Goal: Task Accomplishment & Management: Complete application form

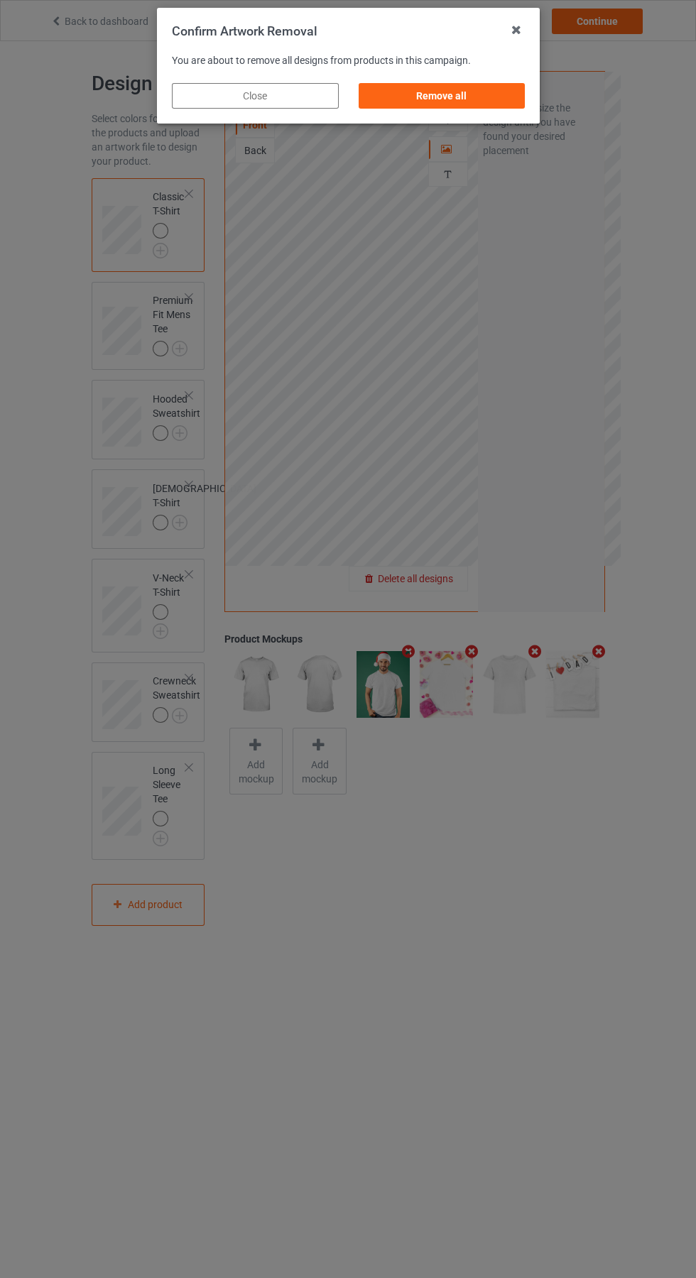
click at [453, 102] on div "Remove all" at bounding box center [441, 96] width 167 height 26
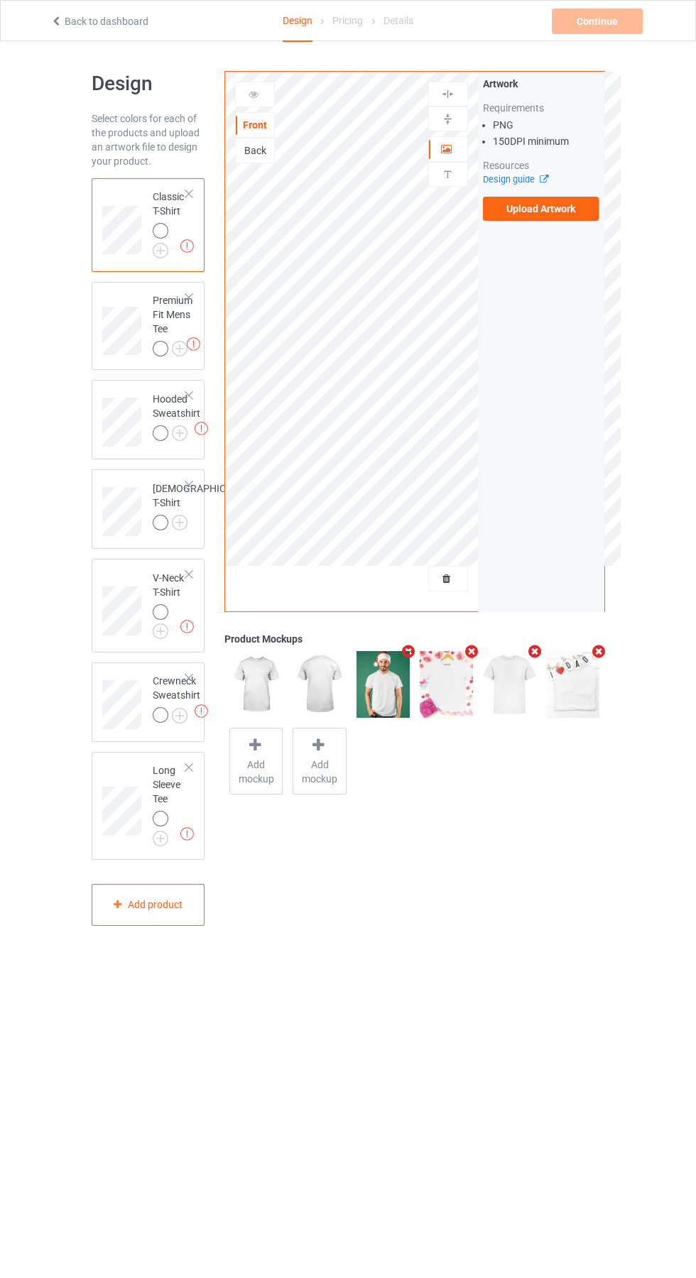
click at [569, 209] on label "Upload Artwork" at bounding box center [541, 209] width 116 height 24
click at [0, 0] on input "Upload Artwork" at bounding box center [0, 0] width 0 height 0
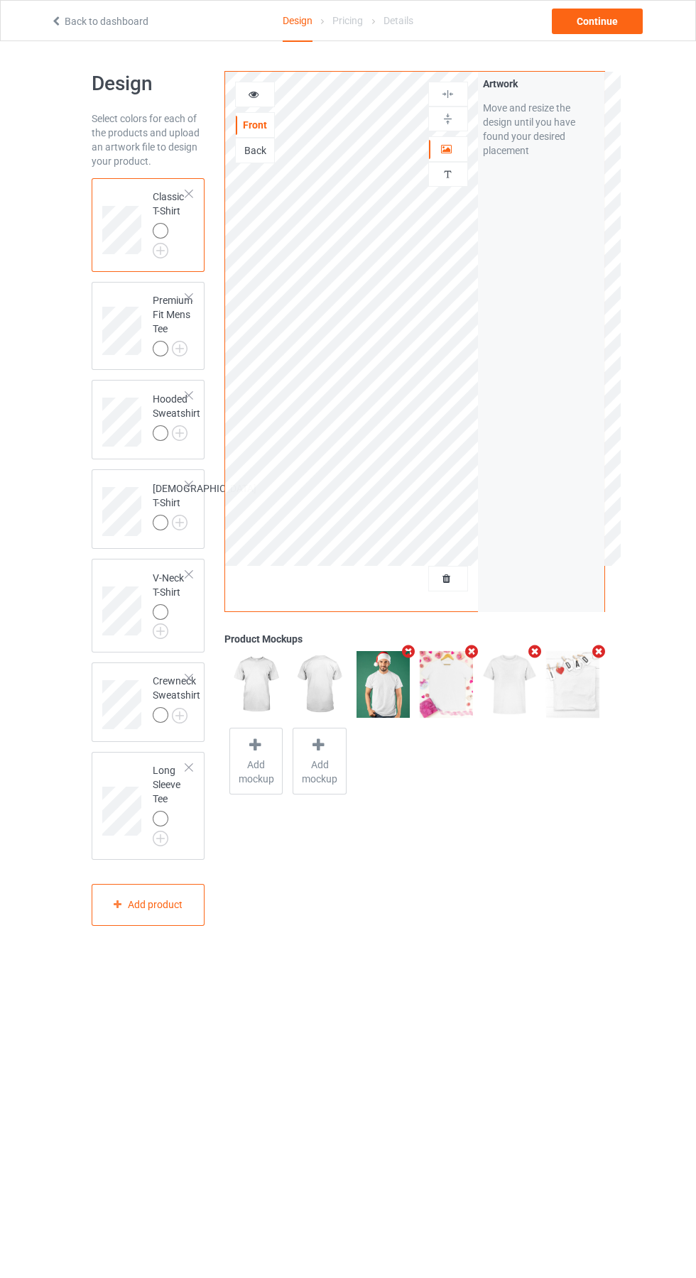
click at [257, 147] on div "Back" at bounding box center [255, 150] width 38 height 14
click at [551, 212] on label "Upload Artwork" at bounding box center [541, 209] width 116 height 24
click at [0, 0] on input "Upload Artwork" at bounding box center [0, 0] width 0 height 0
click at [467, 648] on icon "Remove mockup" at bounding box center [472, 651] width 18 height 15
click at [572, 668] on icon at bounding box center [572, 668] width 18 height 15
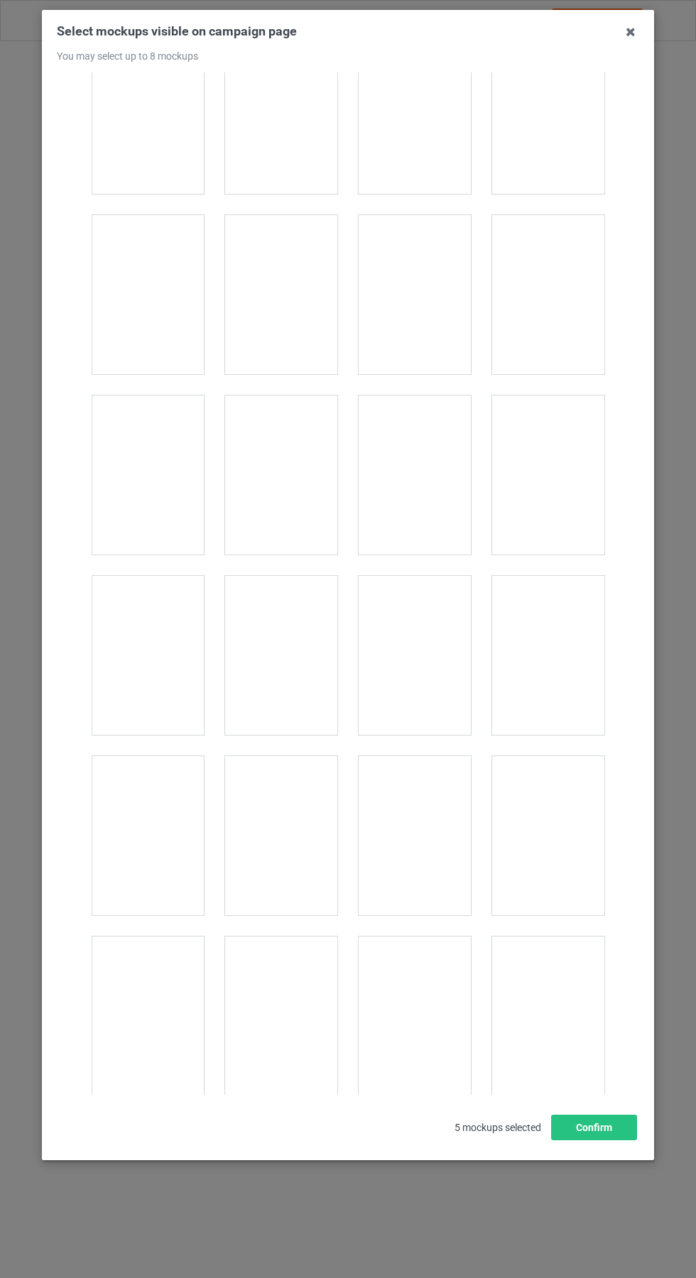
scroll to position [15742, 0]
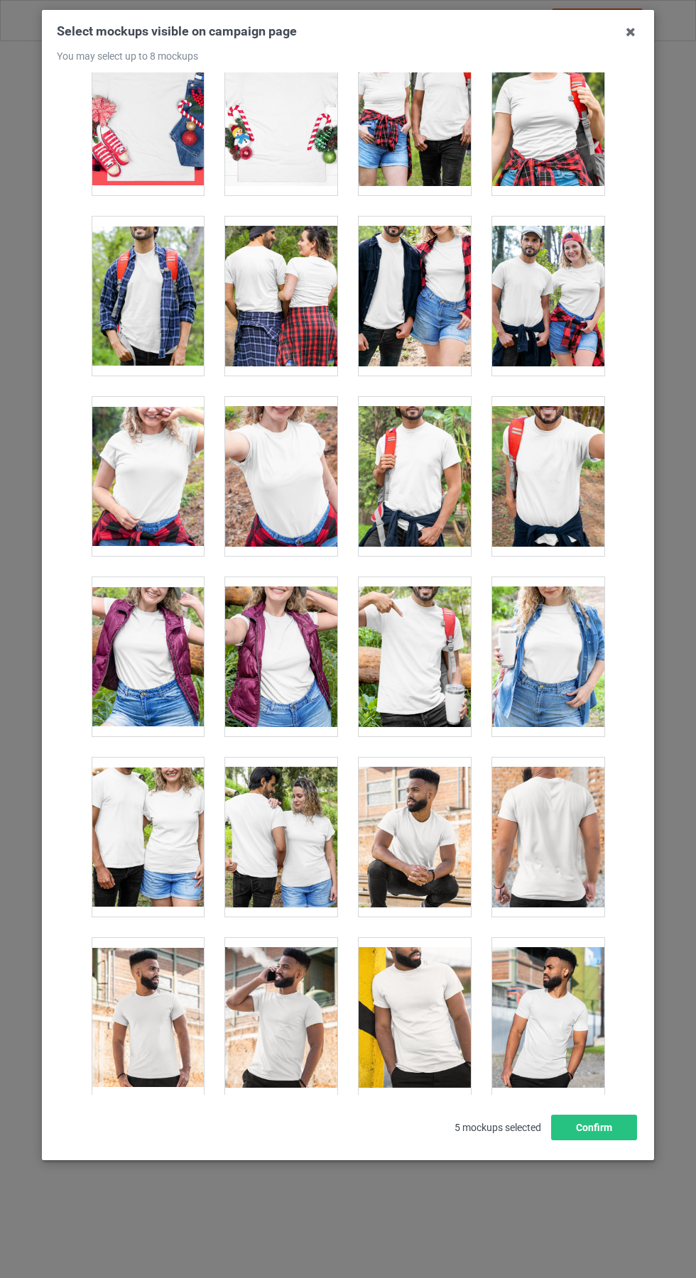
click at [298, 847] on div at bounding box center [281, 837] width 112 height 159
click at [634, 43] on icon at bounding box center [630, 32] width 23 height 23
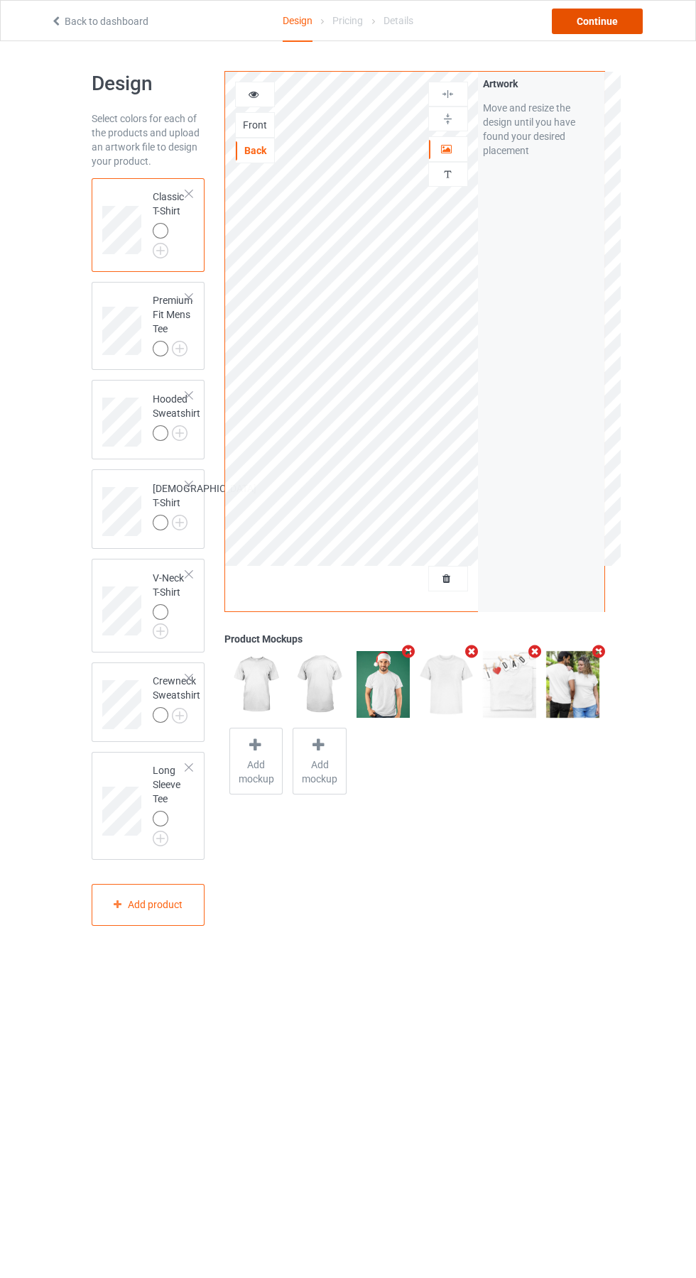
click at [613, 32] on div "Continue" at bounding box center [597, 22] width 91 height 26
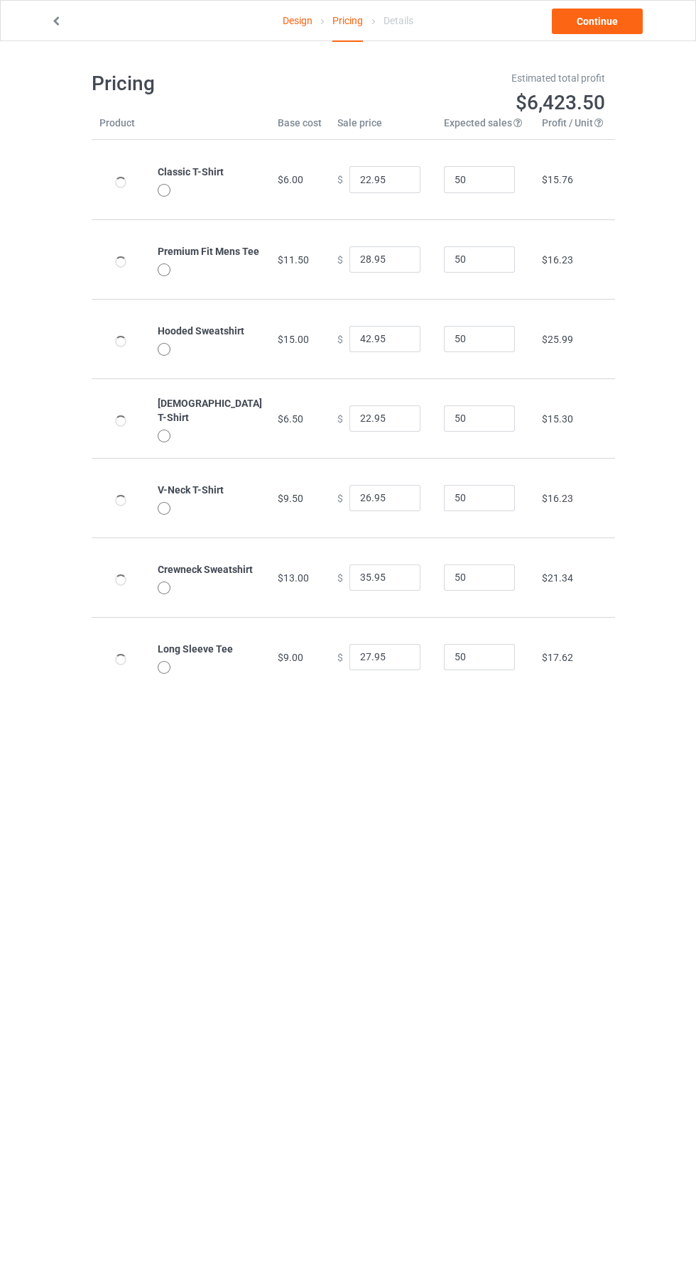
type input "26.95"
type input "32.95"
type input "46.95"
type input "26.95"
type input "30.95"
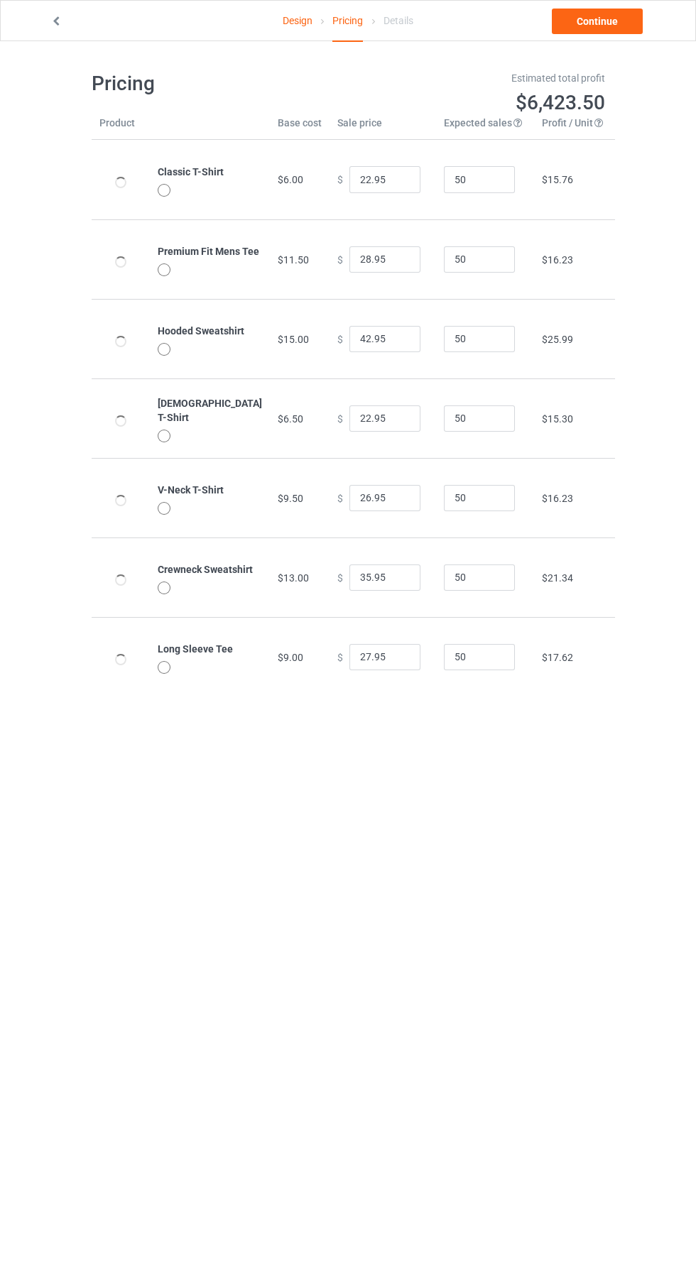
type input "39.95"
type input "31.95"
click at [616, 28] on link "Continue" at bounding box center [597, 22] width 91 height 26
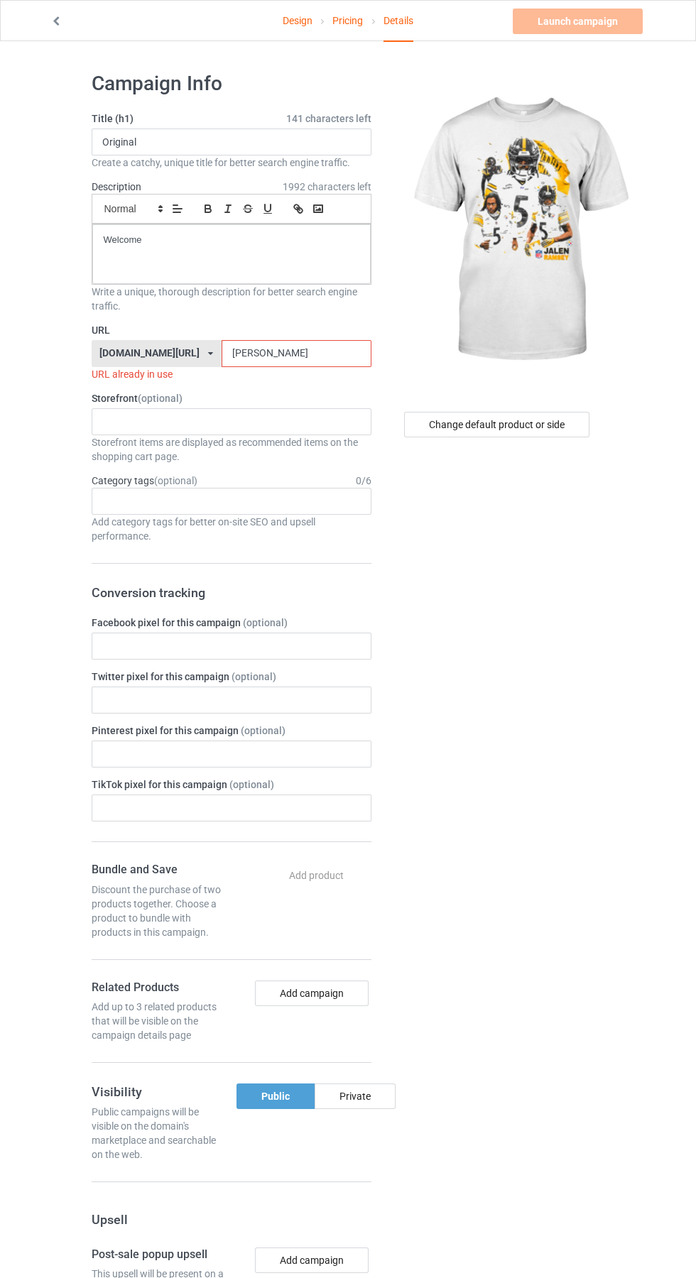
click at [273, 354] on input "otto" at bounding box center [297, 353] width 150 height 27
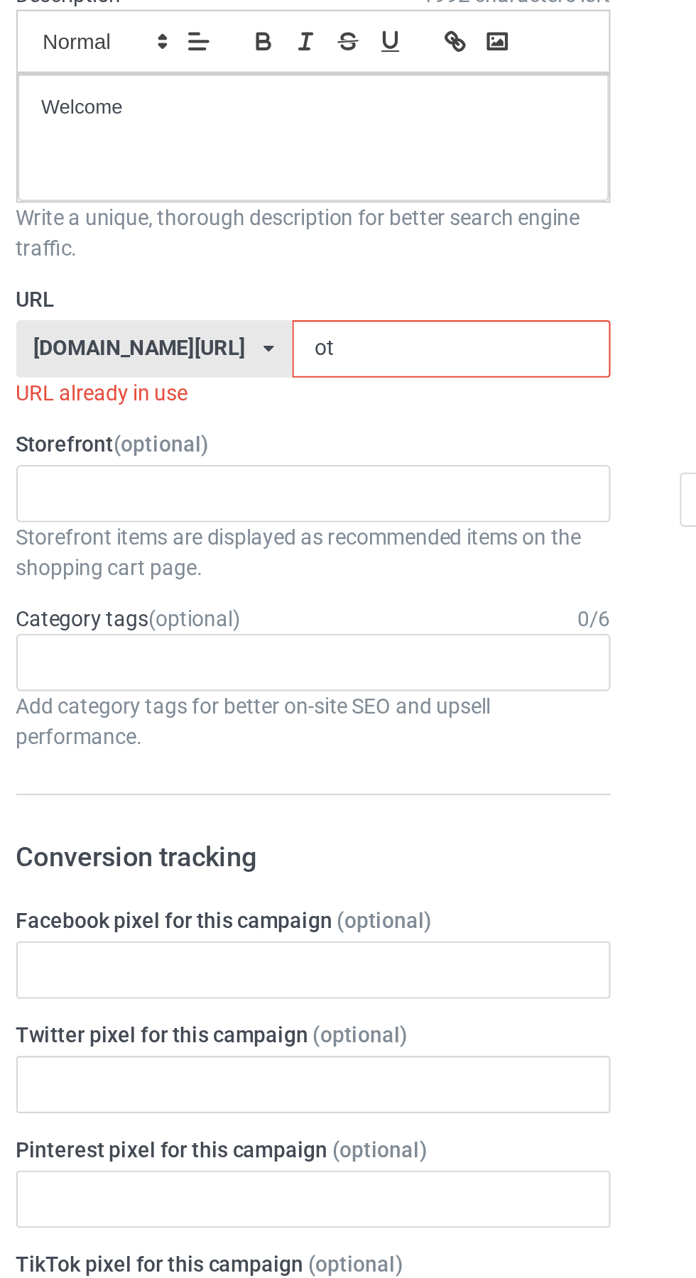
type input "o"
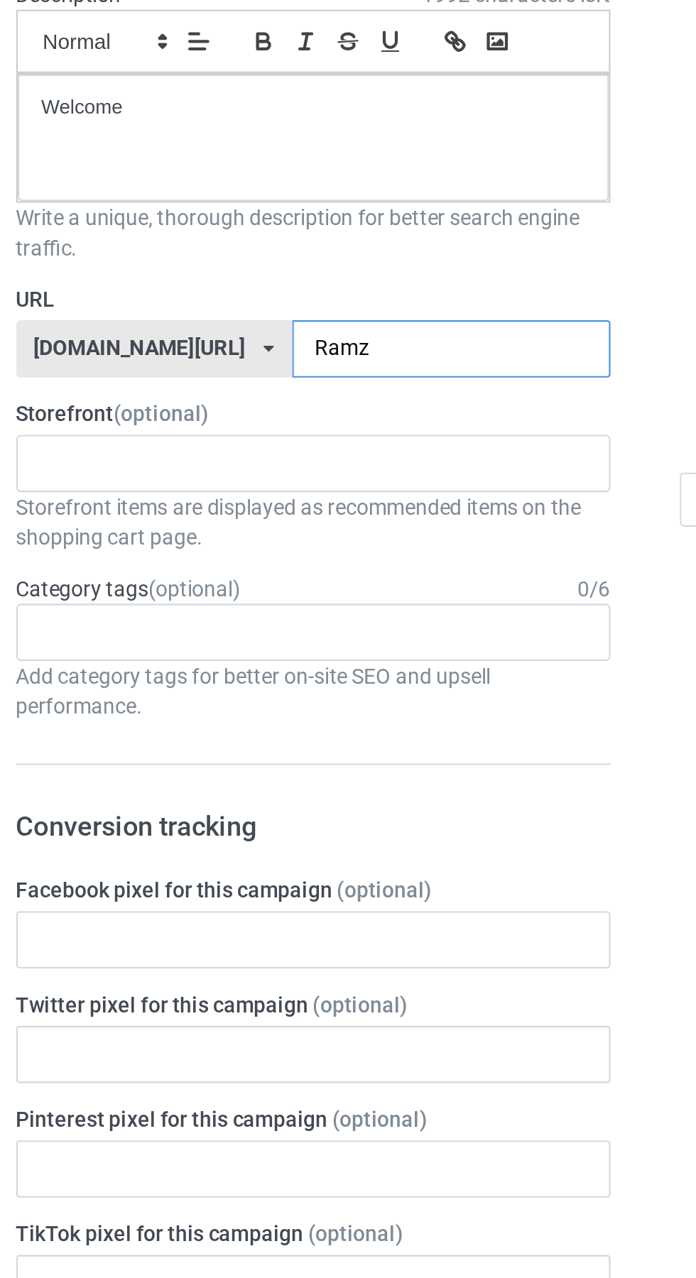
type input "Ramzy"
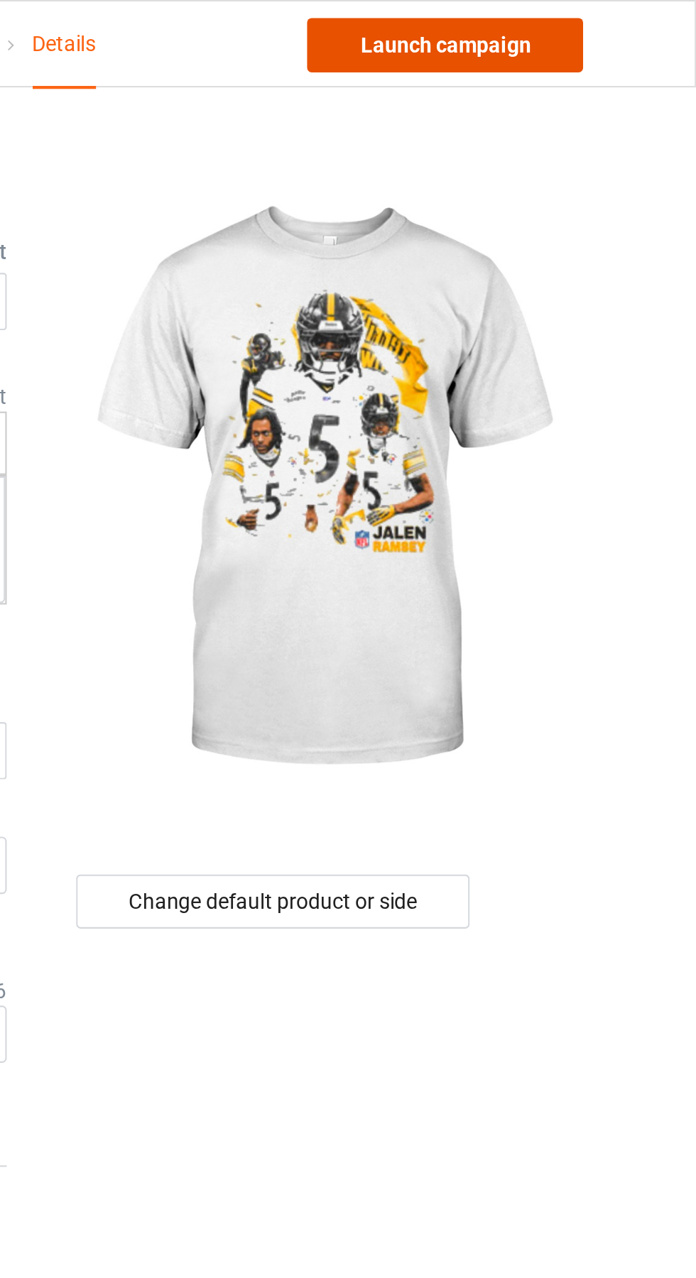
click at [610, 28] on link "Launch campaign" at bounding box center [578, 22] width 130 height 26
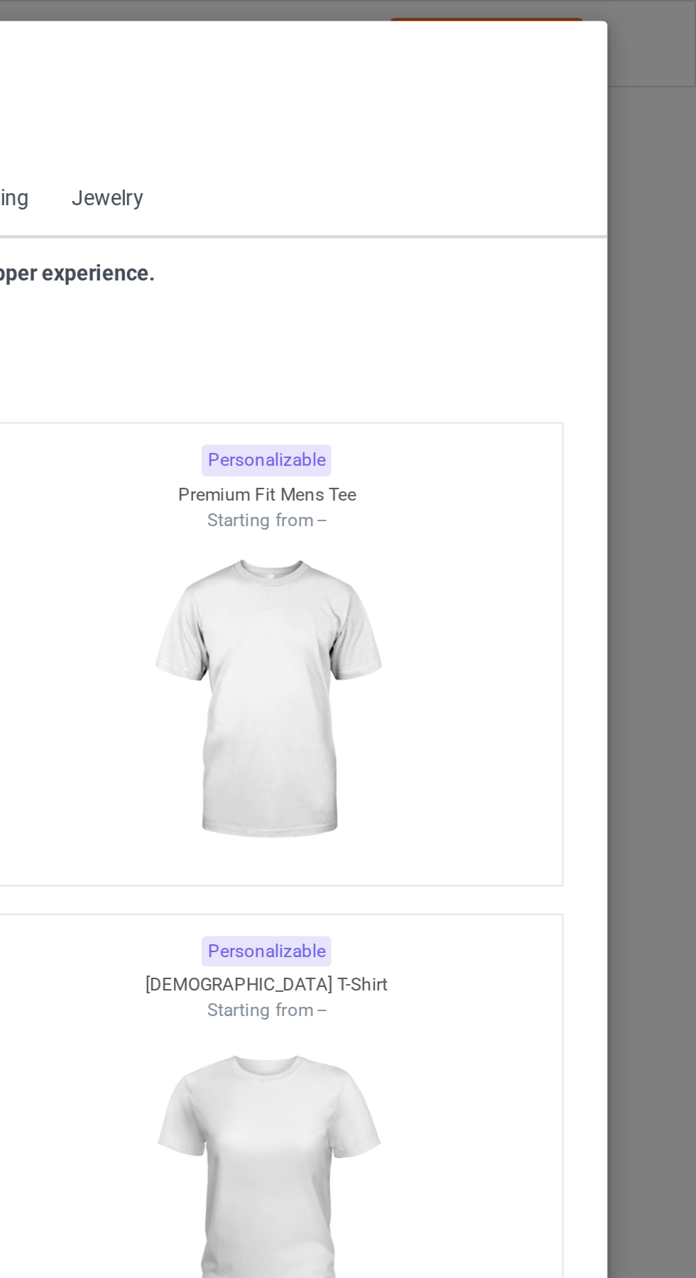
scroll to position [760, 0]
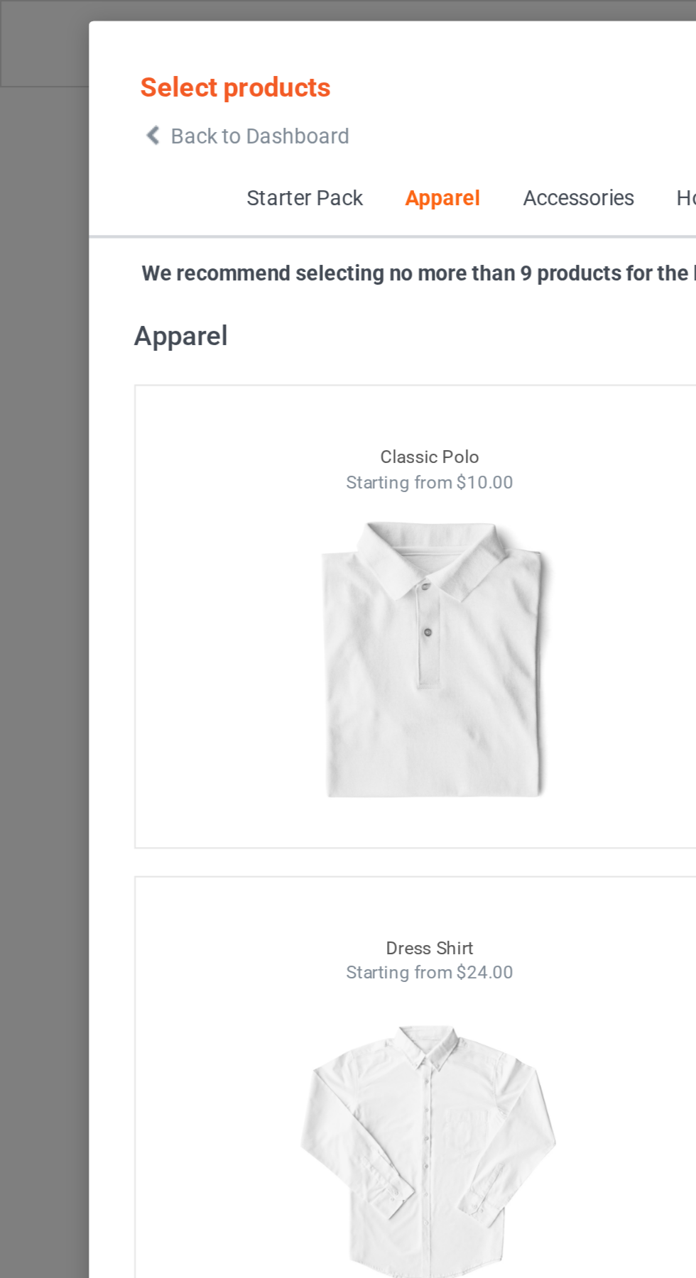
click at [90, 64] on span "Back to Dashboard" at bounding box center [122, 63] width 85 height 11
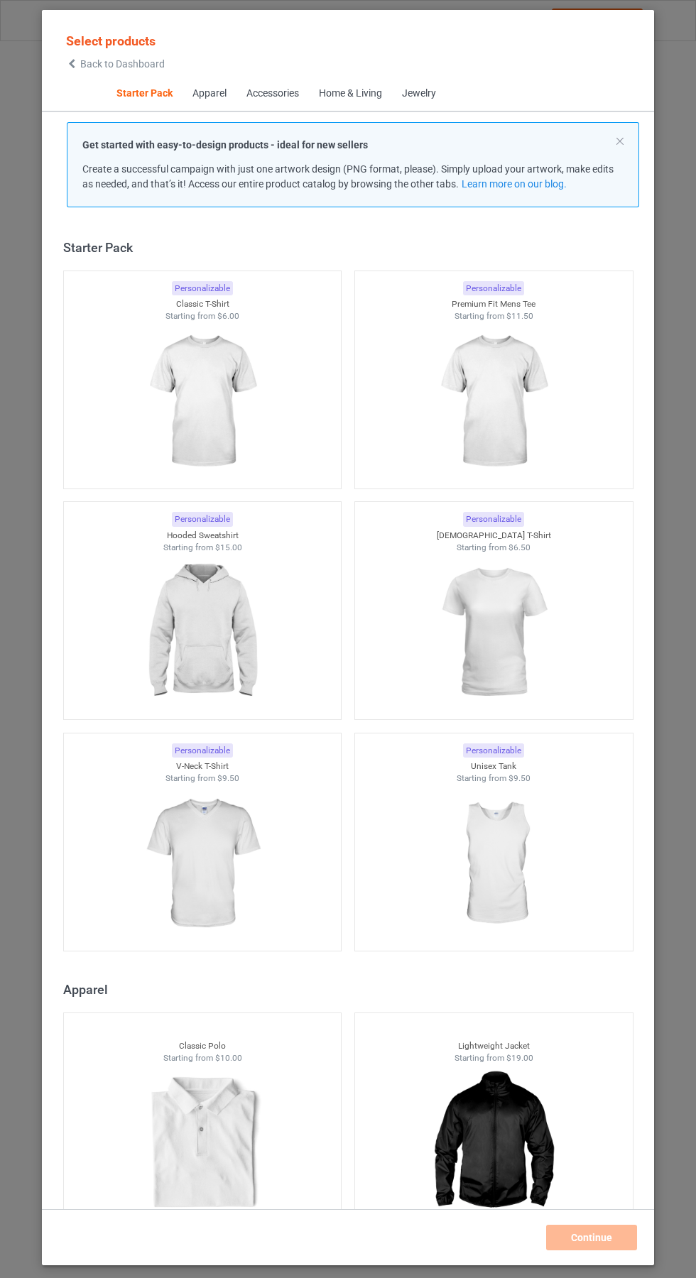
click at [209, 400] on img at bounding box center [201, 401] width 127 height 159
click at [507, 386] on img at bounding box center [493, 401] width 127 height 159
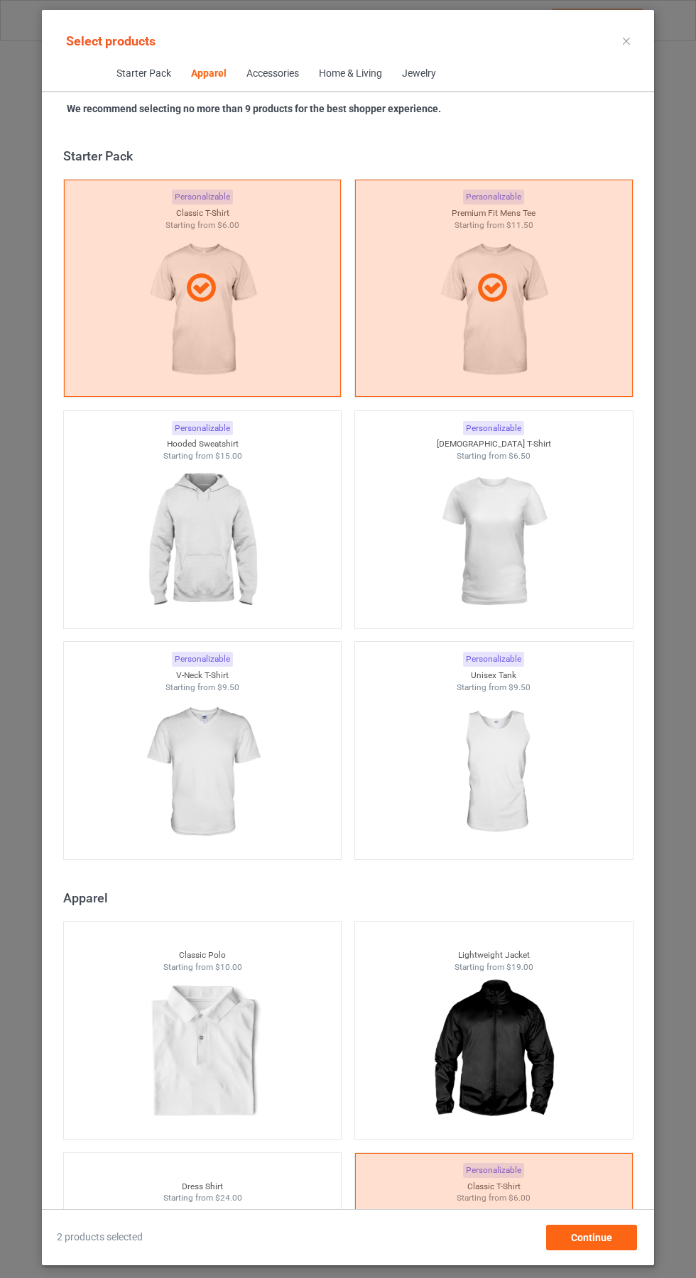
click at [195, 550] on img at bounding box center [201, 541] width 127 height 159
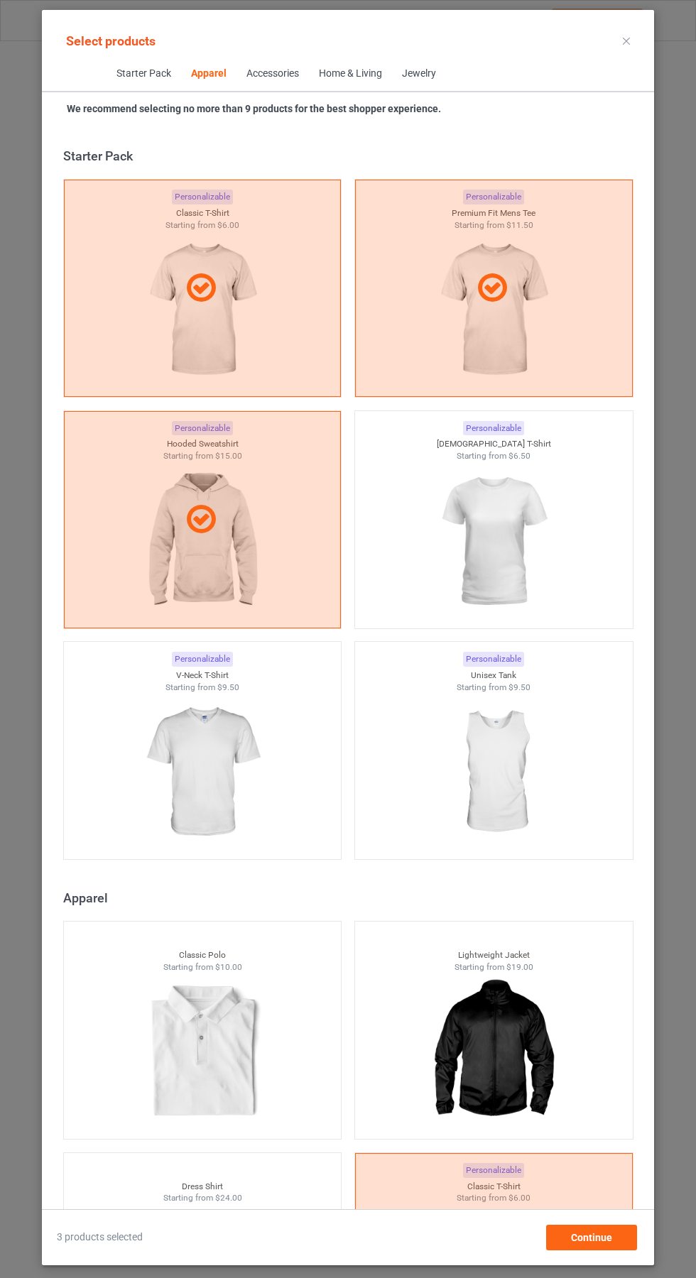
click at [189, 772] on img at bounding box center [201, 772] width 127 height 159
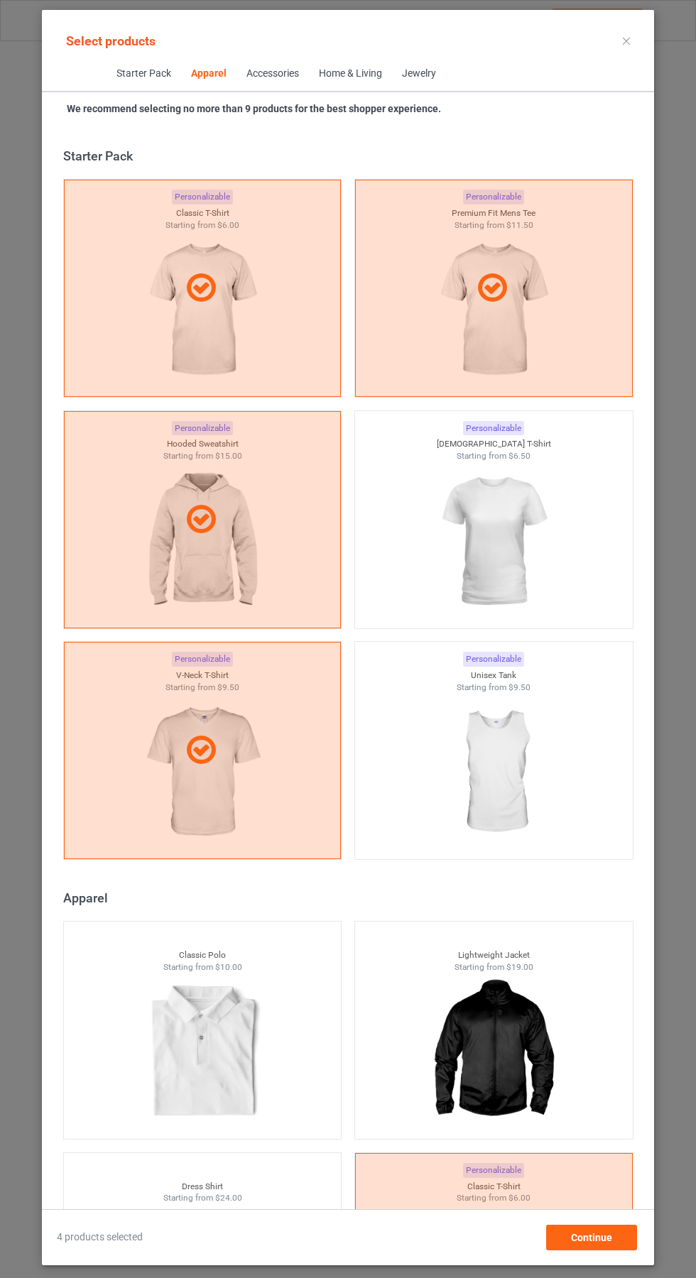
click at [501, 514] on img at bounding box center [493, 541] width 127 height 159
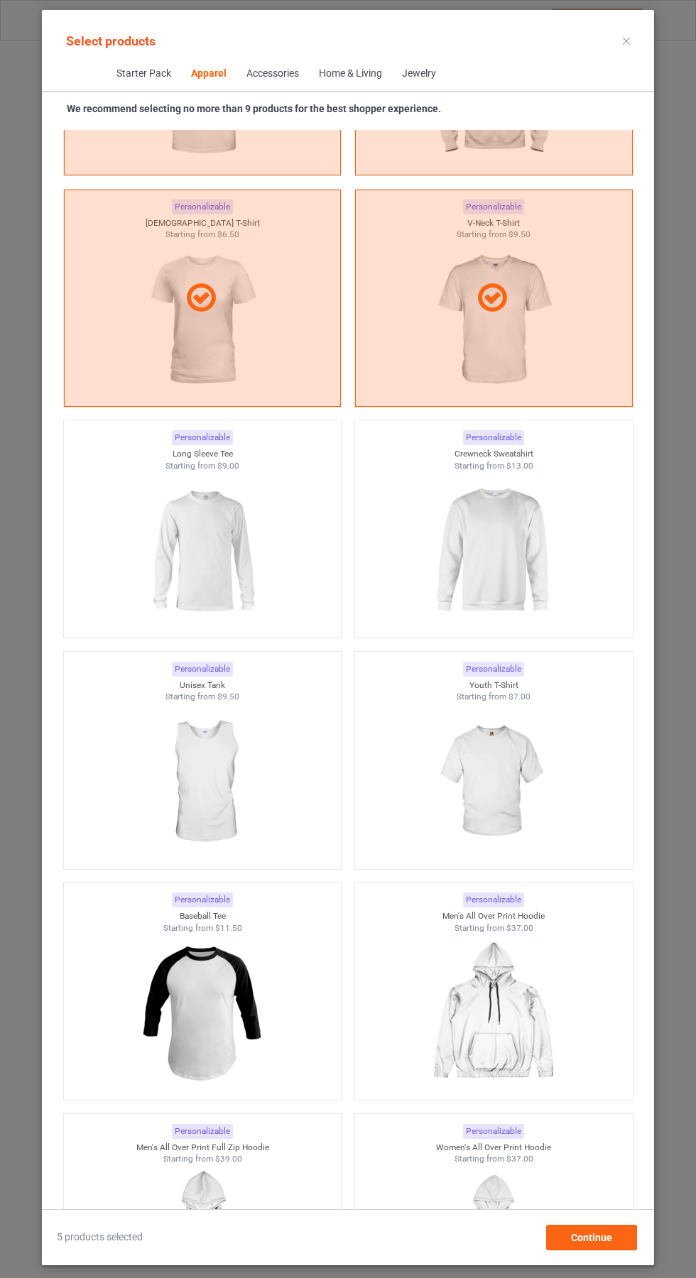
scroll to position [1427, 0]
click at [527, 540] on img at bounding box center [493, 550] width 127 height 159
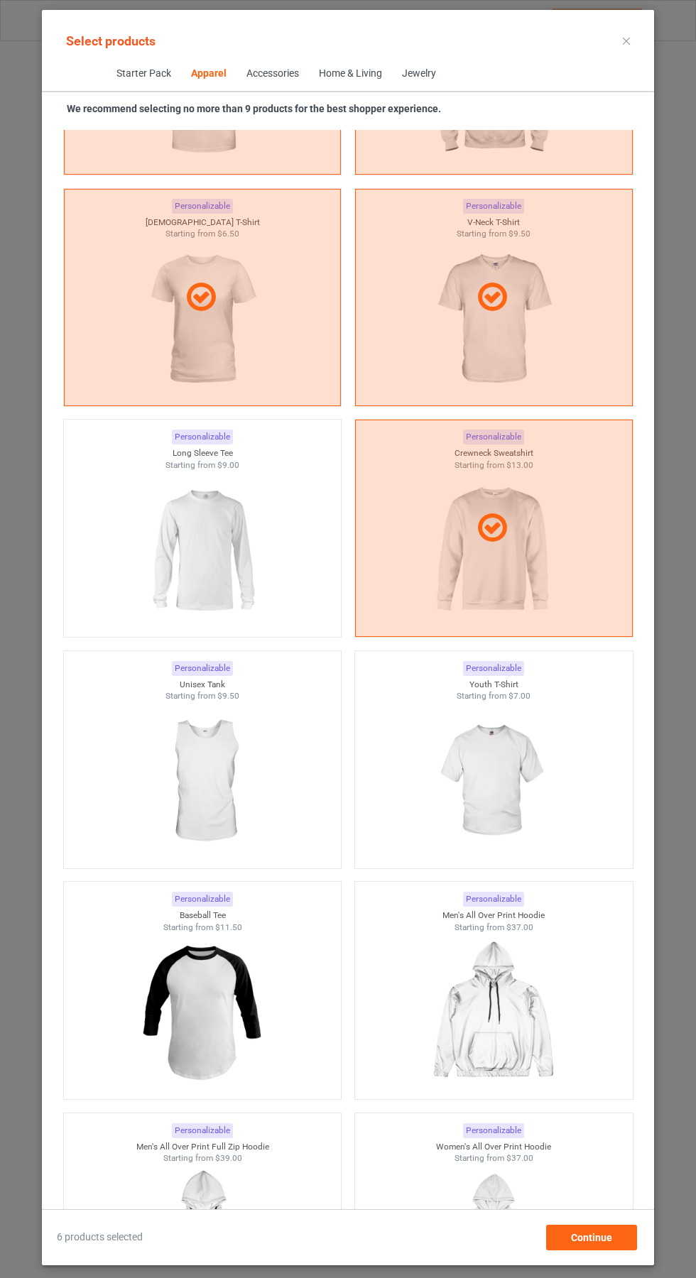
click at [199, 555] on img at bounding box center [201, 550] width 127 height 159
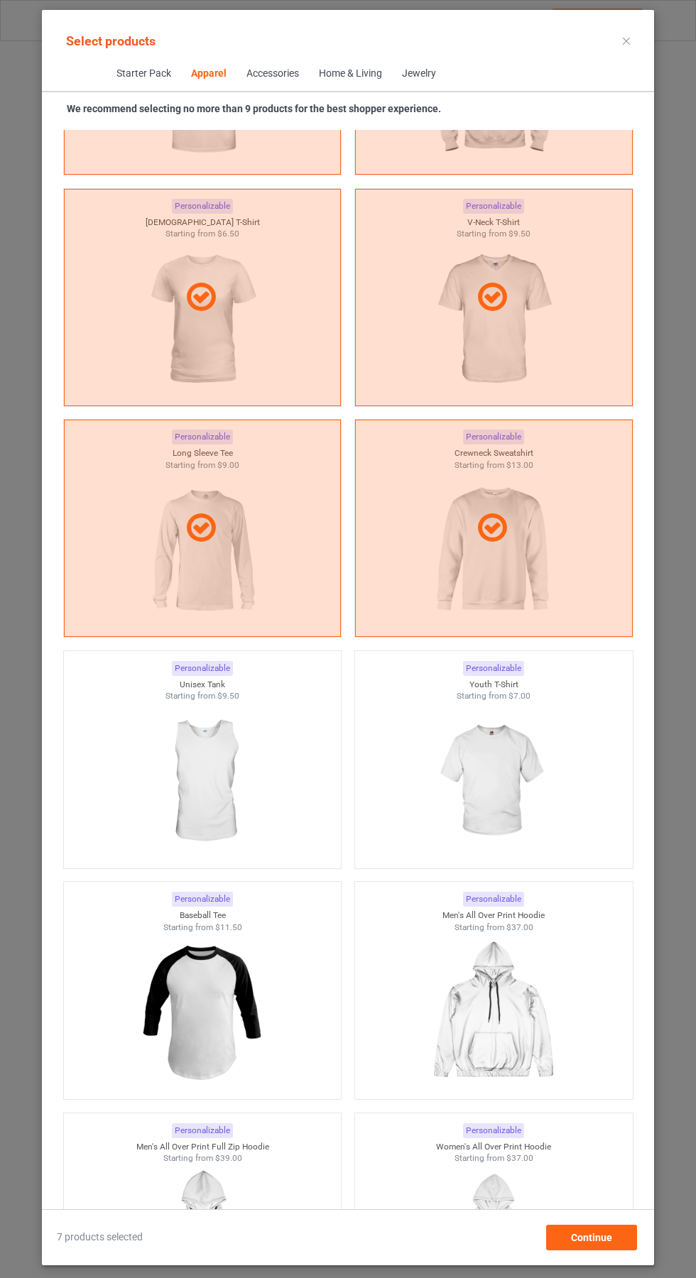
click at [626, 40] on icon at bounding box center [626, 41] width 7 height 7
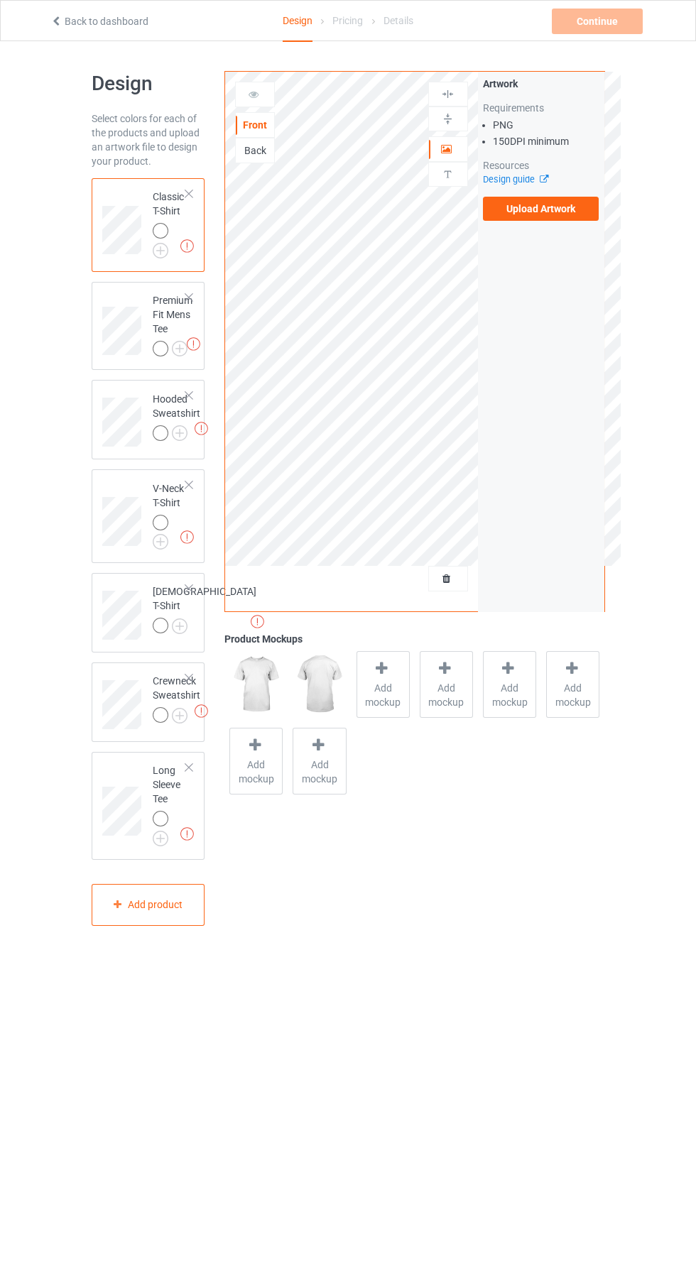
click at [565, 215] on label "Upload Artwork" at bounding box center [541, 209] width 116 height 24
click at [0, 0] on input "Upload Artwork" at bounding box center [0, 0] width 0 height 0
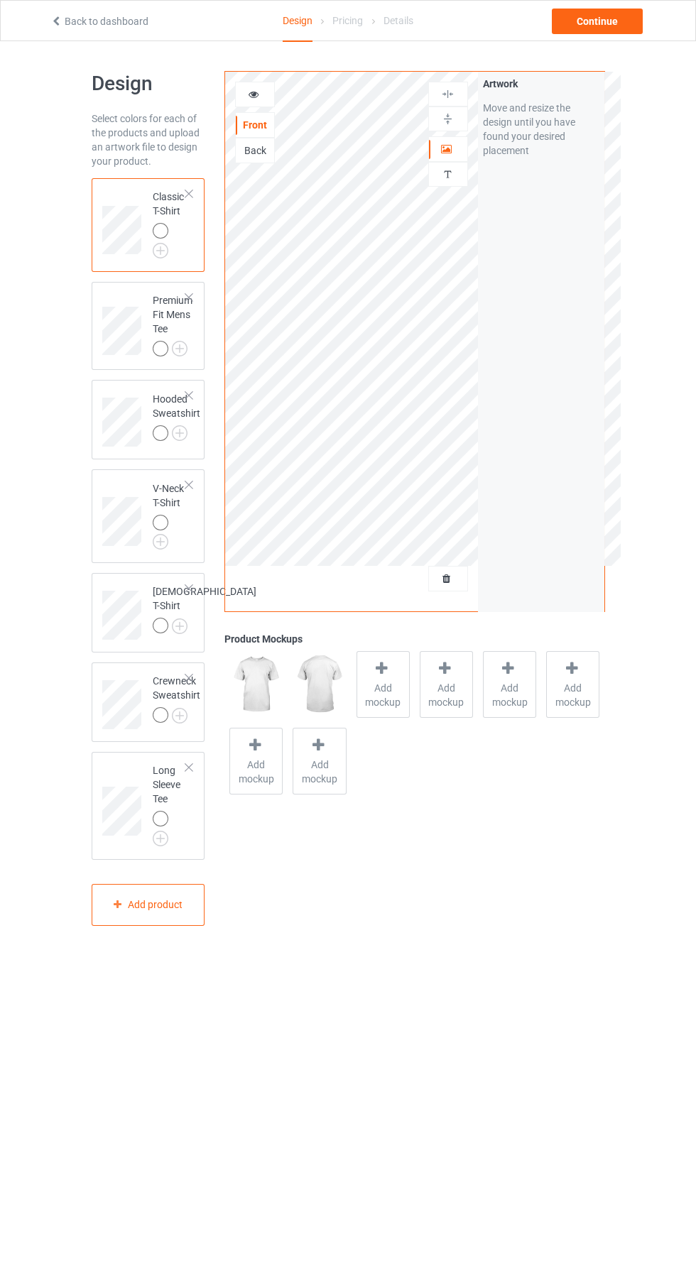
click at [0, 0] on img at bounding box center [0, 0] width 0 height 0
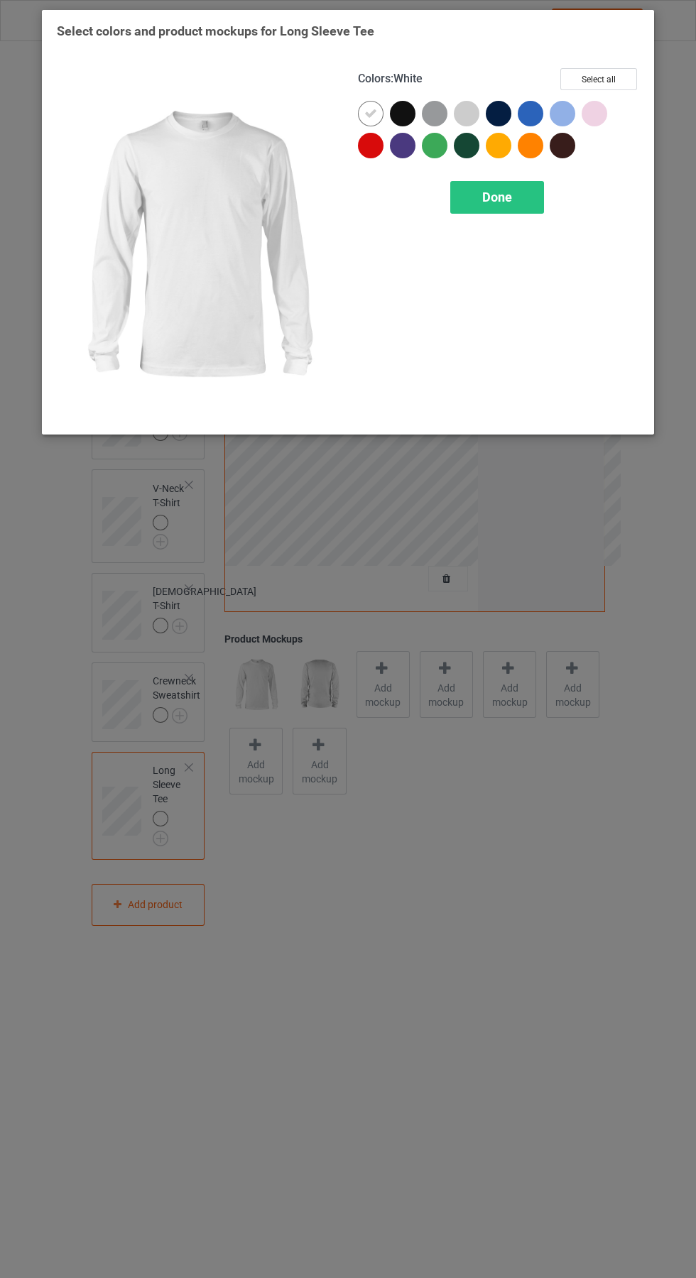
click at [536, 116] on div at bounding box center [531, 114] width 26 height 26
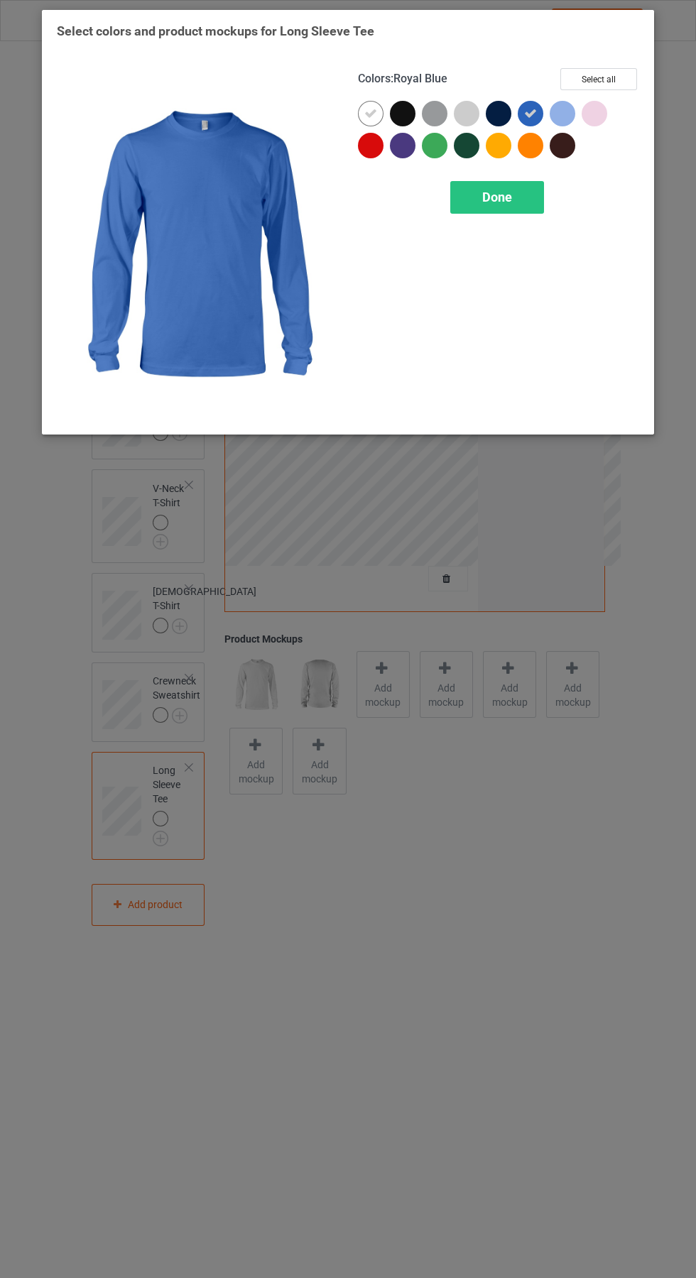
click at [504, 107] on div at bounding box center [499, 114] width 26 height 26
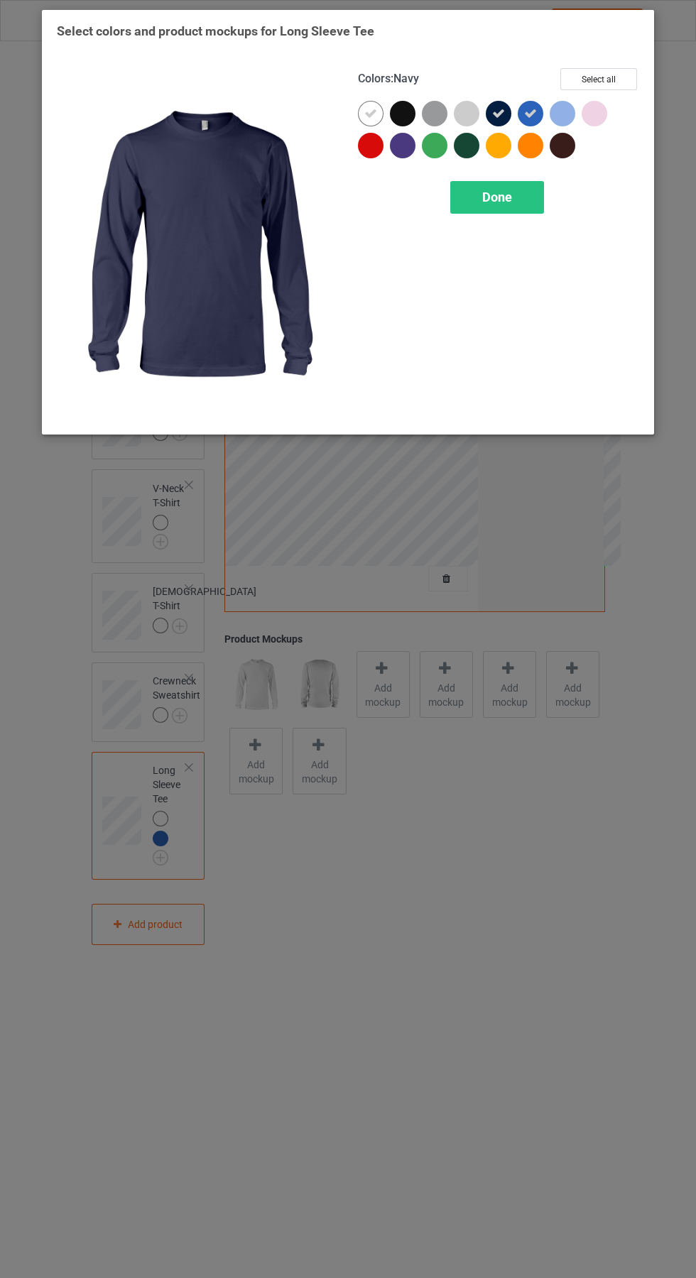
click at [396, 116] on div at bounding box center [403, 114] width 26 height 26
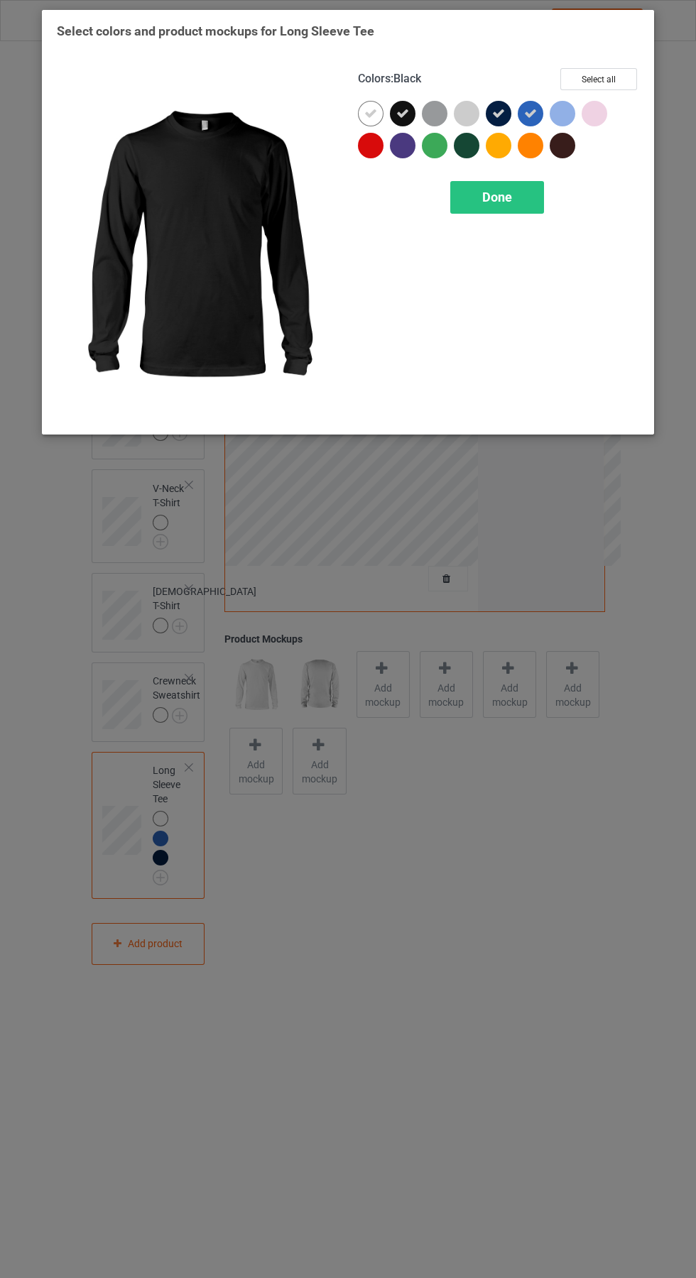
click at [371, 113] on icon at bounding box center [370, 113] width 13 height 13
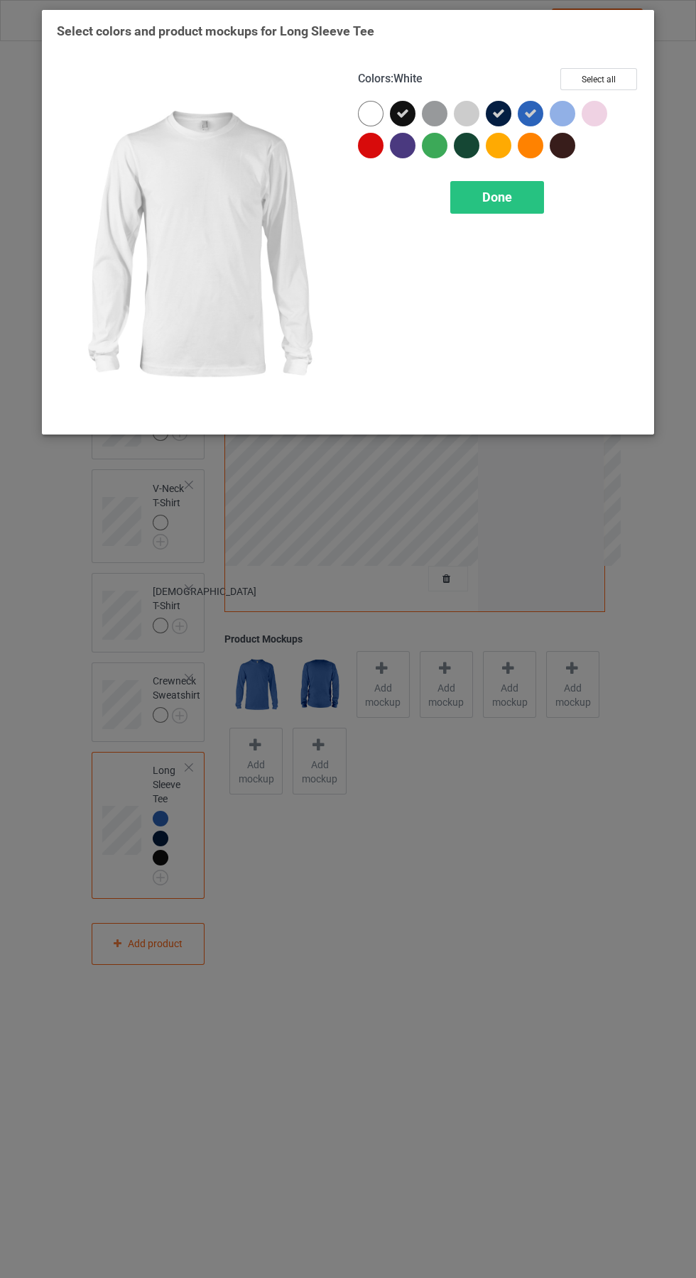
click at [519, 194] on div "Done" at bounding box center [497, 197] width 94 height 33
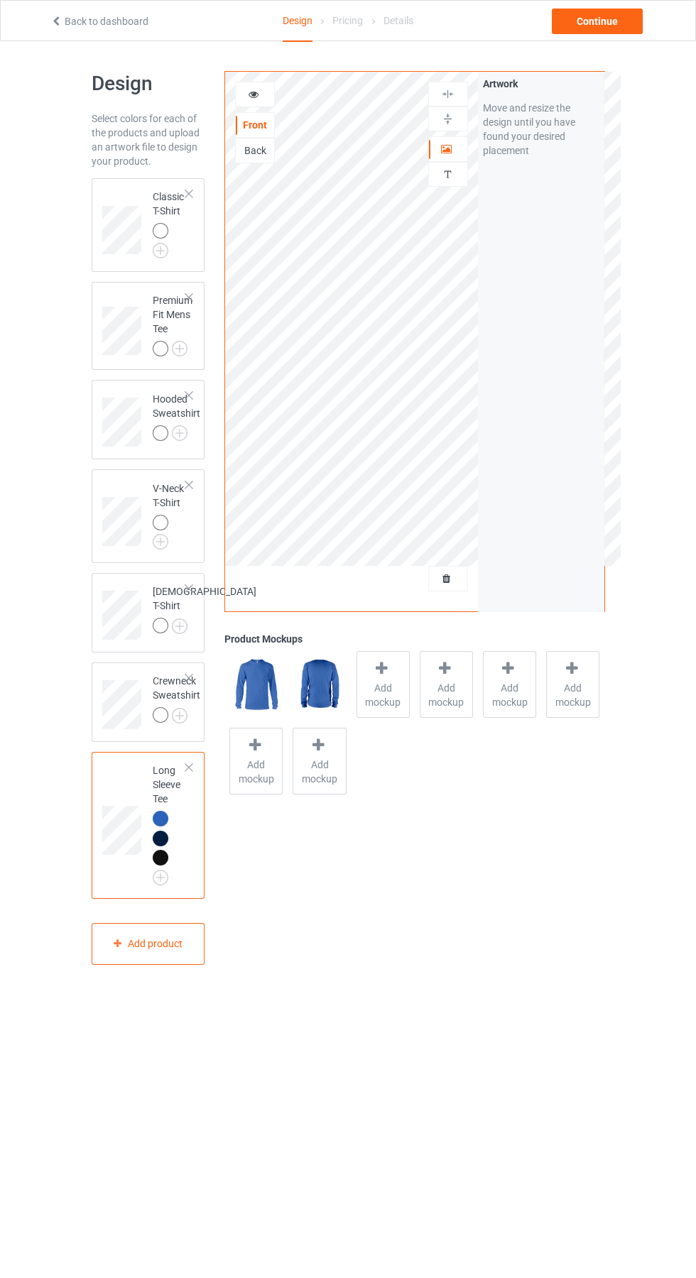
click at [0, 0] on img at bounding box center [0, 0] width 0 height 0
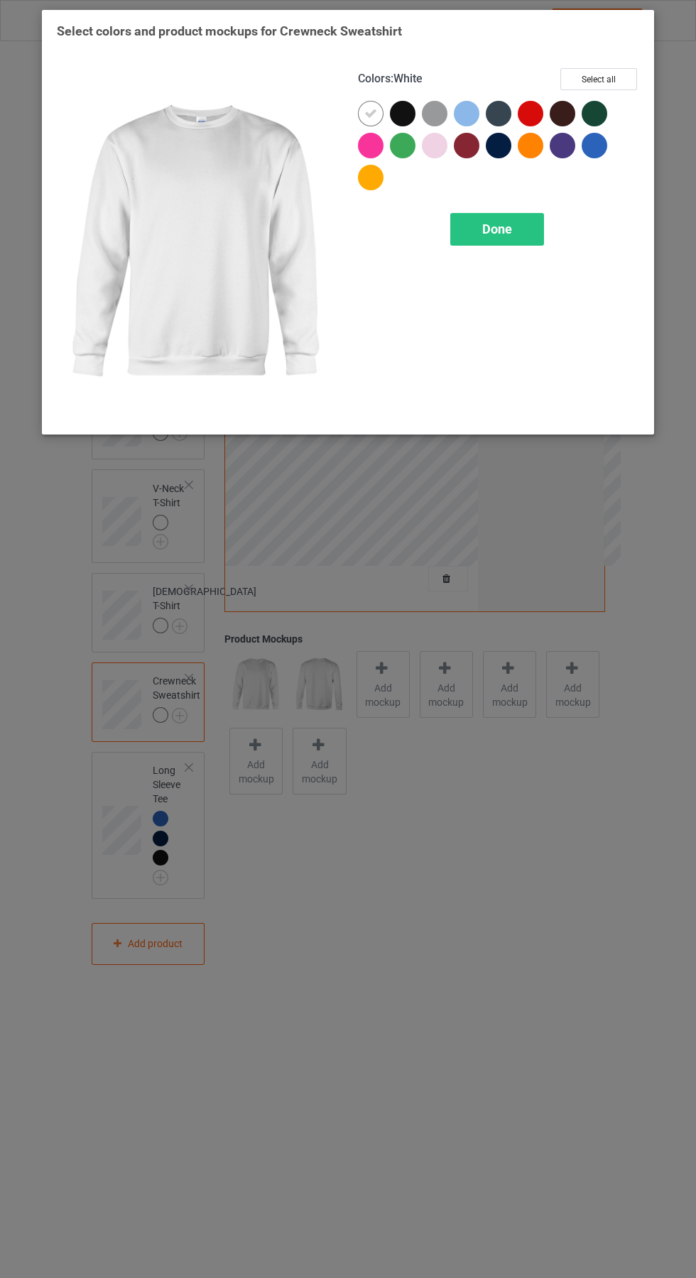
click at [606, 154] on div at bounding box center [598, 149] width 32 height 32
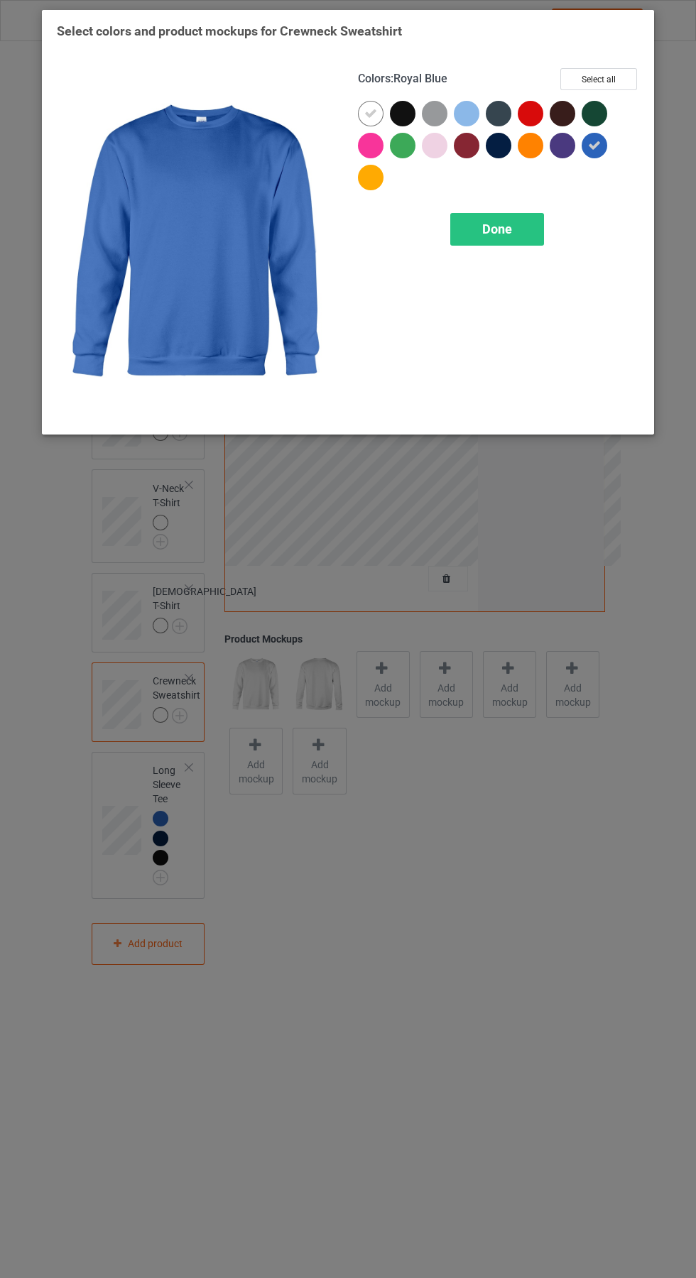
click at [505, 161] on div at bounding box center [502, 149] width 32 height 32
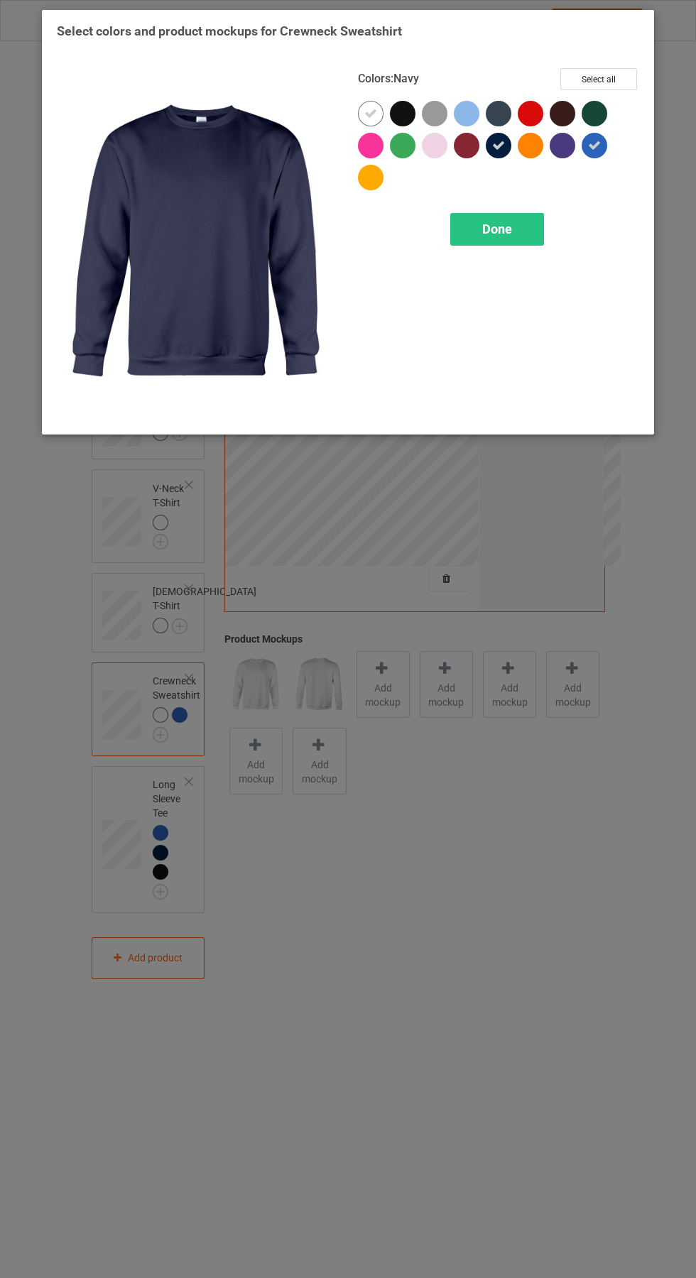
click at [391, 109] on div at bounding box center [403, 114] width 26 height 26
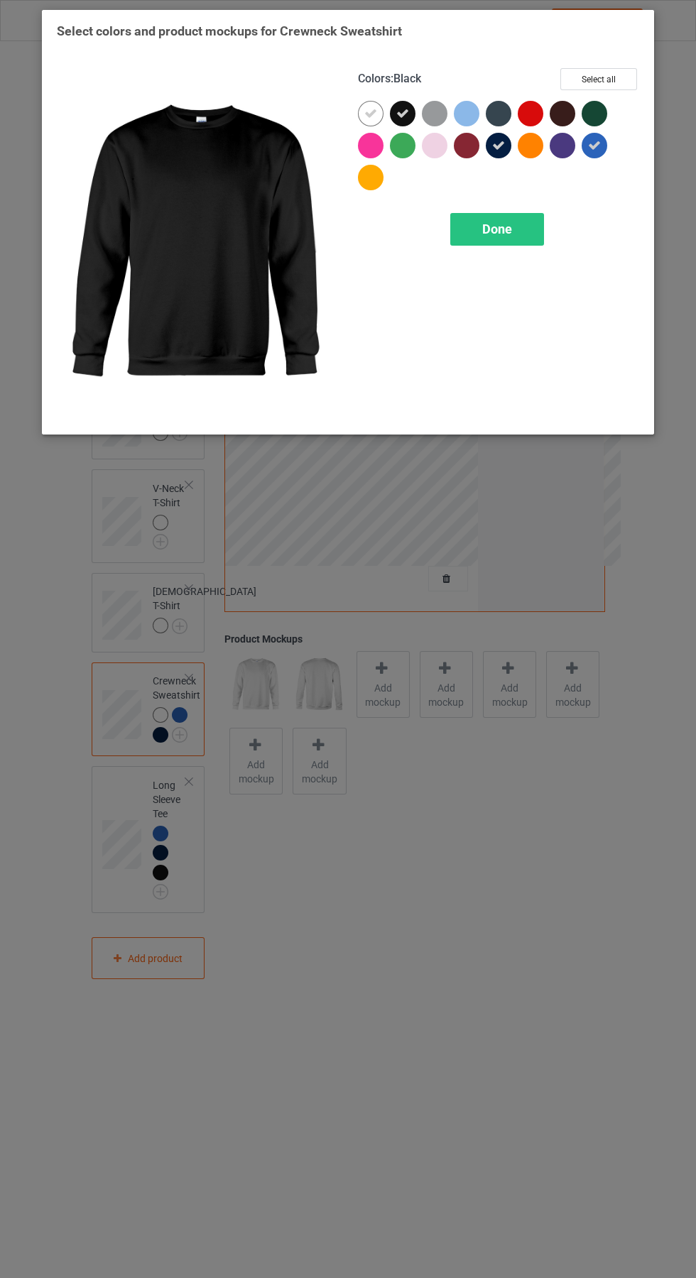
click at [370, 112] on icon at bounding box center [370, 113] width 13 height 13
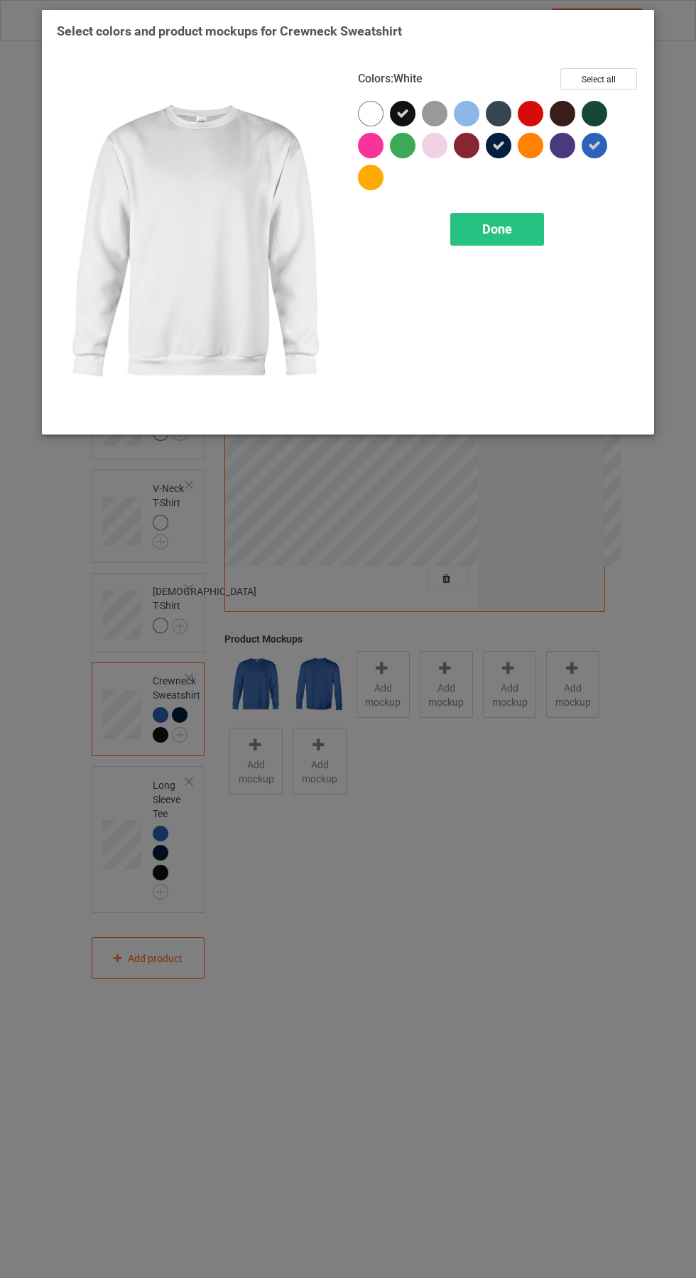
click at [543, 231] on div "Done" at bounding box center [497, 229] width 94 height 33
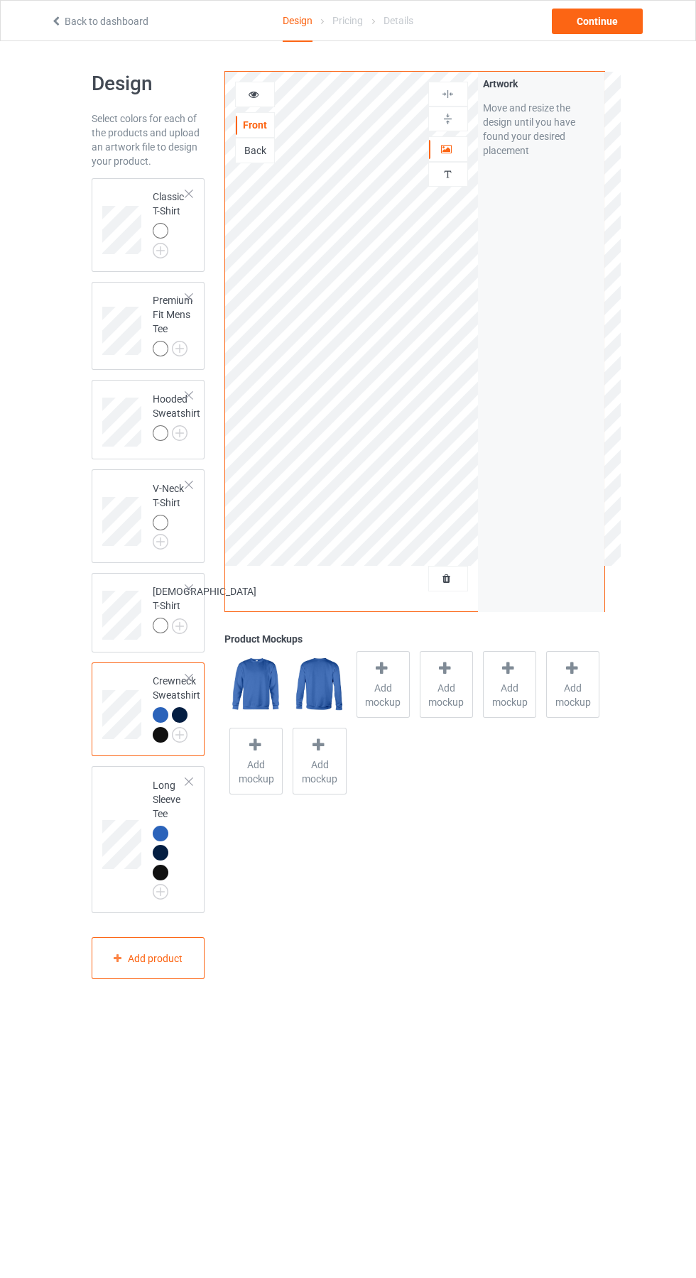
click at [0, 0] on img at bounding box center [0, 0] width 0 height 0
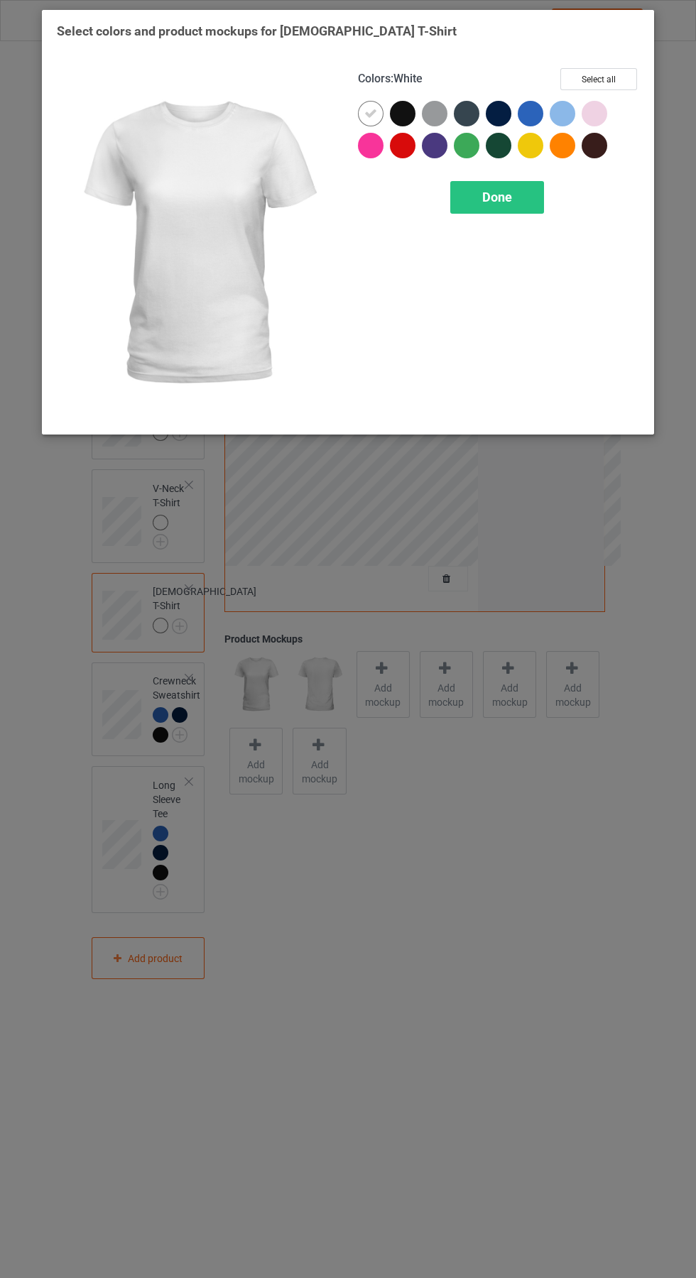
click at [537, 129] on div at bounding box center [534, 117] width 32 height 32
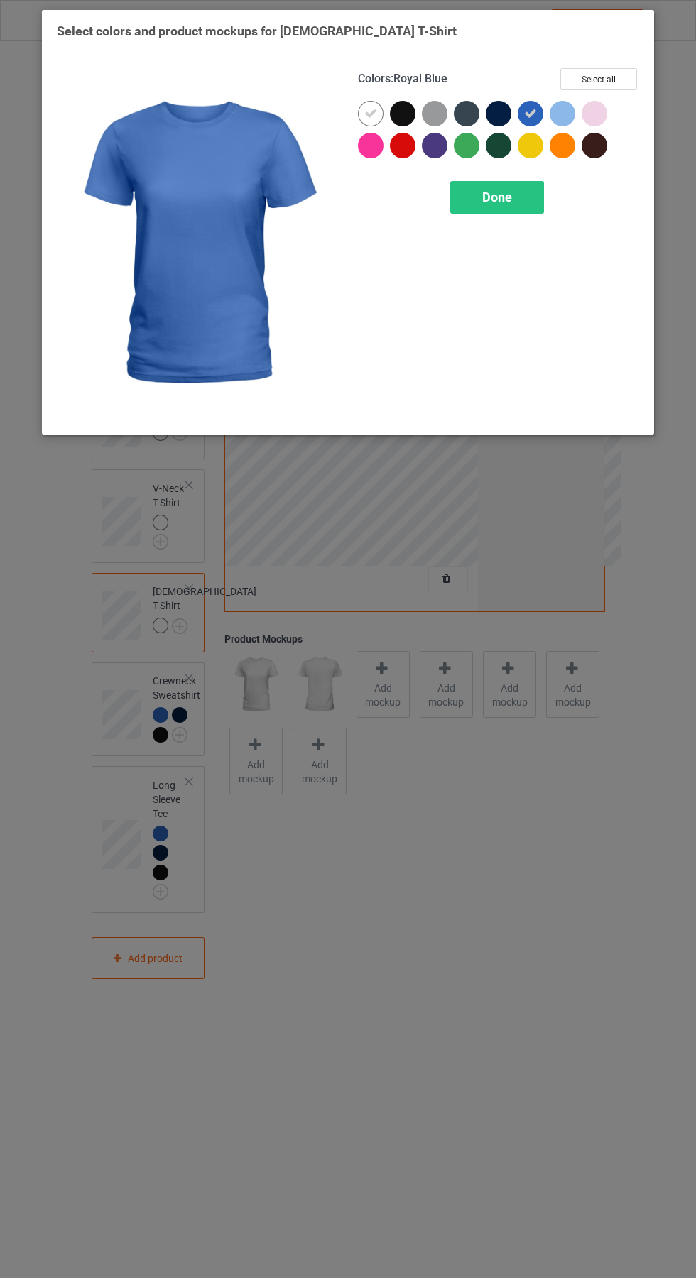
click at [491, 116] on div at bounding box center [499, 114] width 26 height 26
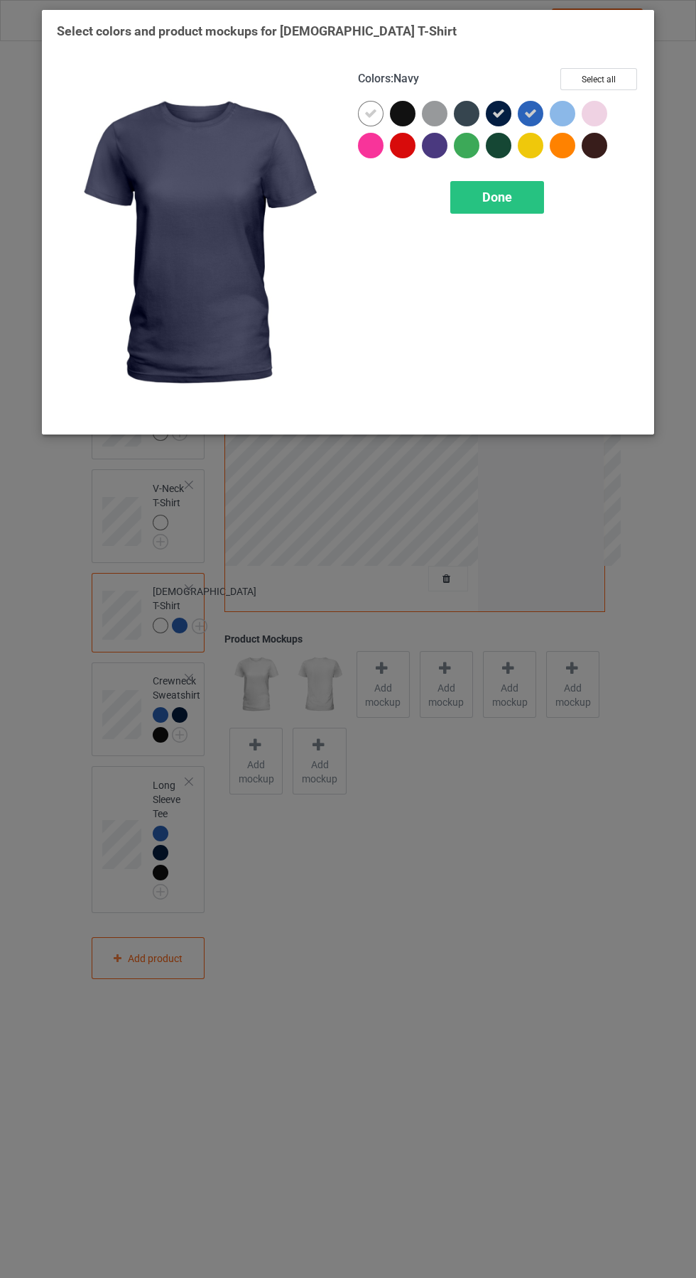
click at [395, 112] on div at bounding box center [403, 114] width 26 height 26
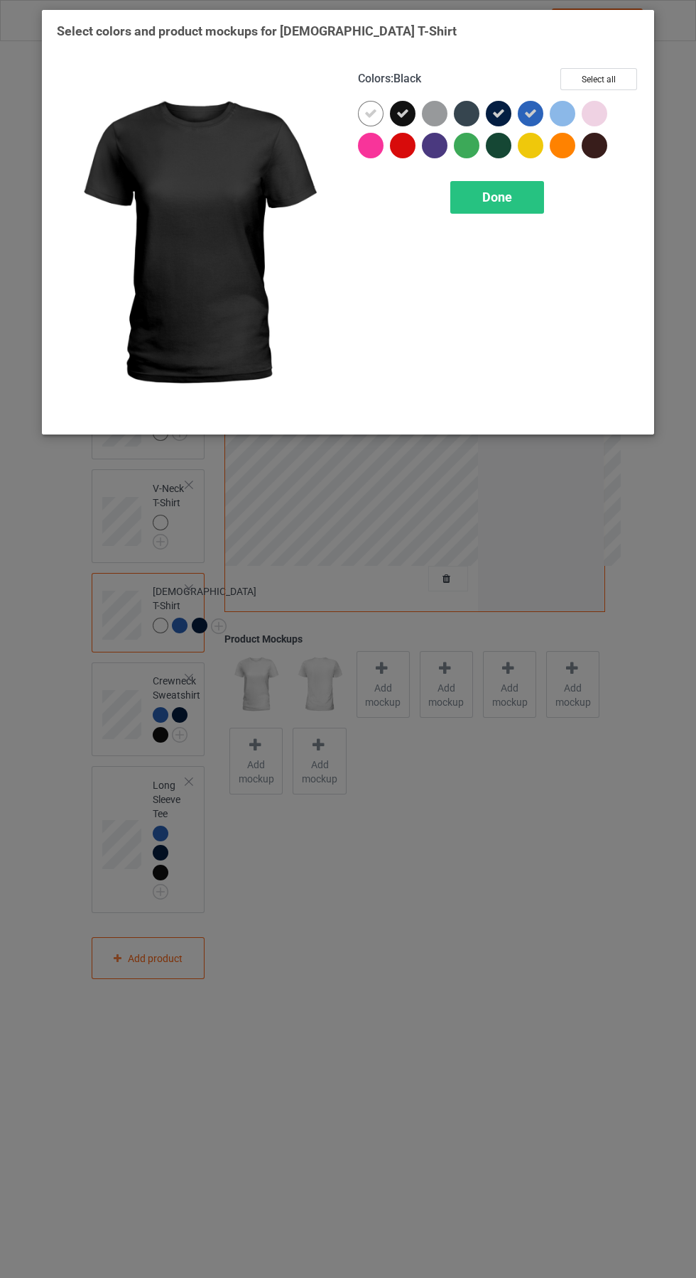
click at [371, 113] on icon at bounding box center [370, 113] width 13 height 13
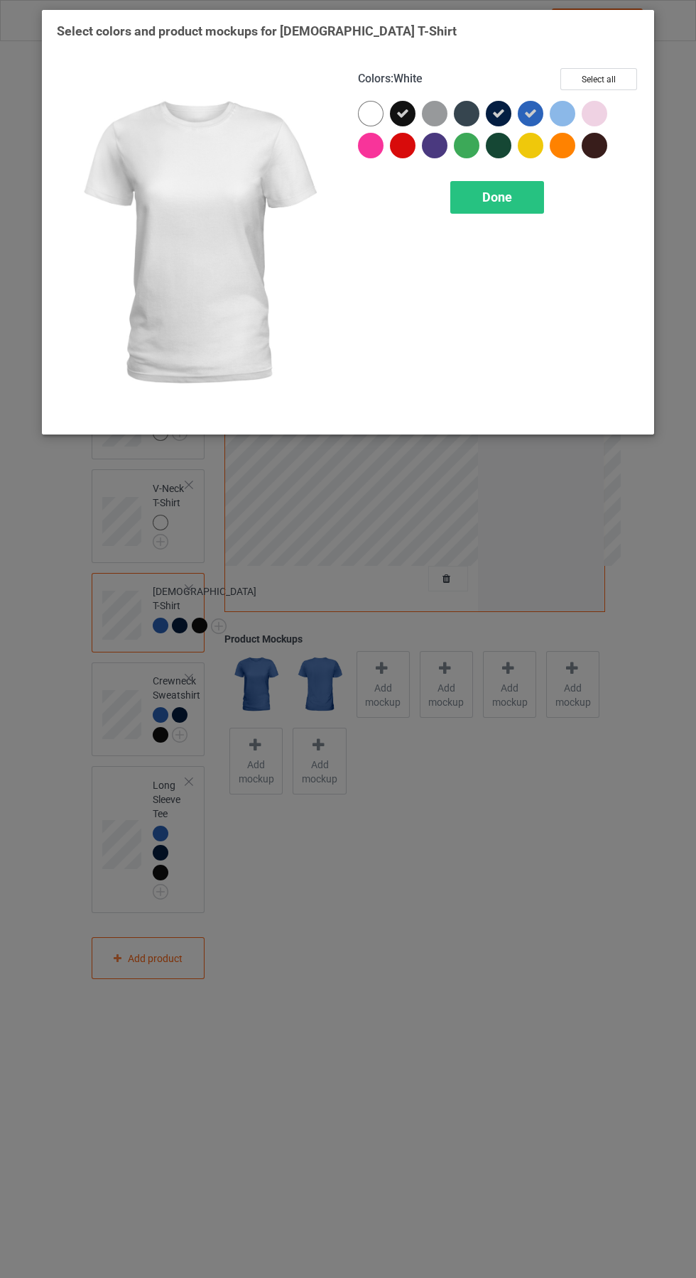
click at [527, 200] on div "Done" at bounding box center [497, 197] width 94 height 33
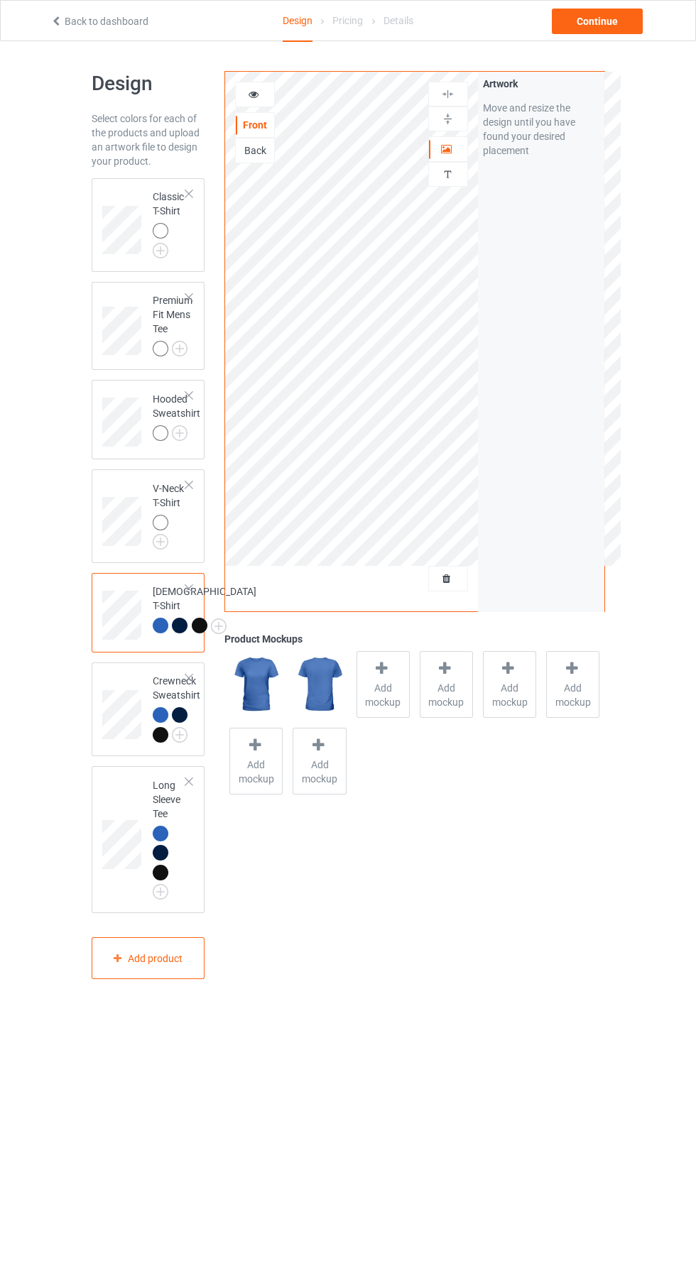
click at [0, 0] on img at bounding box center [0, 0] width 0 height 0
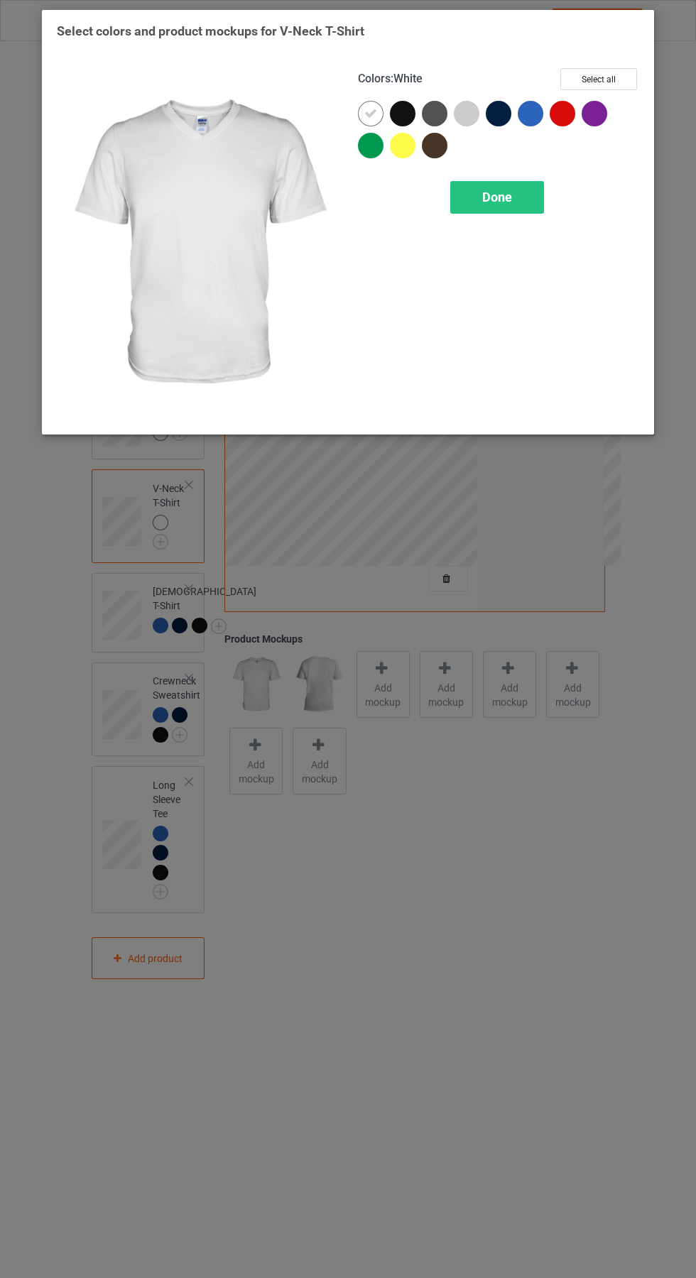
click at [531, 119] on div at bounding box center [531, 114] width 26 height 26
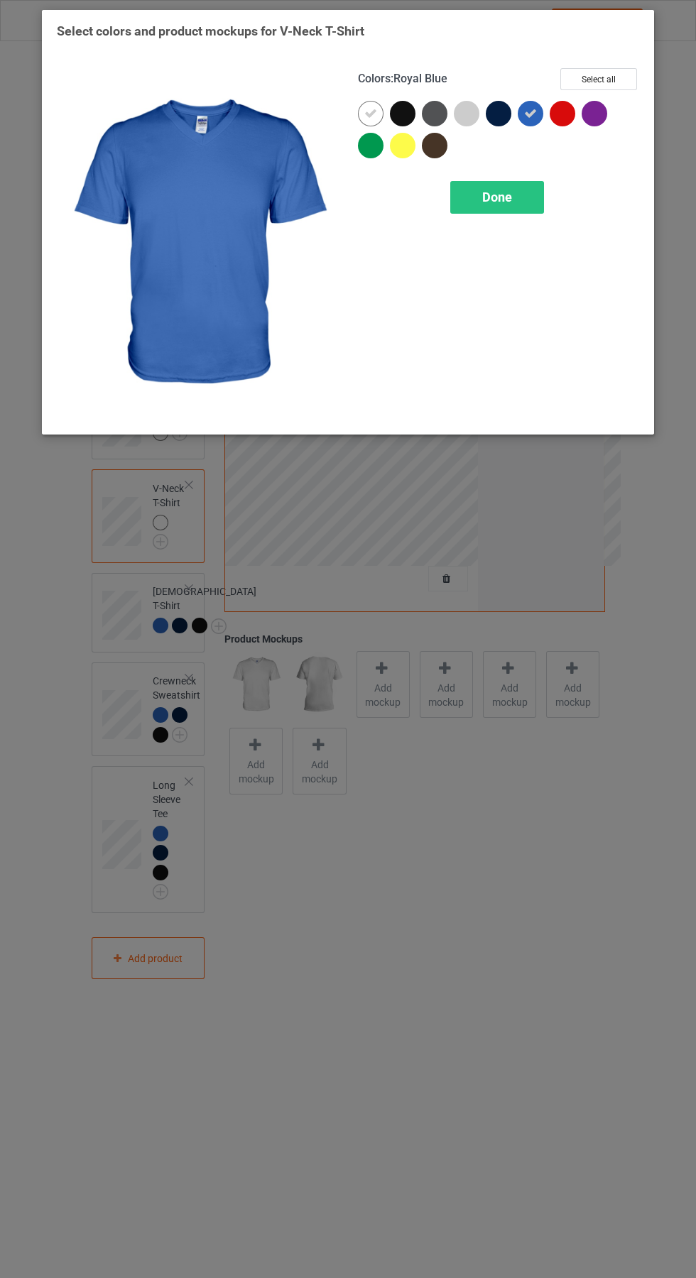
click at [494, 119] on div at bounding box center [499, 114] width 26 height 26
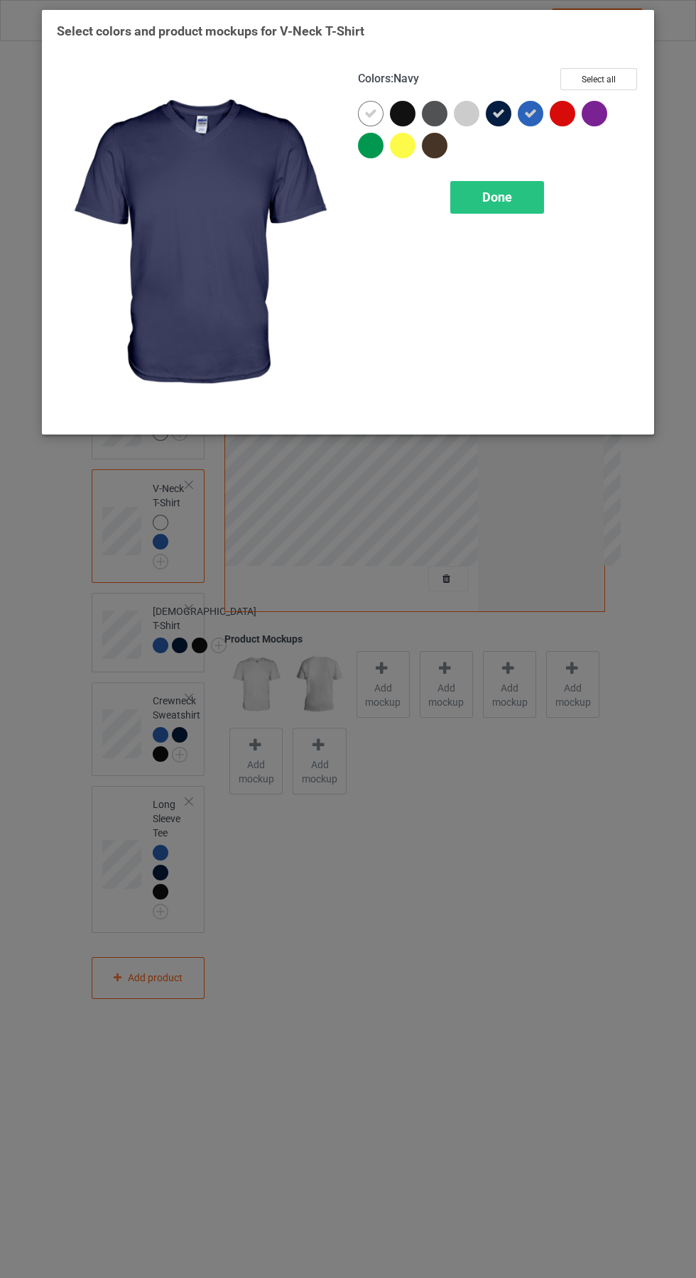
click at [393, 112] on div at bounding box center [403, 114] width 26 height 26
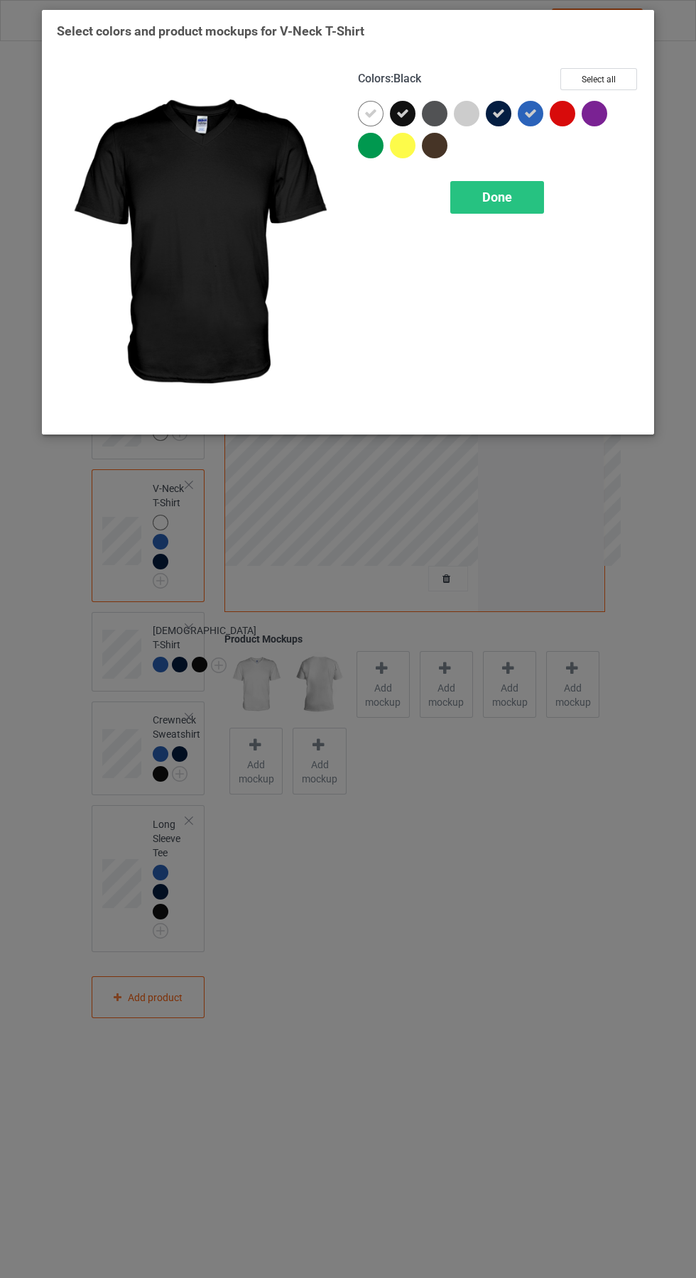
click at [371, 113] on icon at bounding box center [370, 113] width 13 height 13
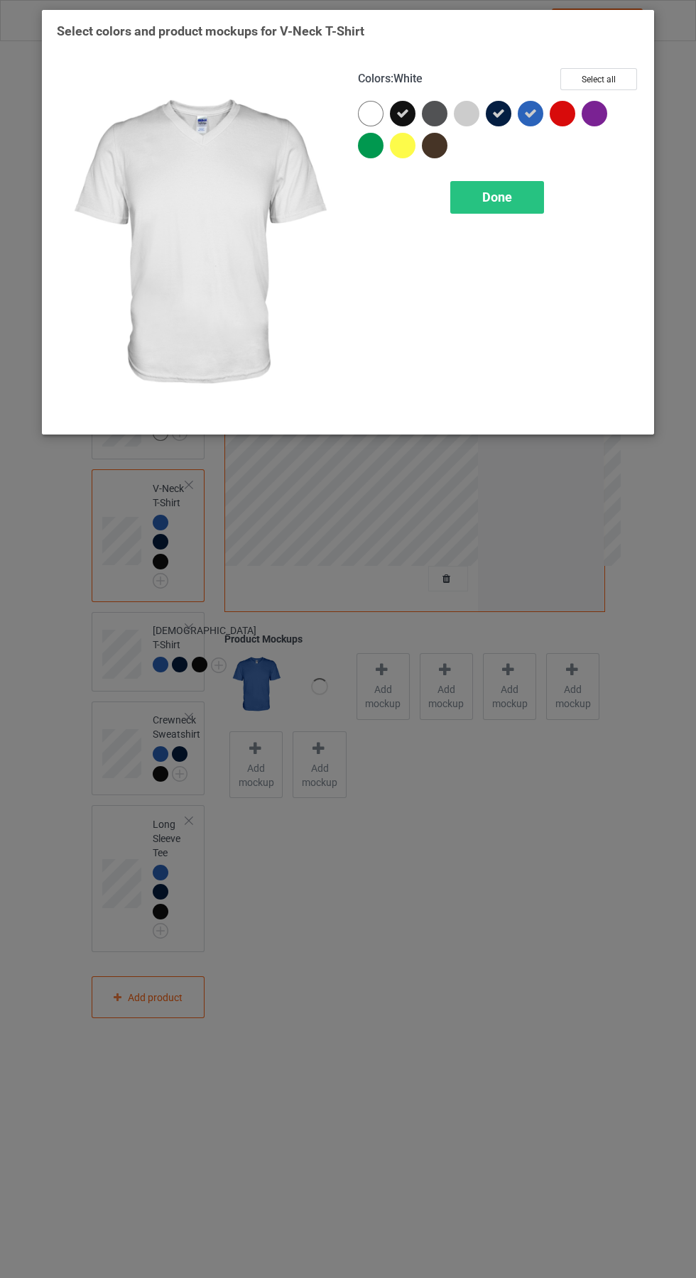
click at [511, 192] on span "Done" at bounding box center [497, 197] width 30 height 15
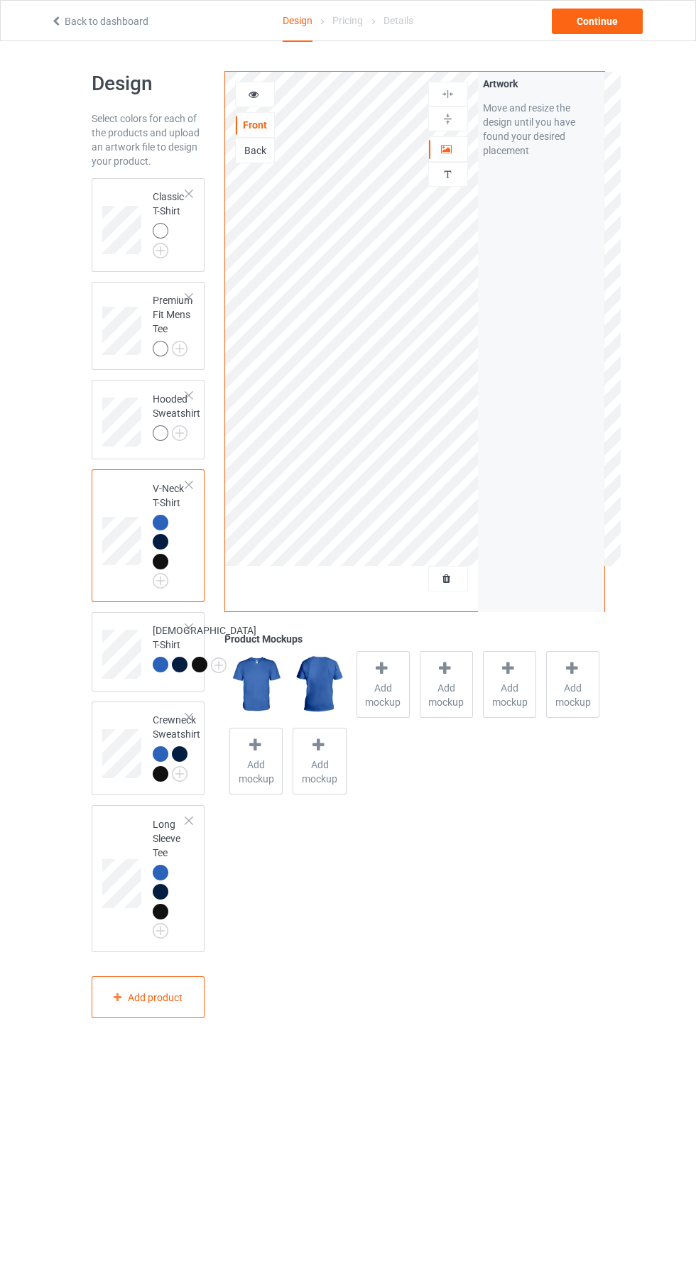
click at [382, 686] on span "Add mockup" at bounding box center [383, 695] width 52 height 28
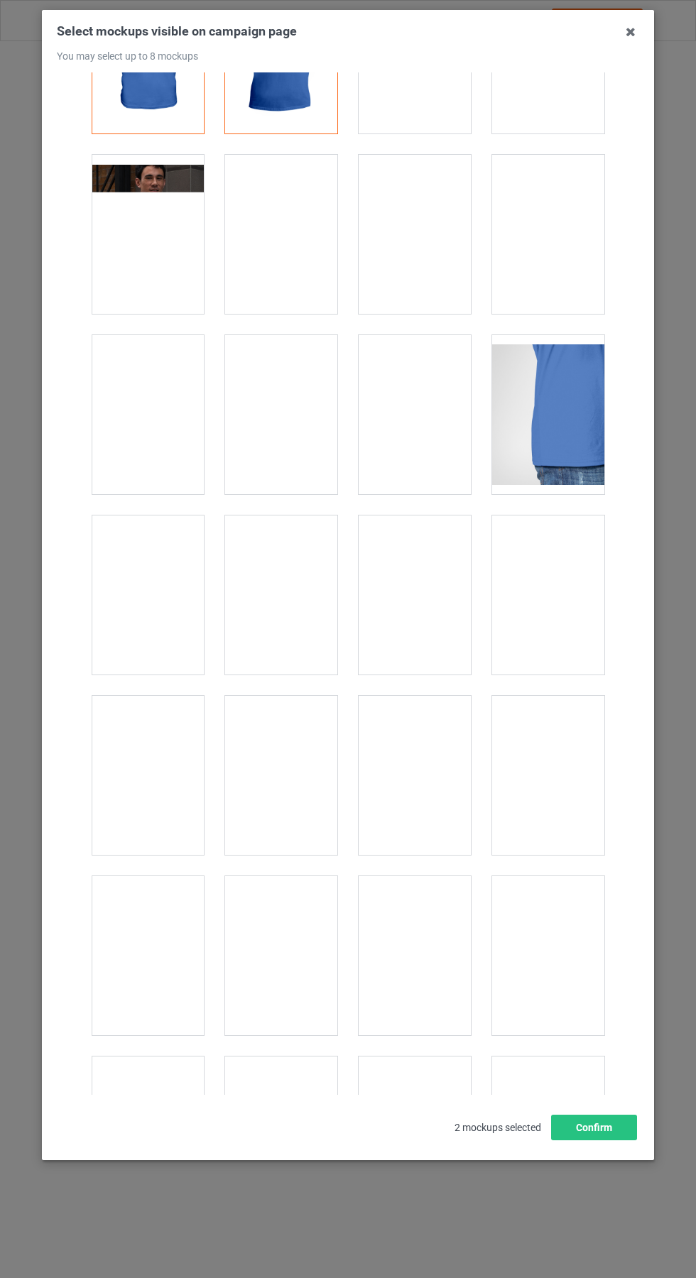
scroll to position [172, 0]
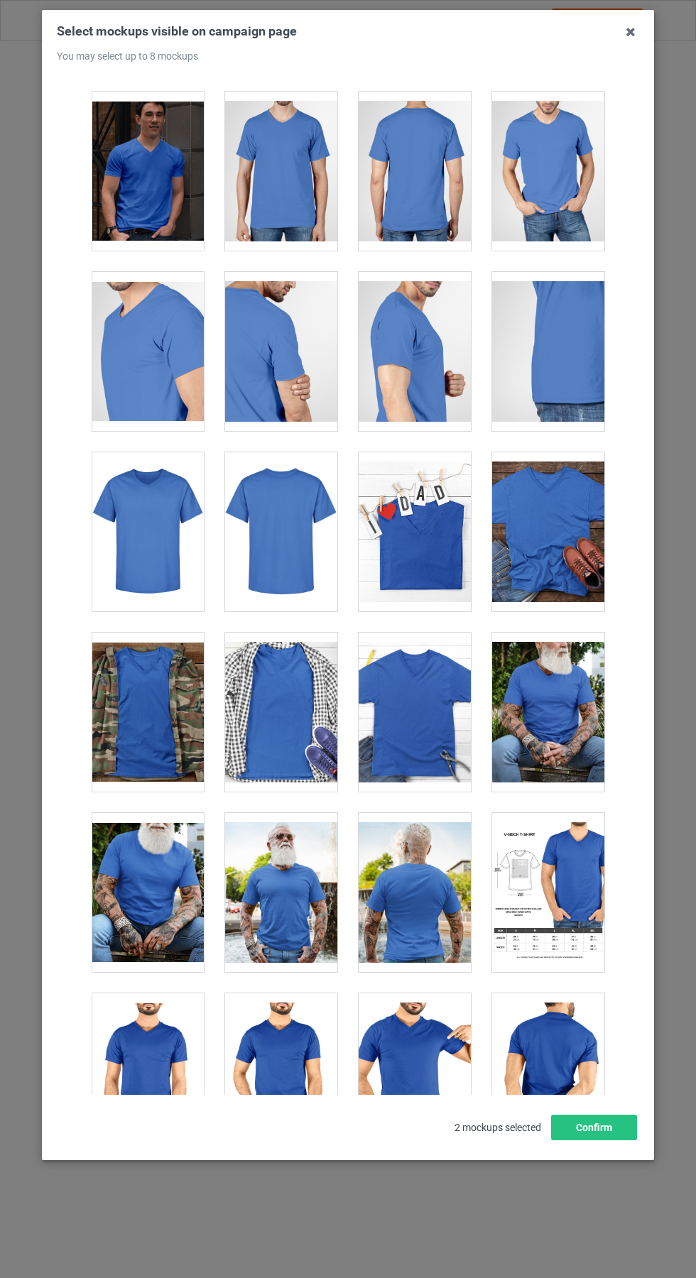
click at [450, 561] on div at bounding box center [415, 531] width 112 height 159
click at [156, 552] on div at bounding box center [148, 531] width 112 height 159
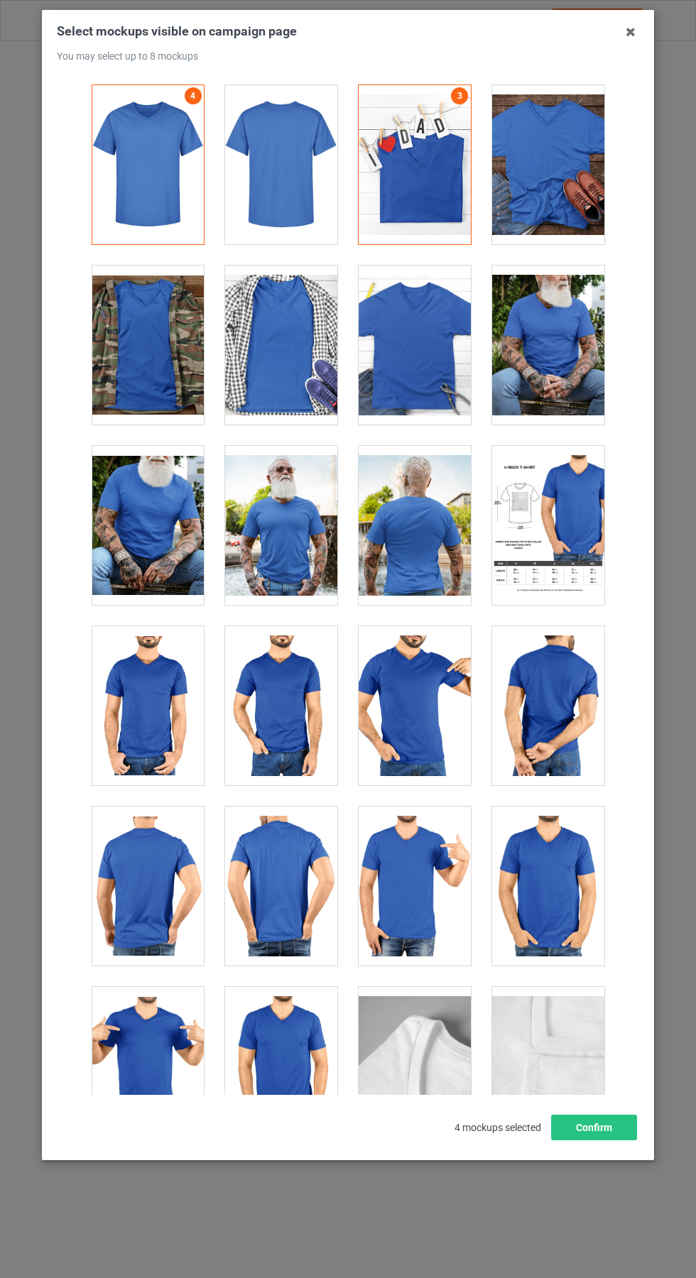
scroll to position [540, 0]
click at [308, 703] on div at bounding box center [281, 705] width 112 height 159
click at [153, 730] on div at bounding box center [148, 705] width 112 height 159
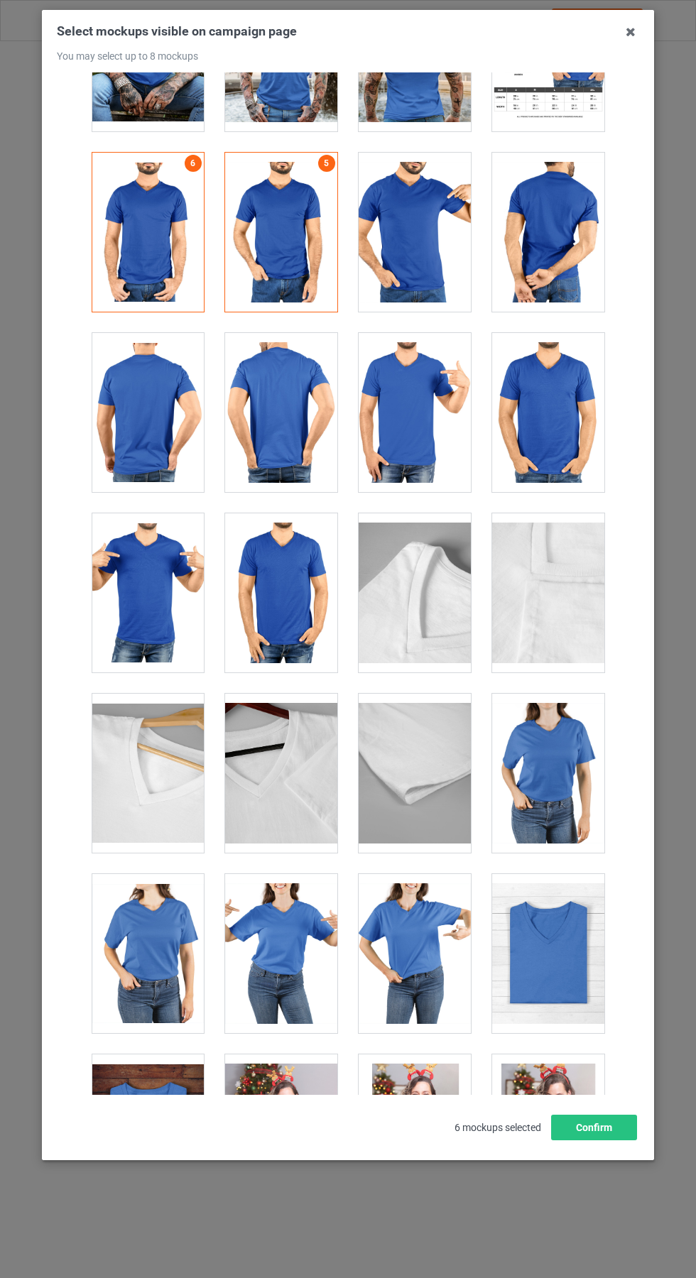
scroll to position [0, 0]
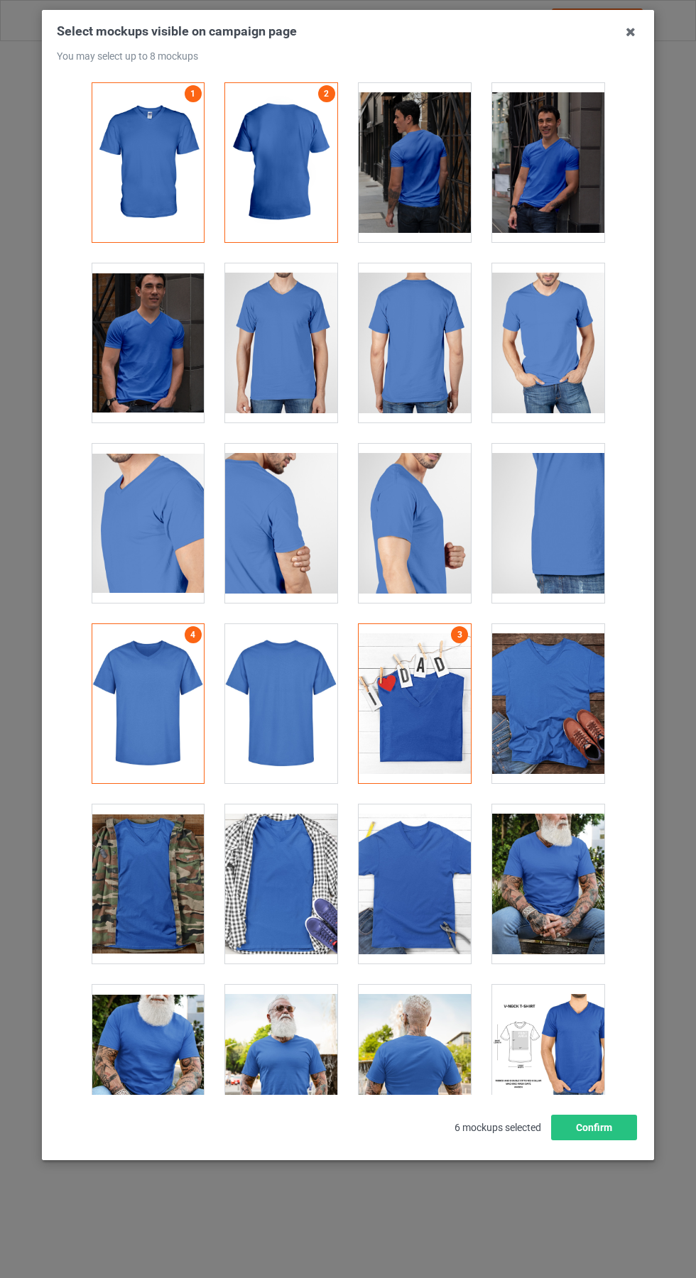
click at [636, 26] on icon at bounding box center [630, 32] width 23 height 23
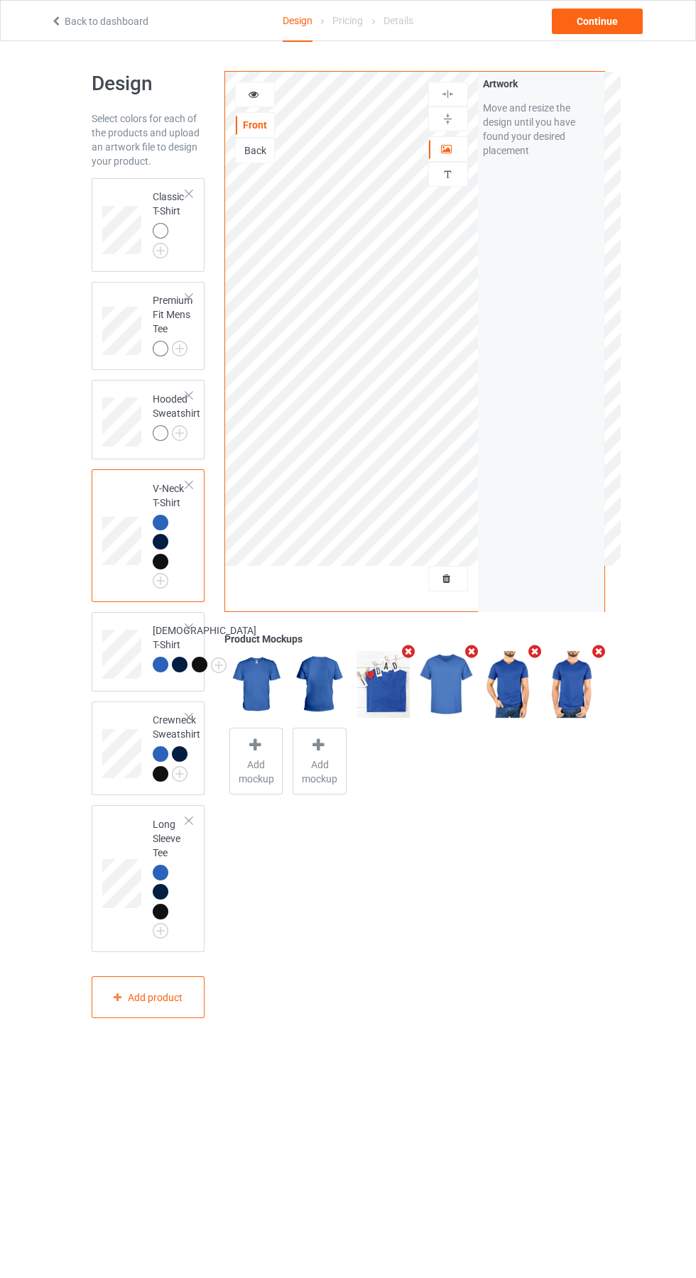
click at [0, 0] on img at bounding box center [0, 0] width 0 height 0
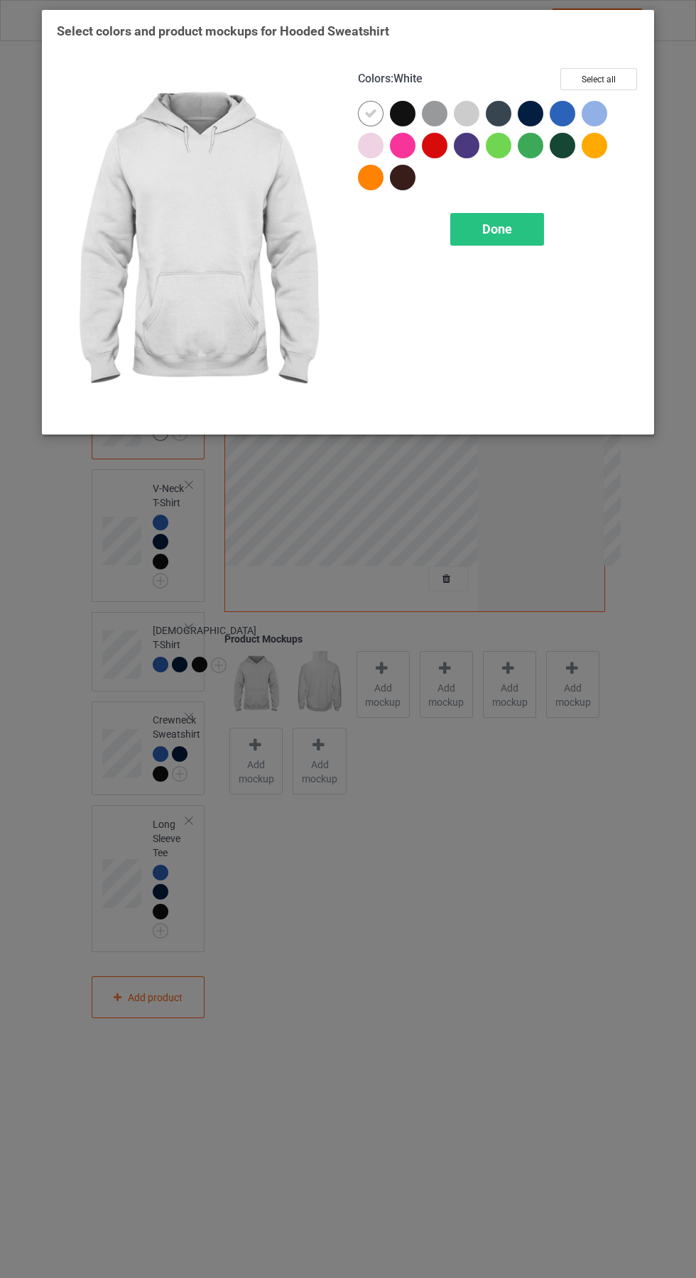
click at [555, 114] on div at bounding box center [563, 114] width 26 height 26
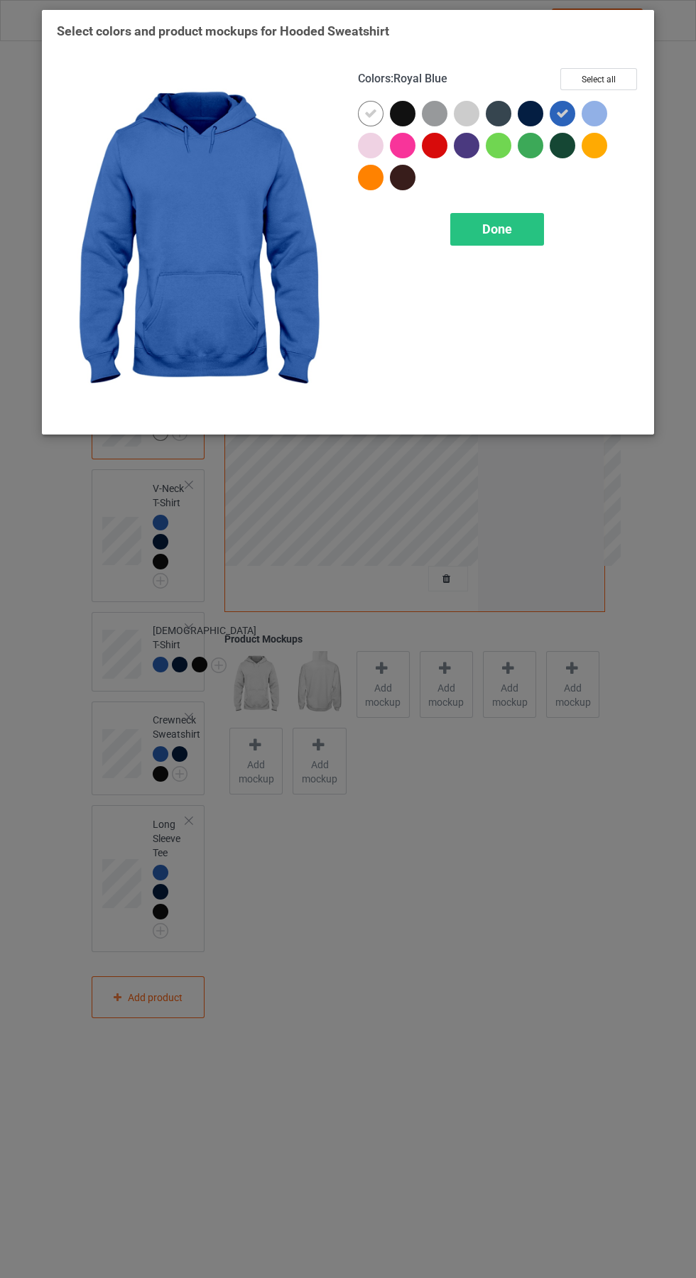
click at [527, 109] on div at bounding box center [531, 114] width 26 height 26
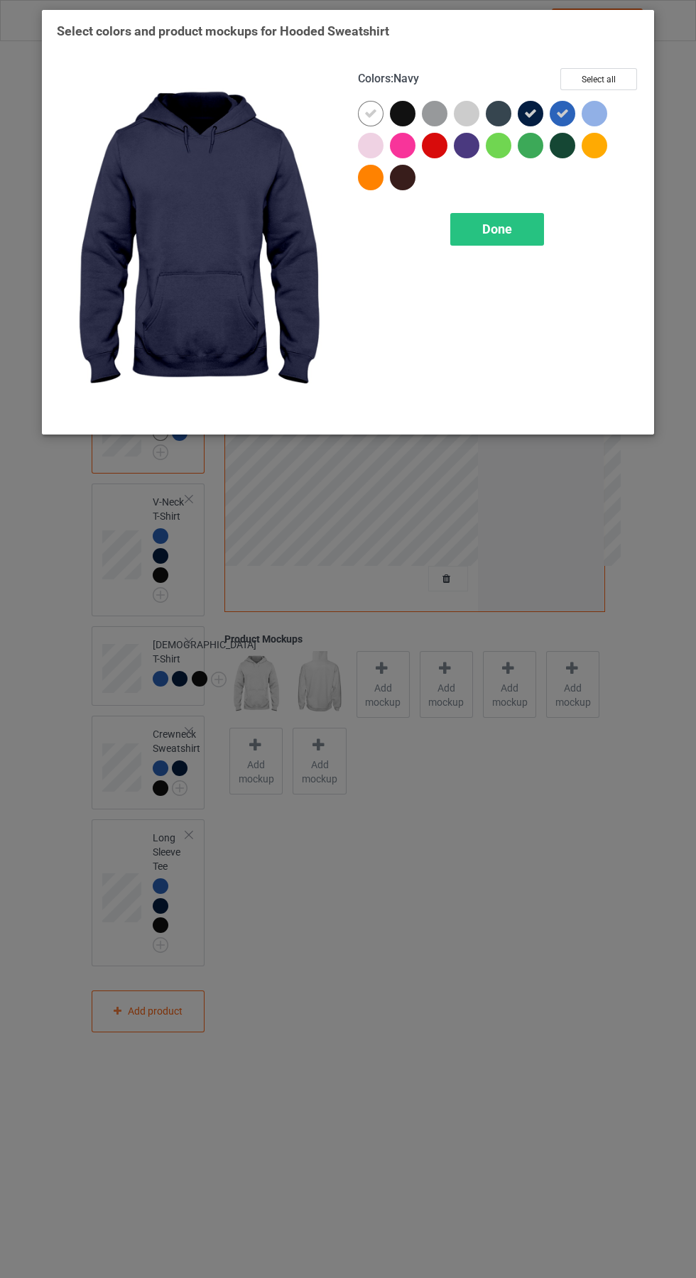
click at [406, 112] on div at bounding box center [403, 114] width 26 height 26
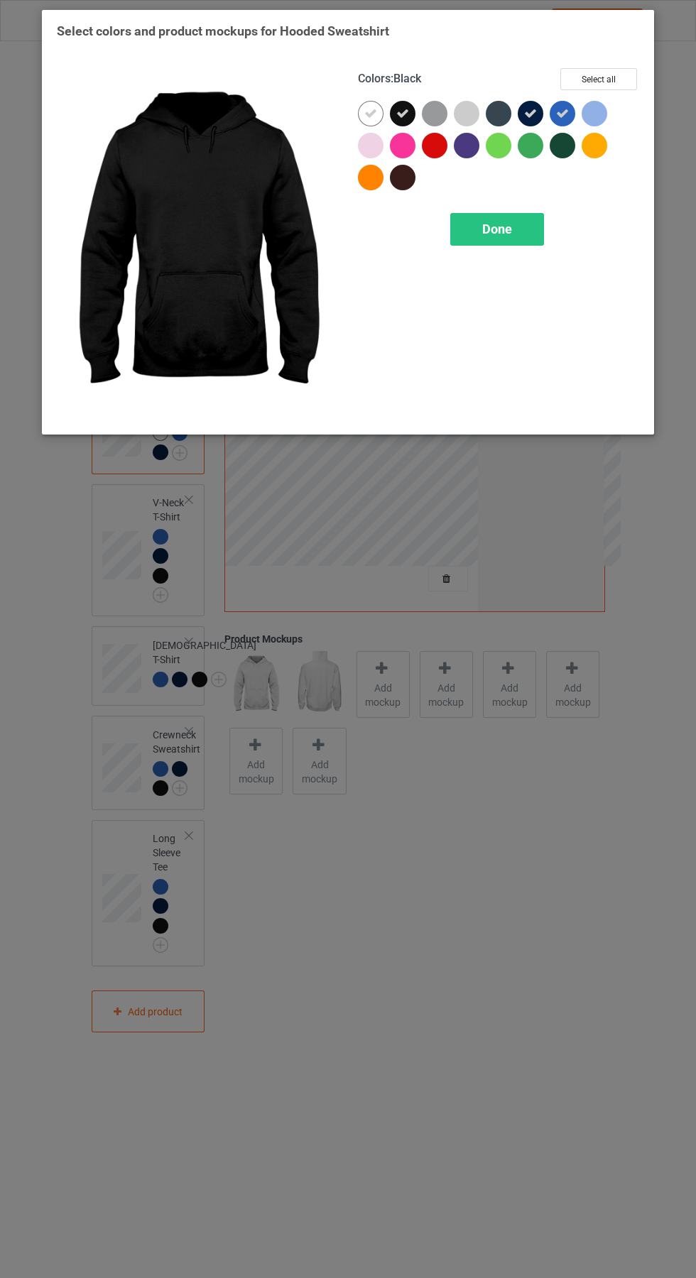
click at [371, 113] on icon at bounding box center [370, 113] width 13 height 13
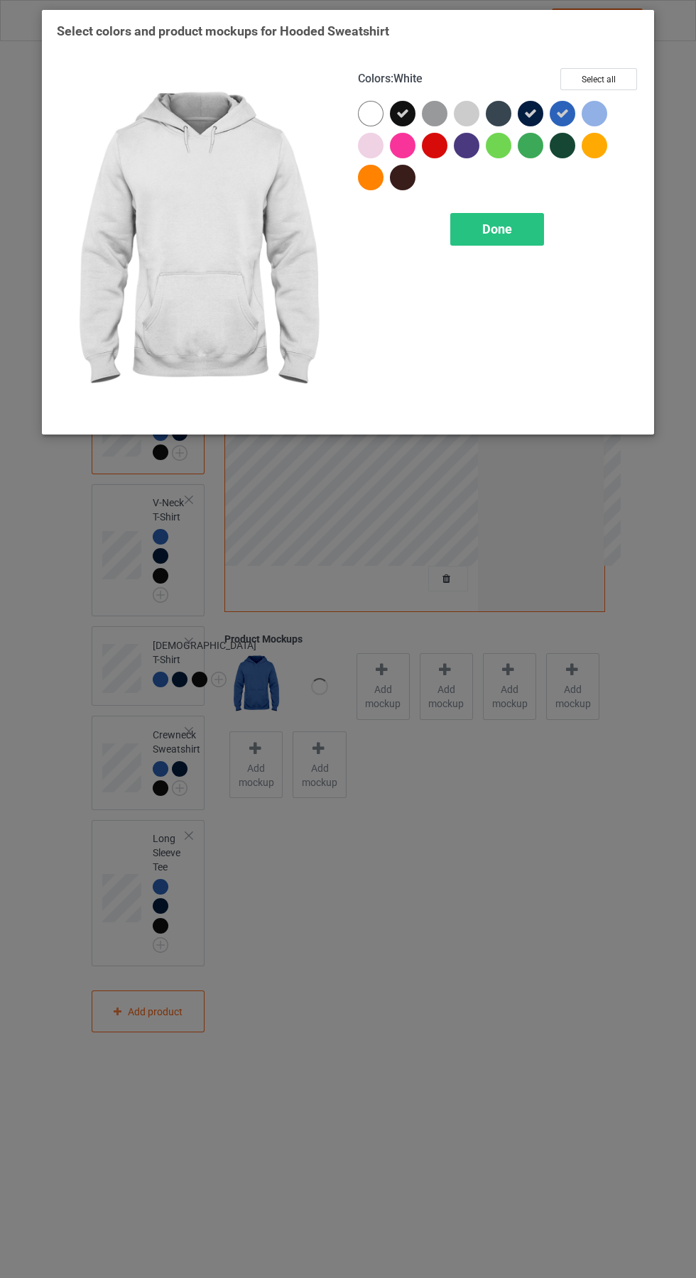
click at [508, 222] on span "Done" at bounding box center [497, 229] width 30 height 15
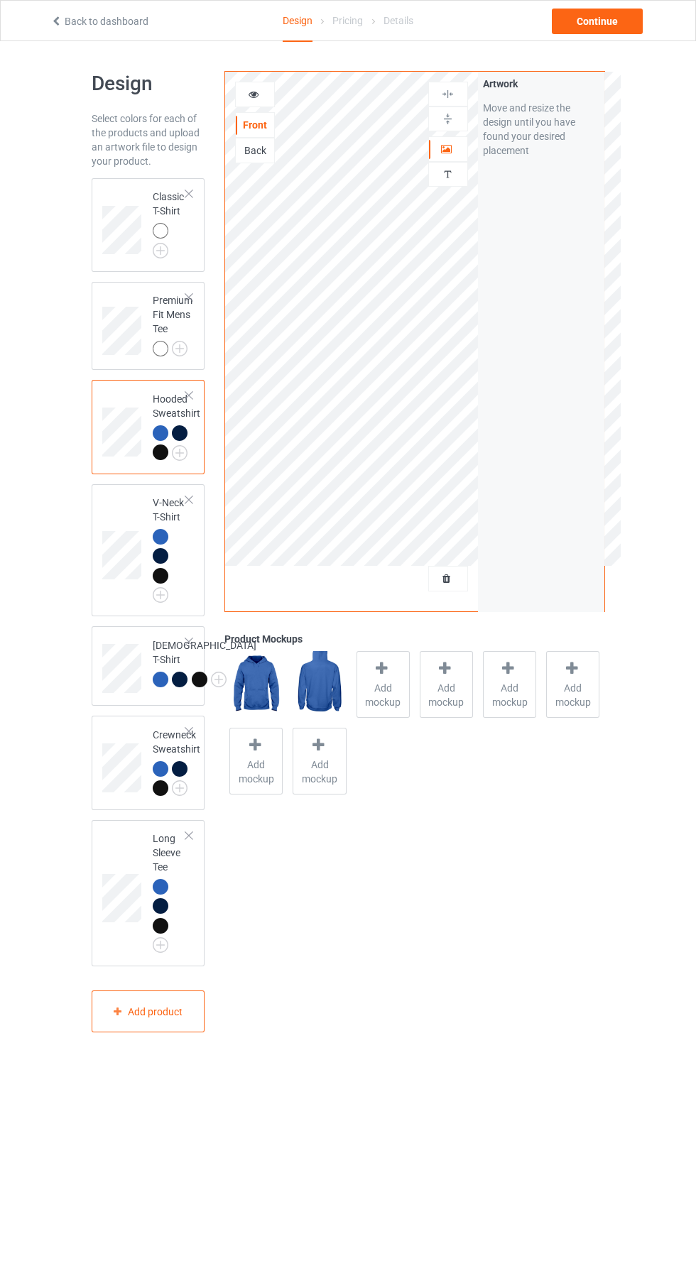
click at [0, 0] on img at bounding box center [0, 0] width 0 height 0
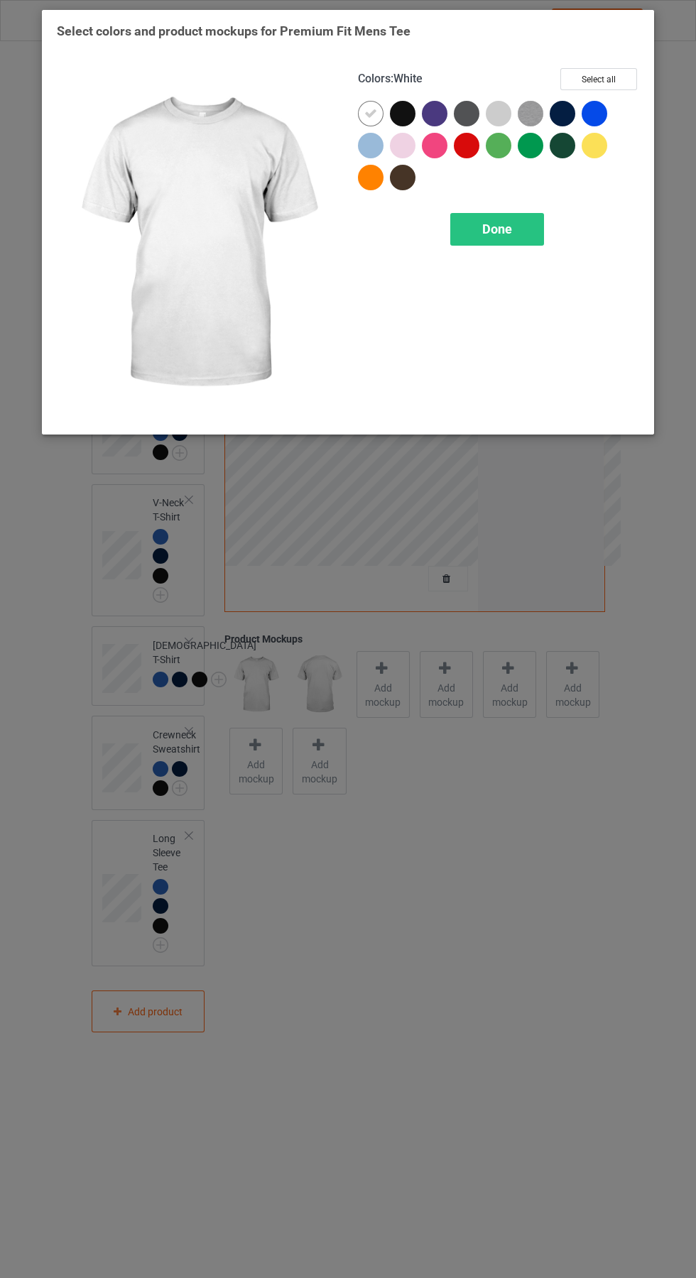
click at [607, 109] on div at bounding box center [595, 114] width 26 height 26
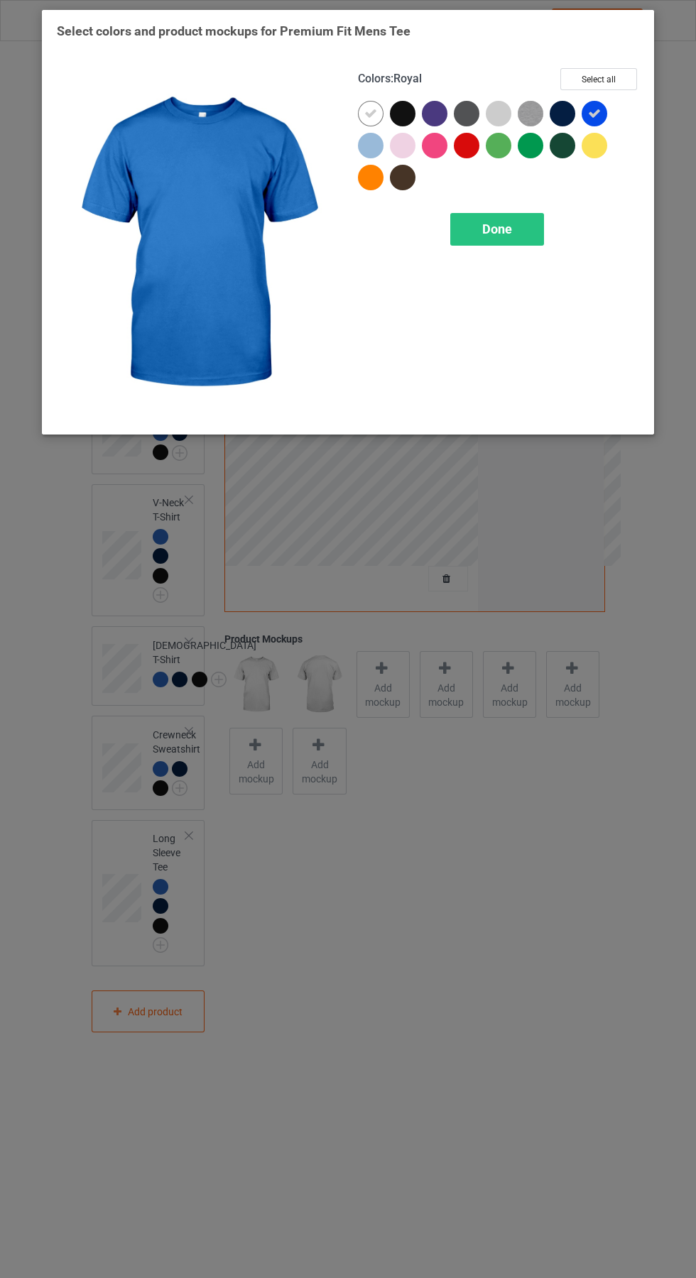
click at [569, 115] on div at bounding box center [563, 114] width 26 height 26
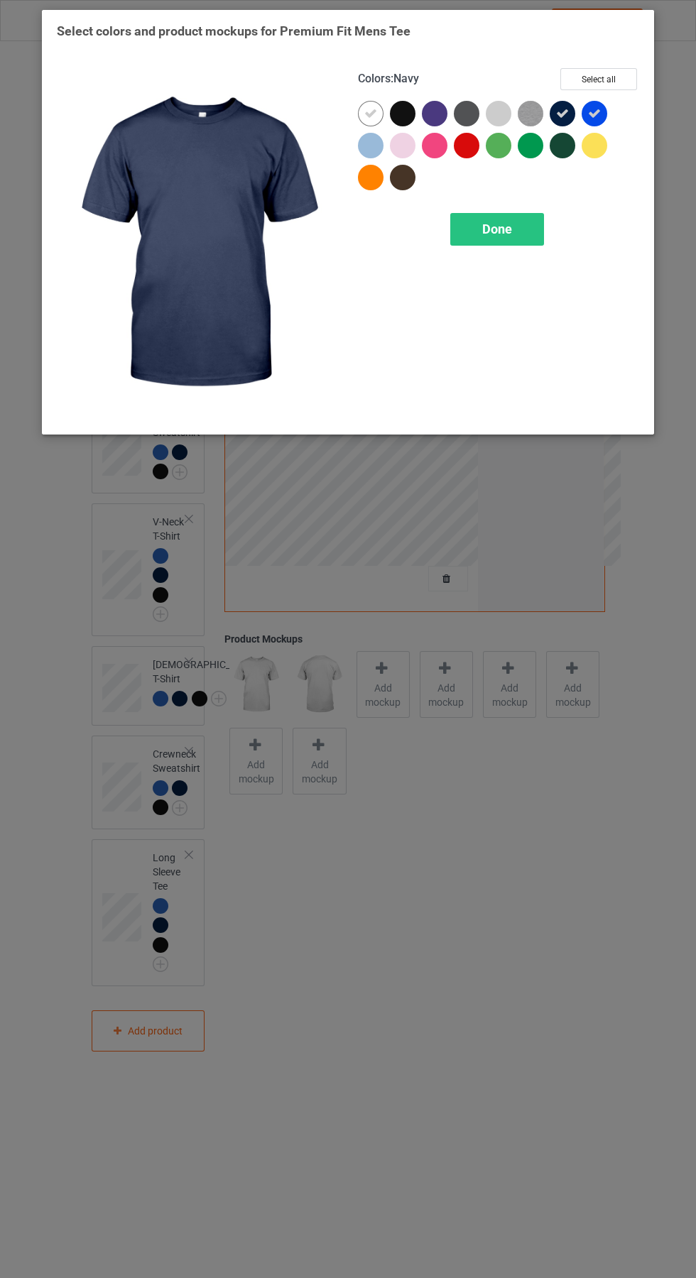
click at [399, 104] on div at bounding box center [403, 114] width 26 height 26
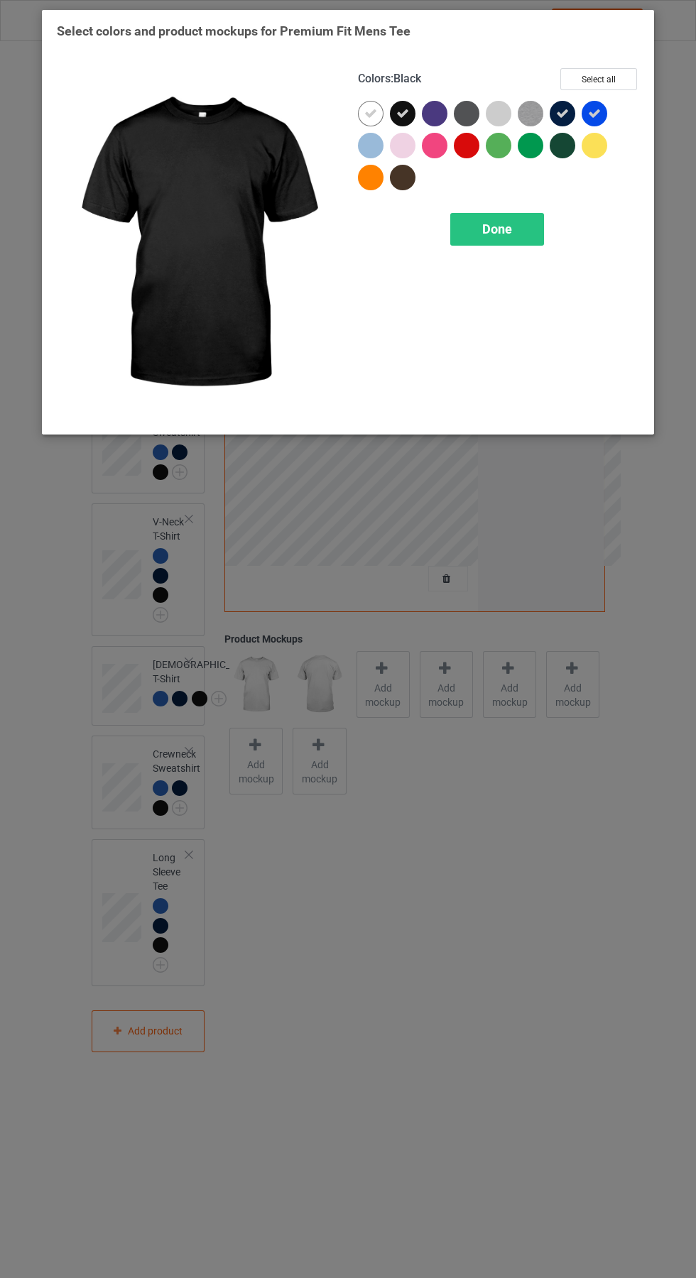
click at [363, 114] on div at bounding box center [371, 114] width 26 height 26
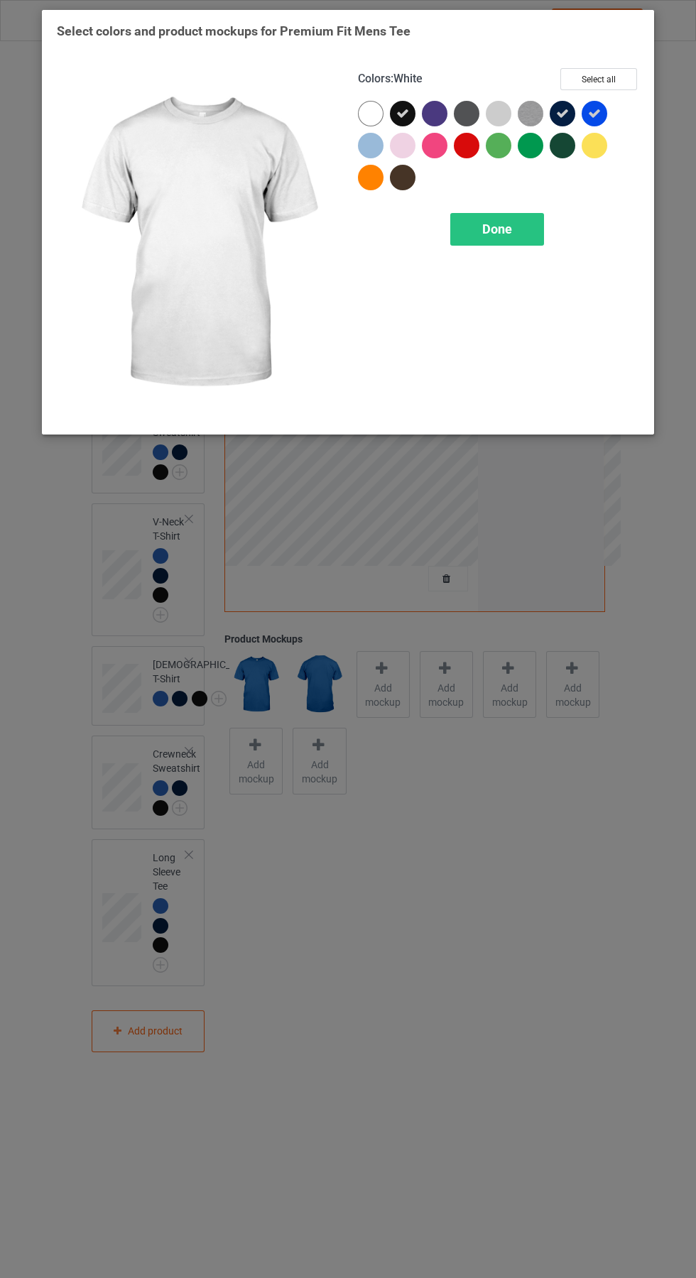
click at [512, 228] on div "Done" at bounding box center [497, 229] width 94 height 33
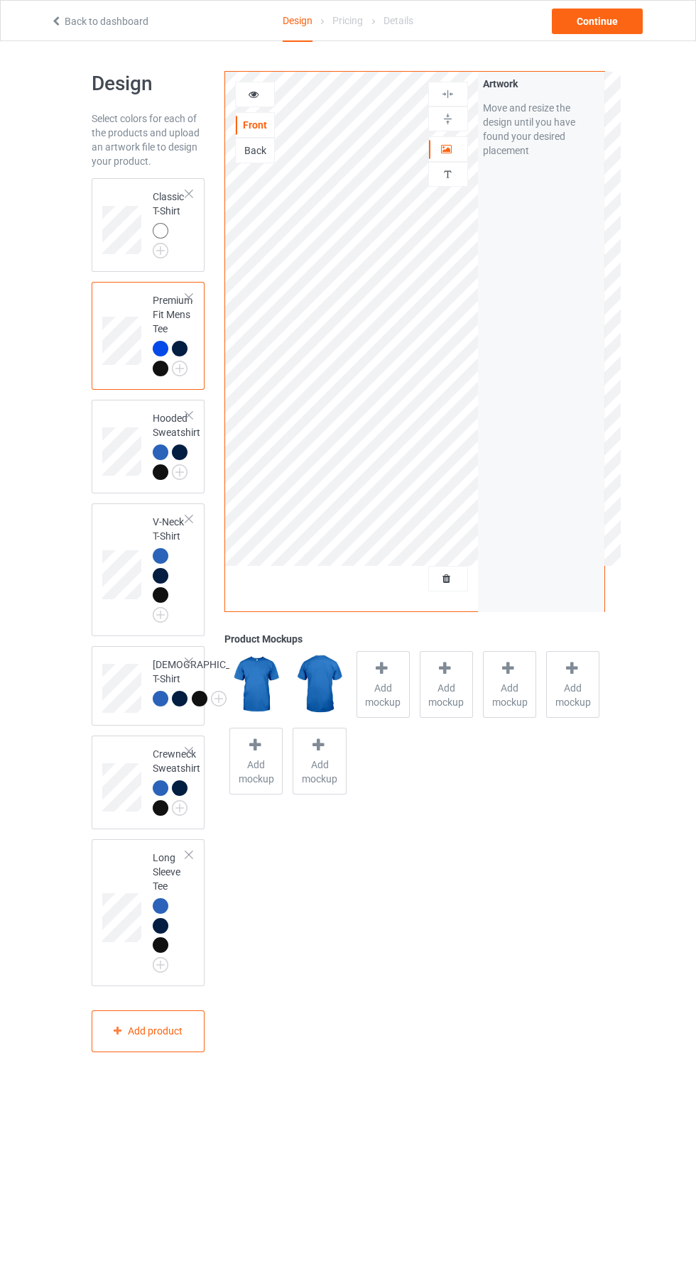
click at [0, 0] on img at bounding box center [0, 0] width 0 height 0
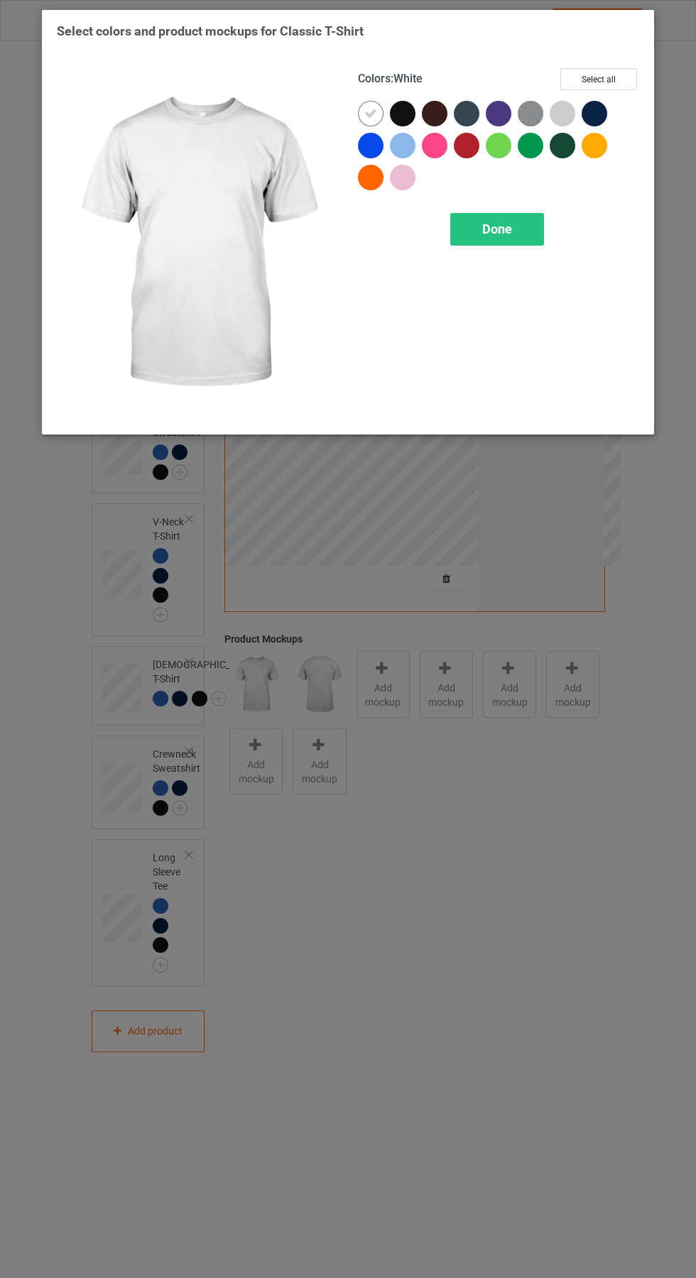
click at [386, 145] on div at bounding box center [374, 149] width 32 height 32
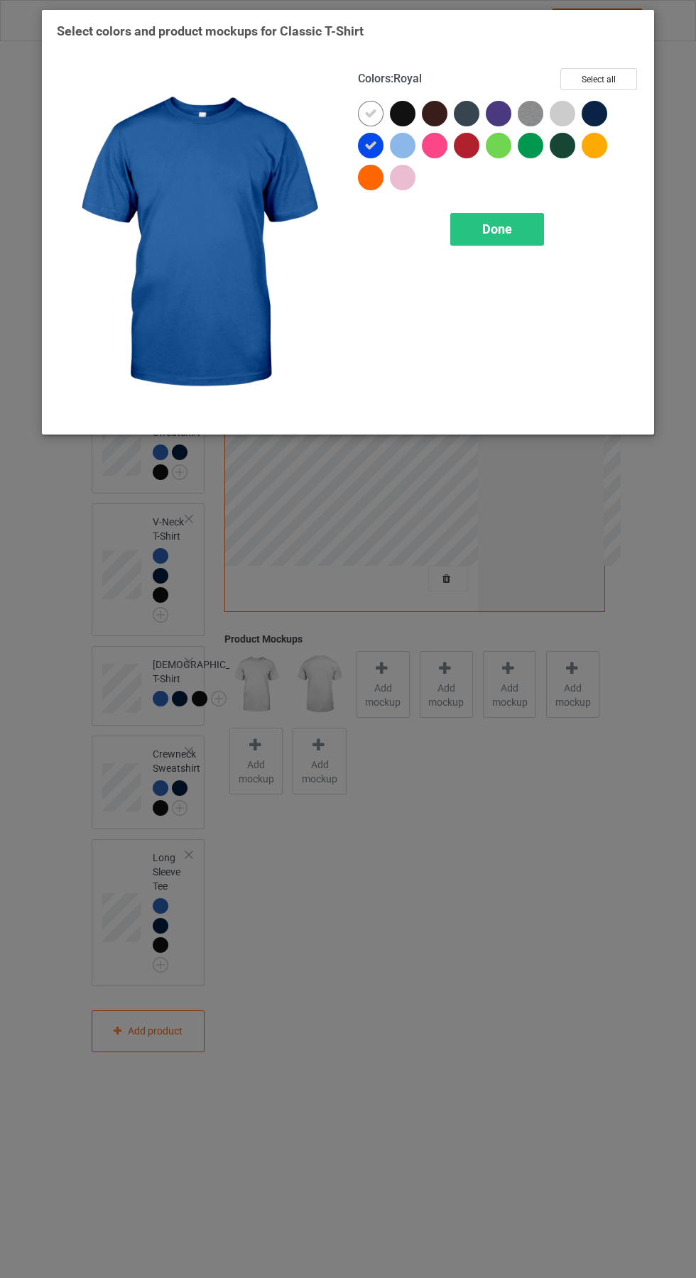
click at [412, 114] on div at bounding box center [403, 114] width 26 height 26
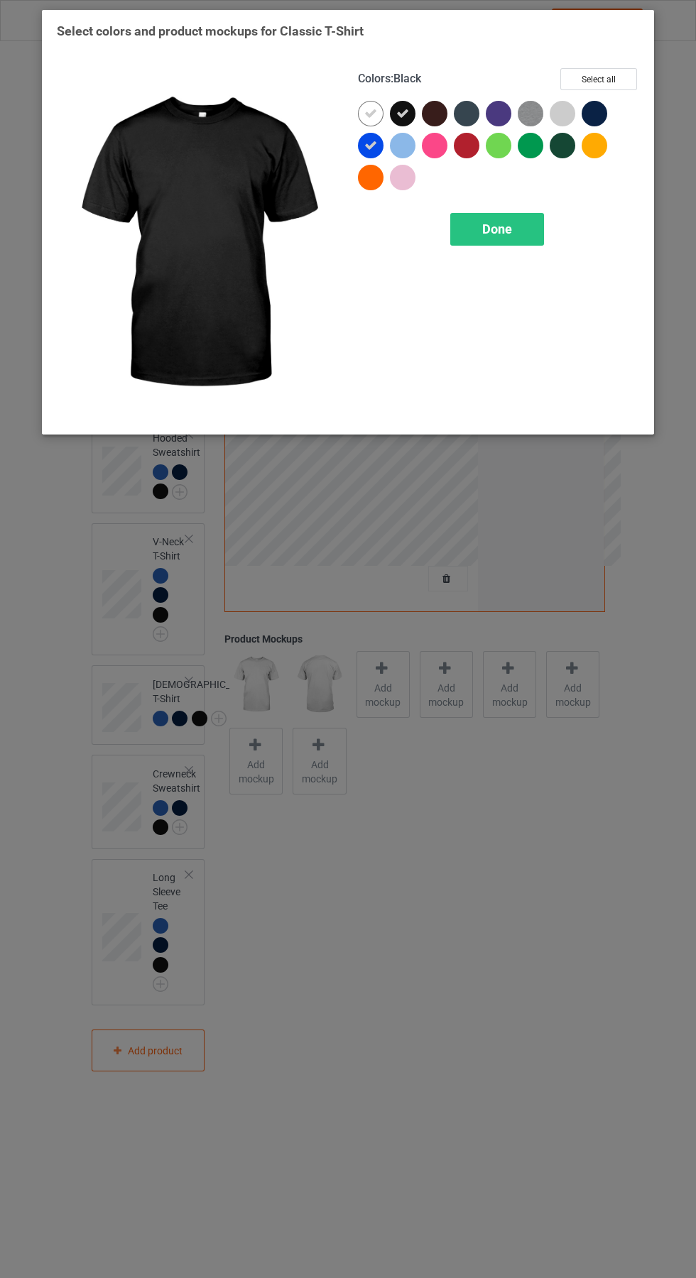
click at [604, 114] on div at bounding box center [595, 114] width 26 height 26
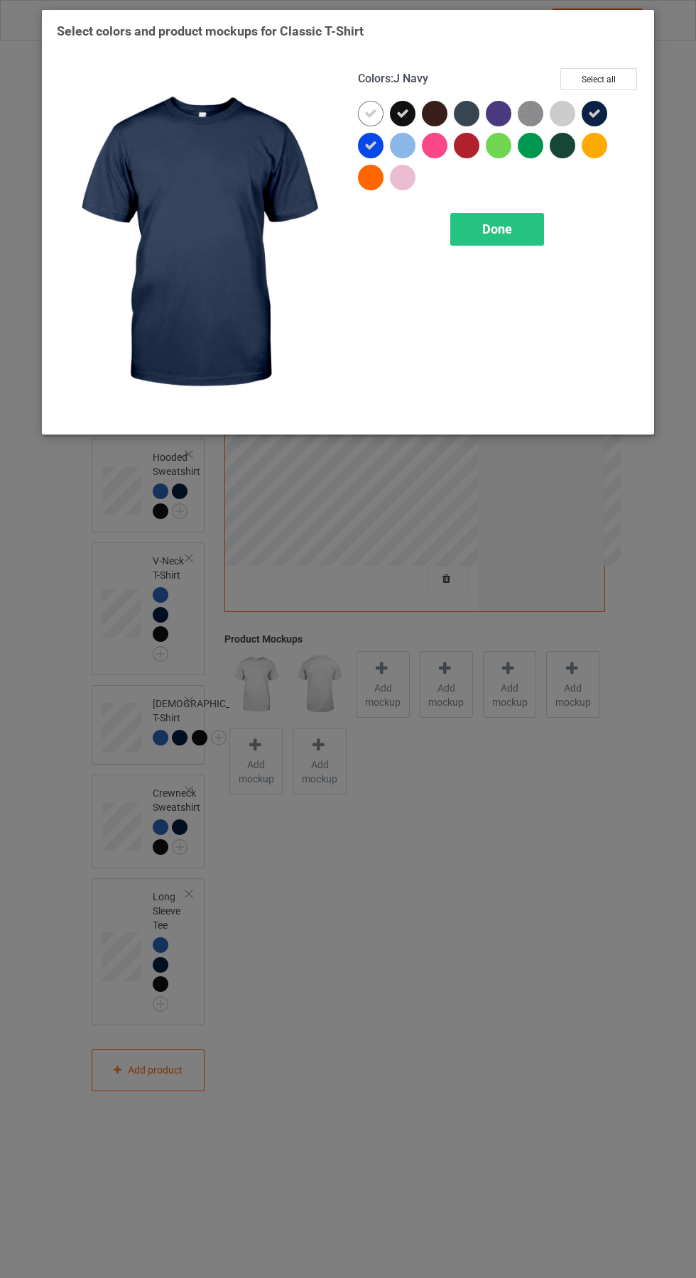
click at [371, 113] on icon at bounding box center [370, 113] width 13 height 13
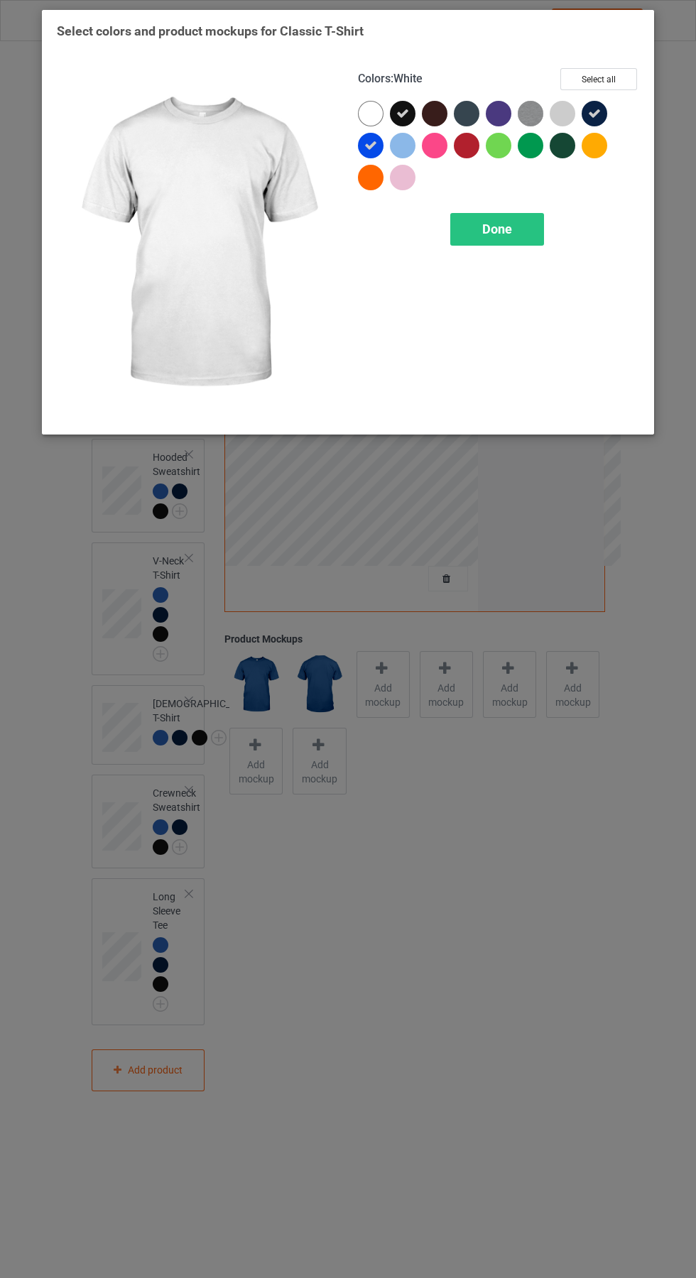
click at [530, 224] on div "Done" at bounding box center [497, 229] width 94 height 33
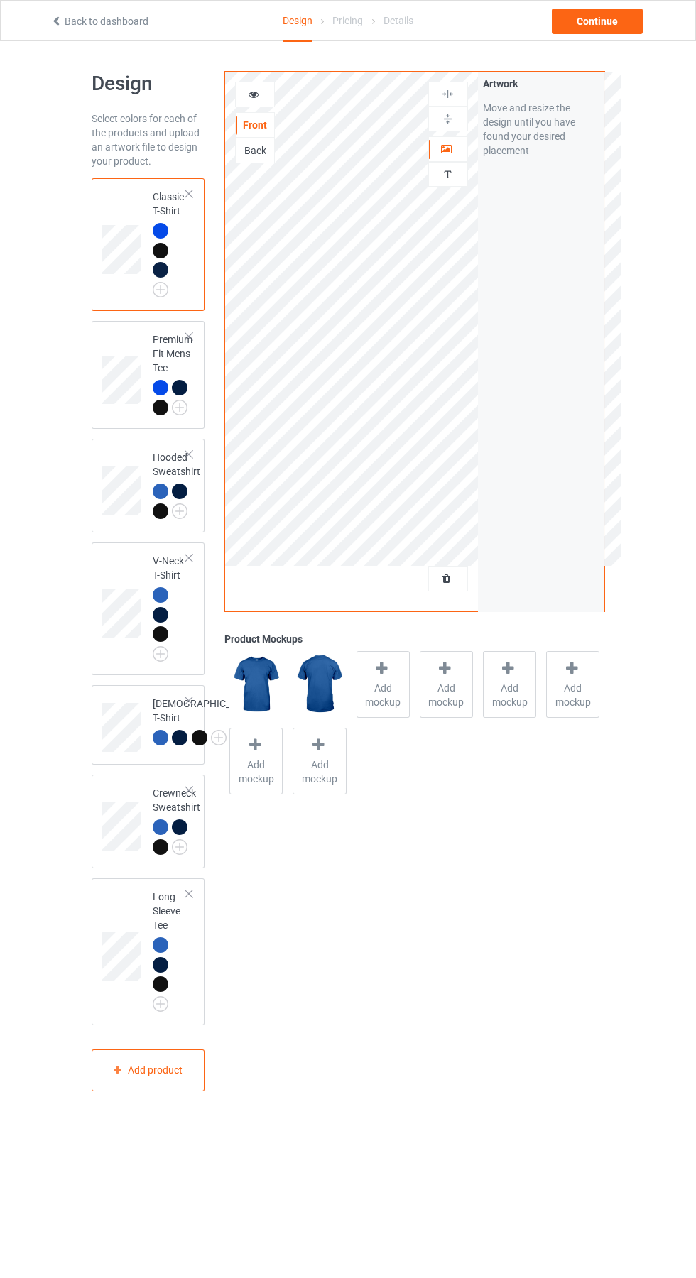
click at [384, 702] on span "Add mockup" at bounding box center [383, 695] width 52 height 28
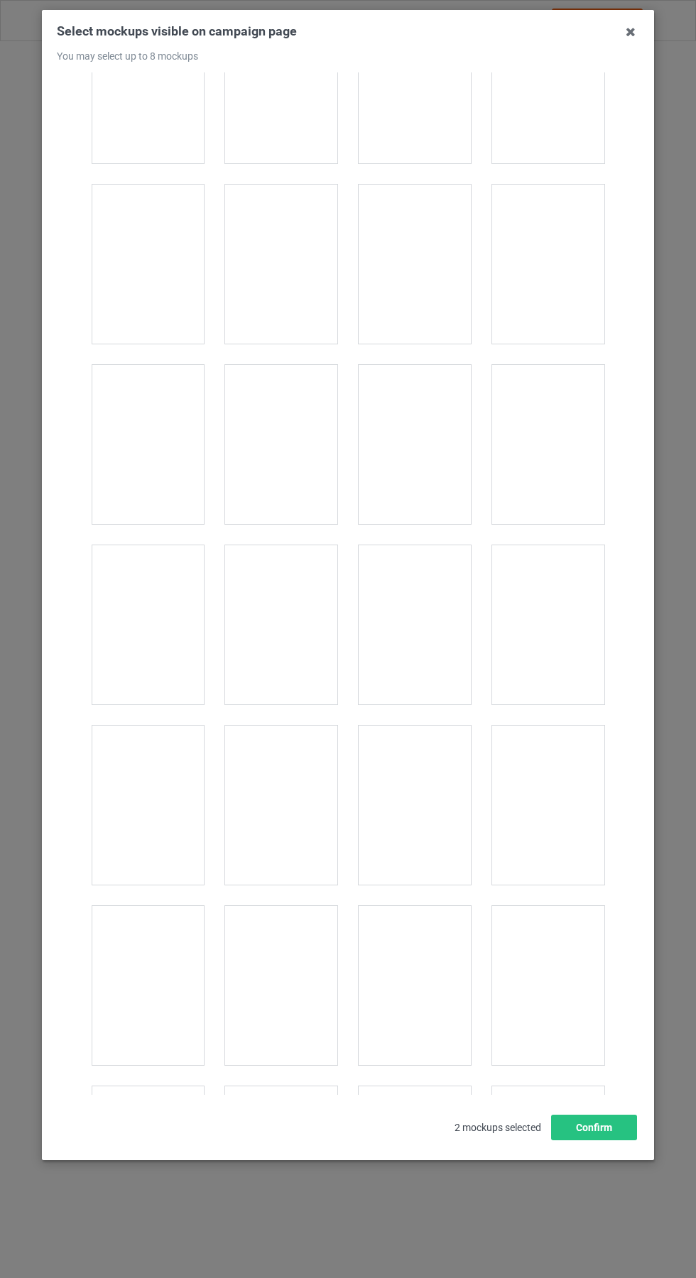
scroll to position [6230, 0]
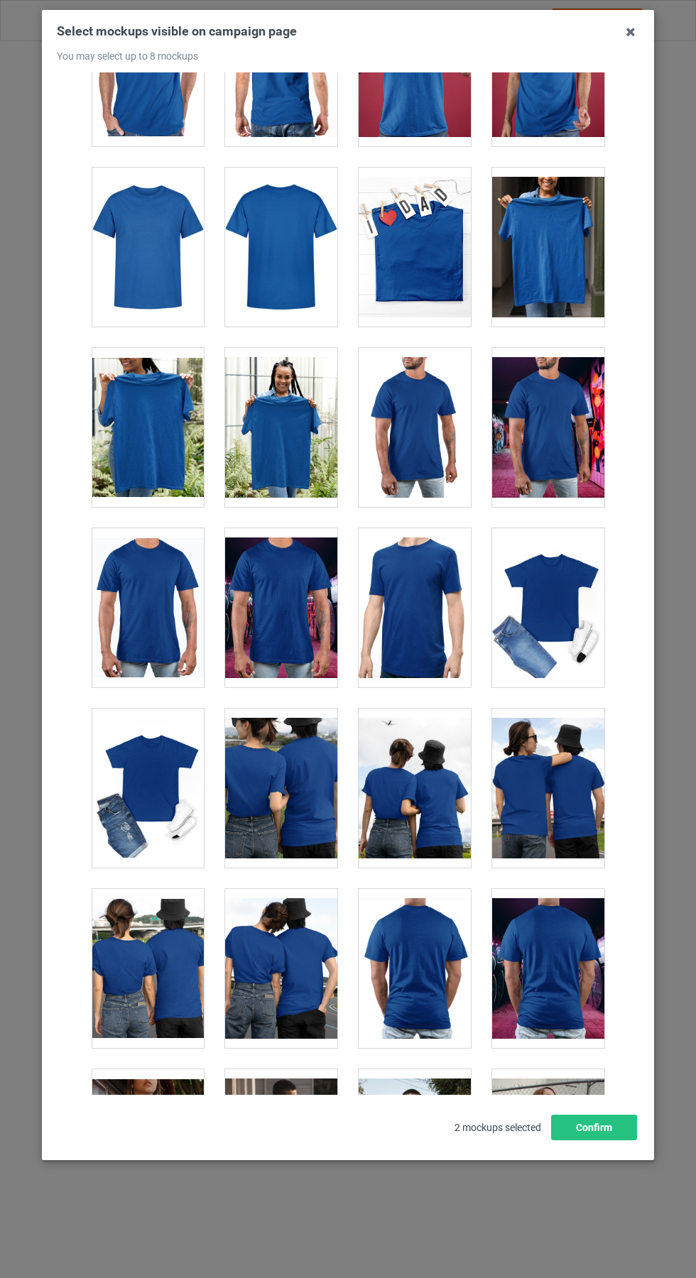
click at [124, 250] on div at bounding box center [148, 247] width 112 height 159
click at [433, 257] on div at bounding box center [415, 247] width 112 height 159
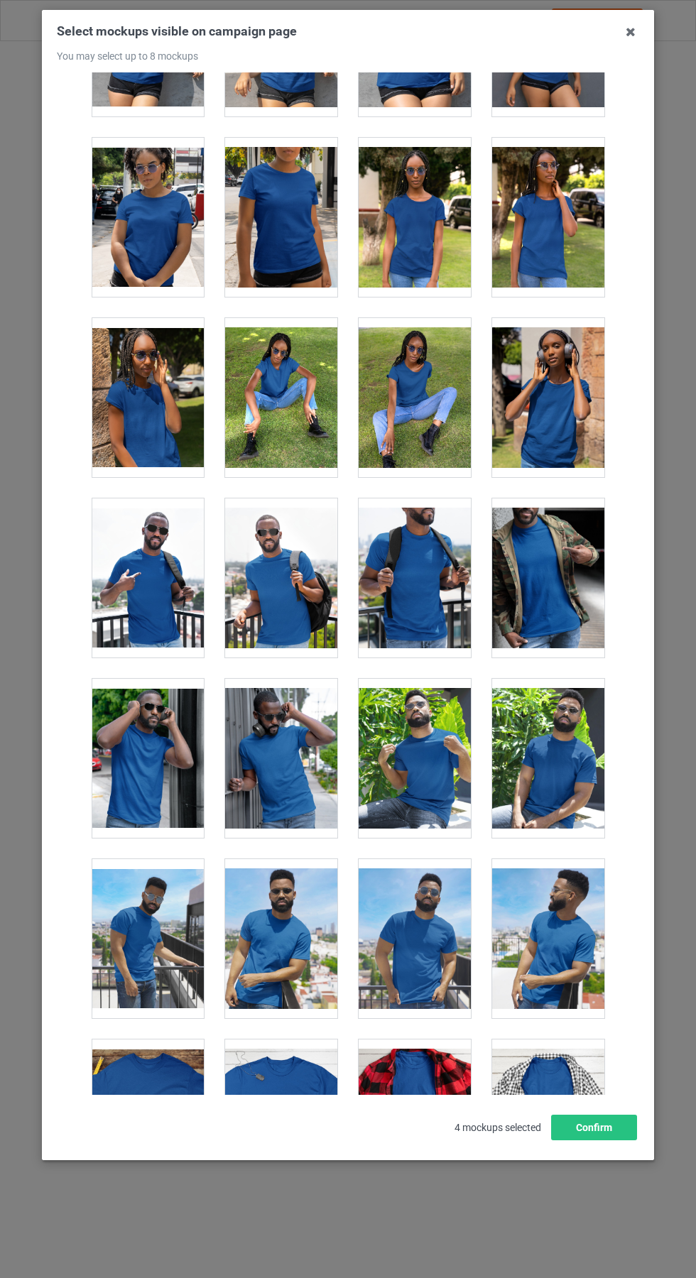
scroll to position [8749, 0]
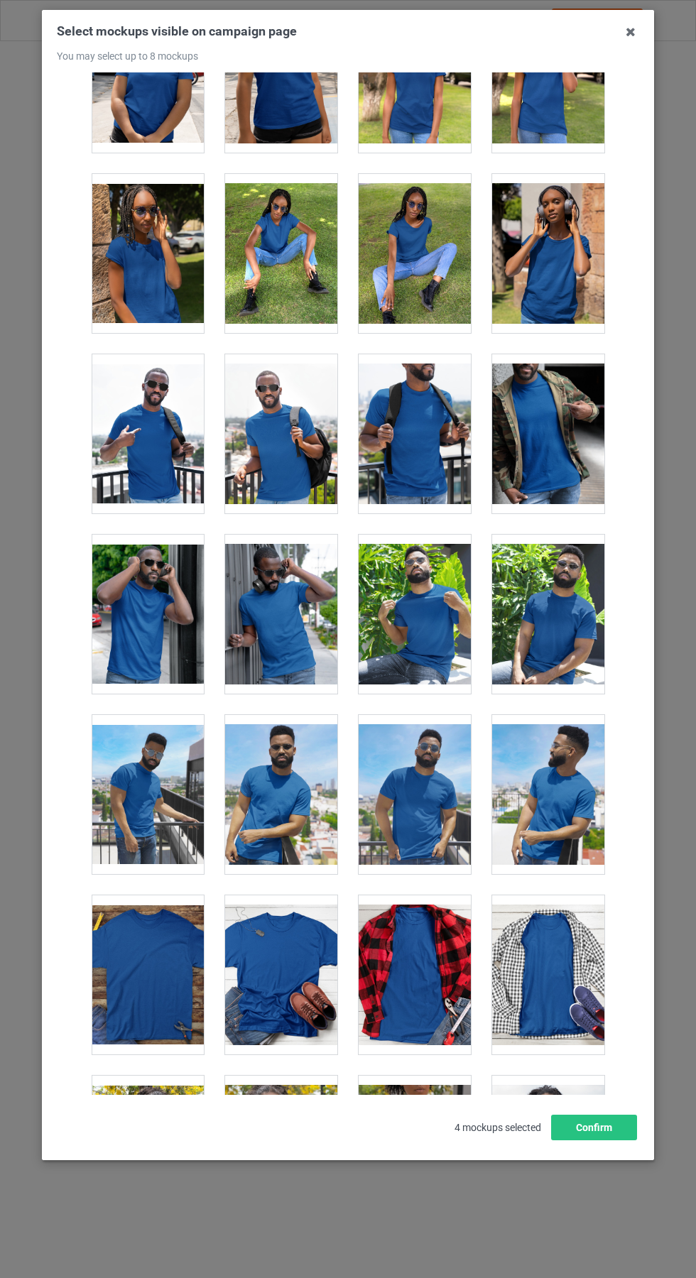
click at [308, 937] on div at bounding box center [281, 975] width 112 height 159
click at [634, 34] on icon at bounding box center [630, 32] width 23 height 23
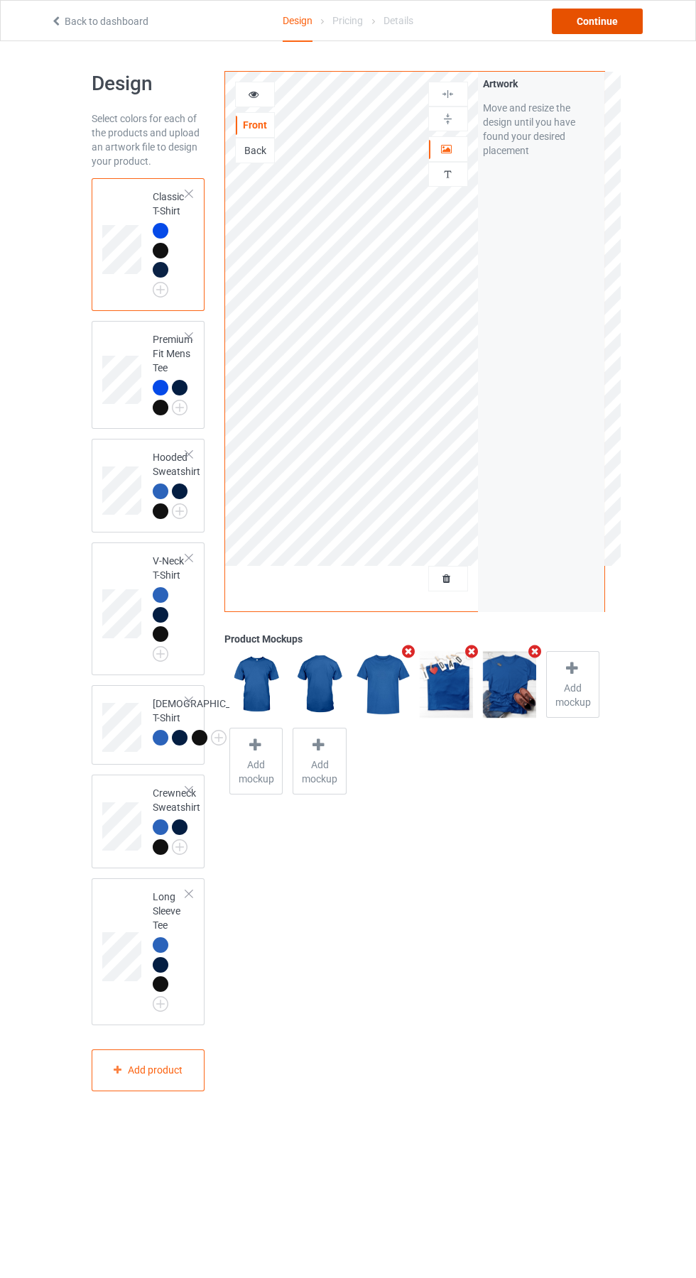
click at [622, 25] on div "Continue" at bounding box center [597, 22] width 91 height 26
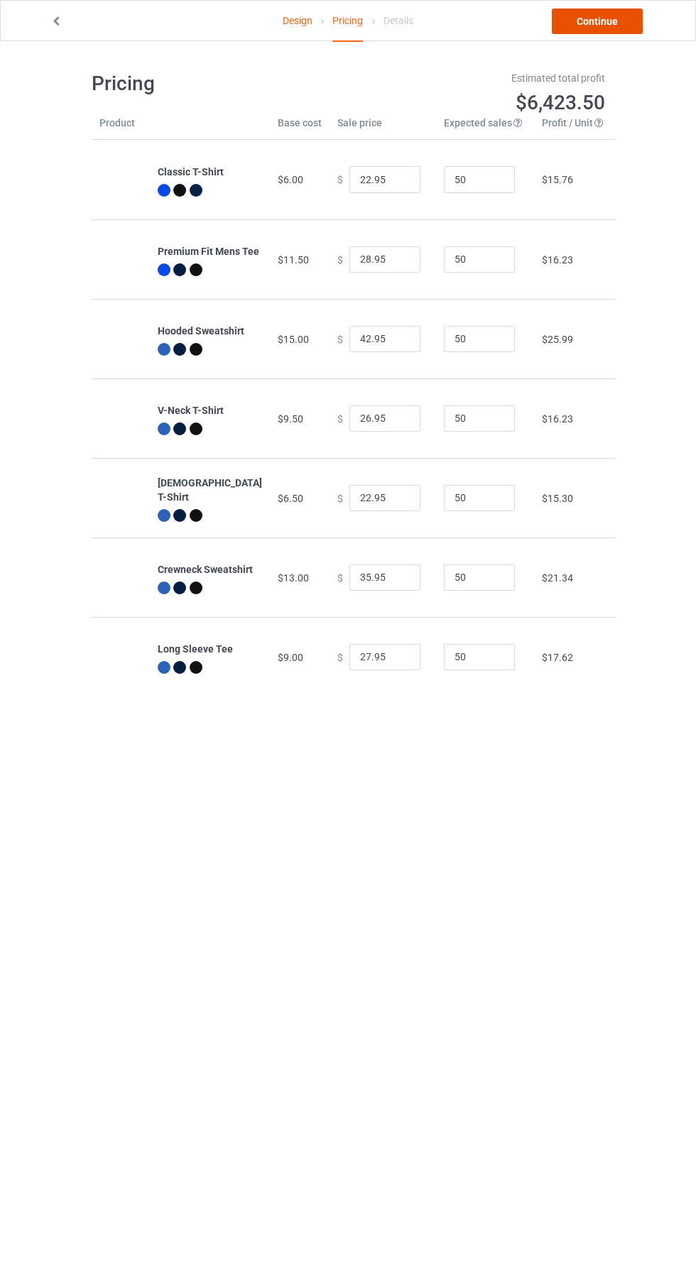
click at [607, 31] on link "Continue" at bounding box center [597, 22] width 91 height 26
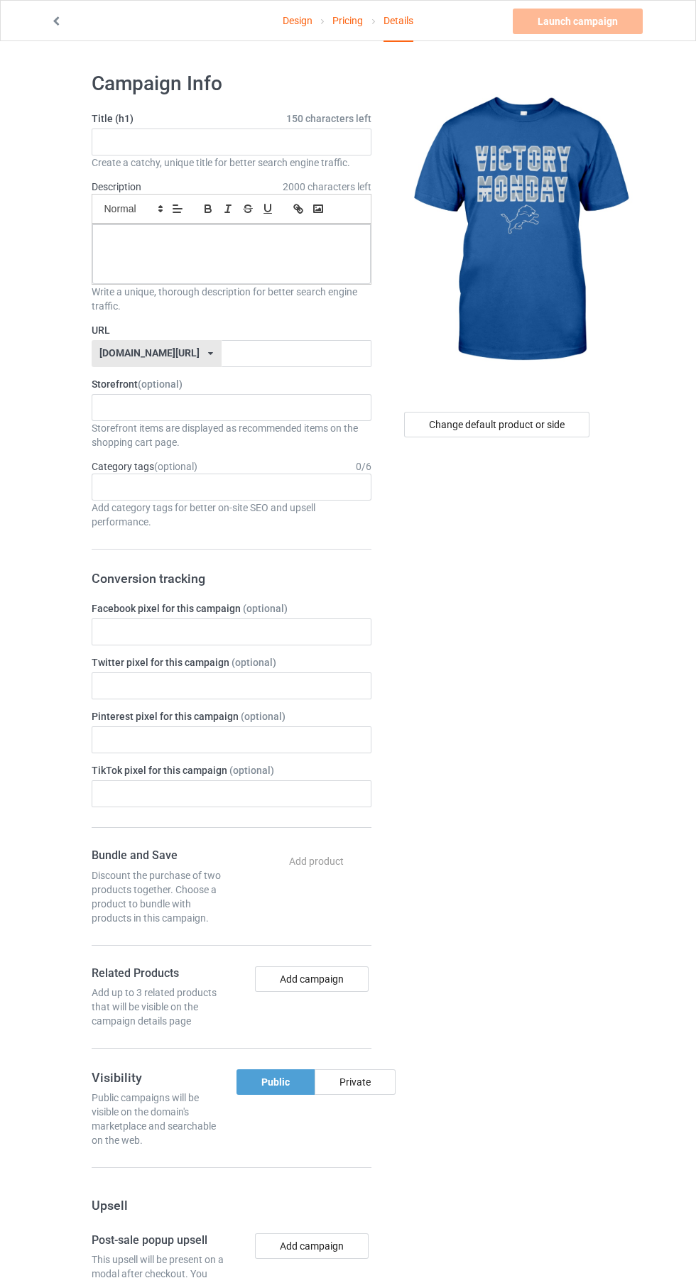
click at [128, 119] on label "Title (h1) 150 characters left" at bounding box center [232, 119] width 280 height 14
click at [148, 142] on input "text" at bounding box center [232, 142] width 280 height 27
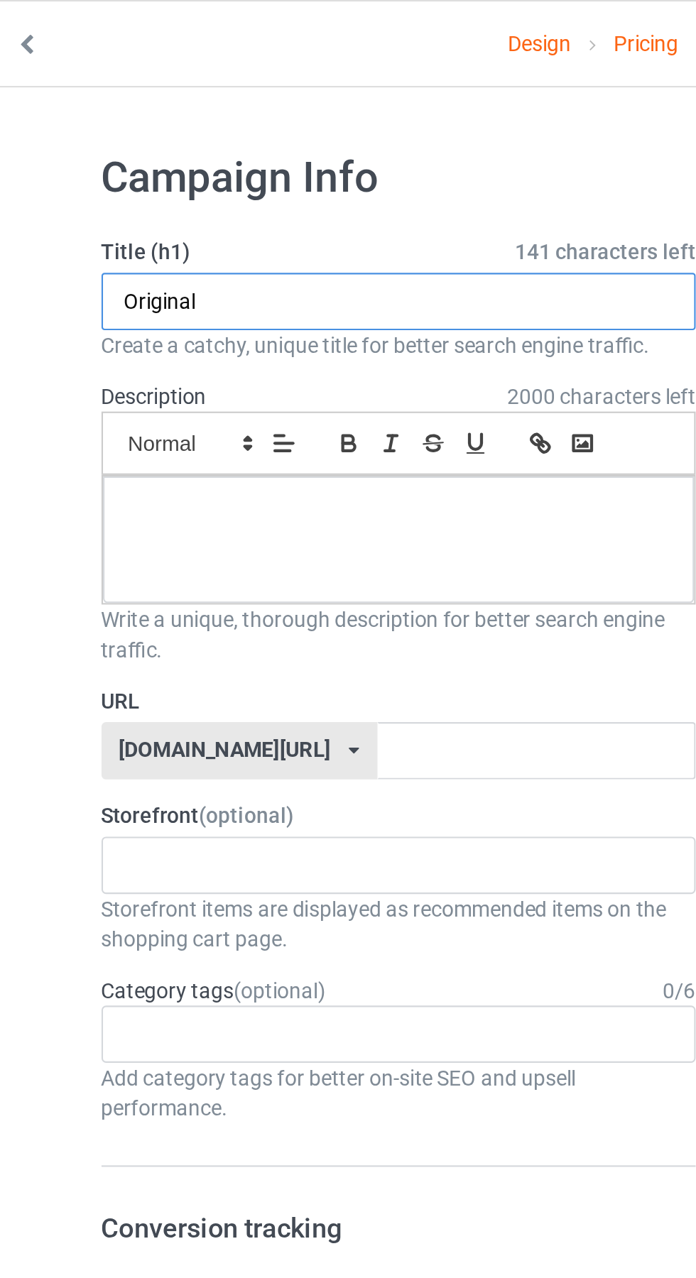
type input "Original"
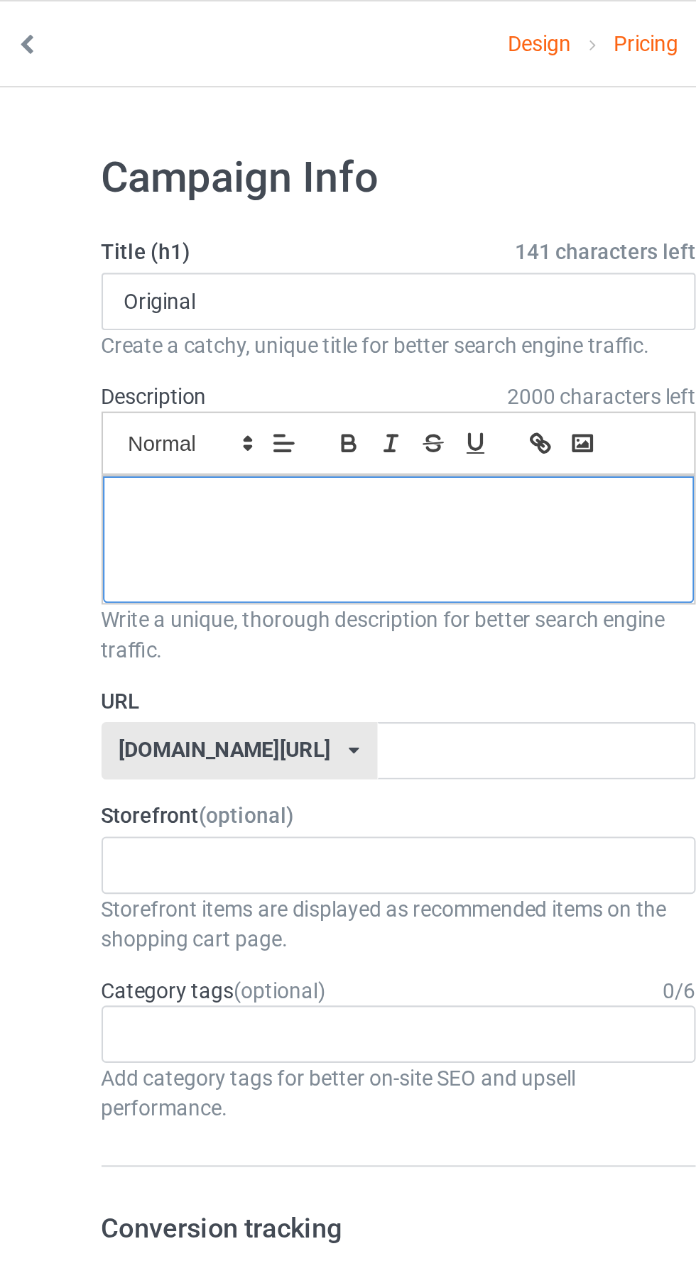
click at [121, 253] on div at bounding box center [231, 254] width 278 height 60
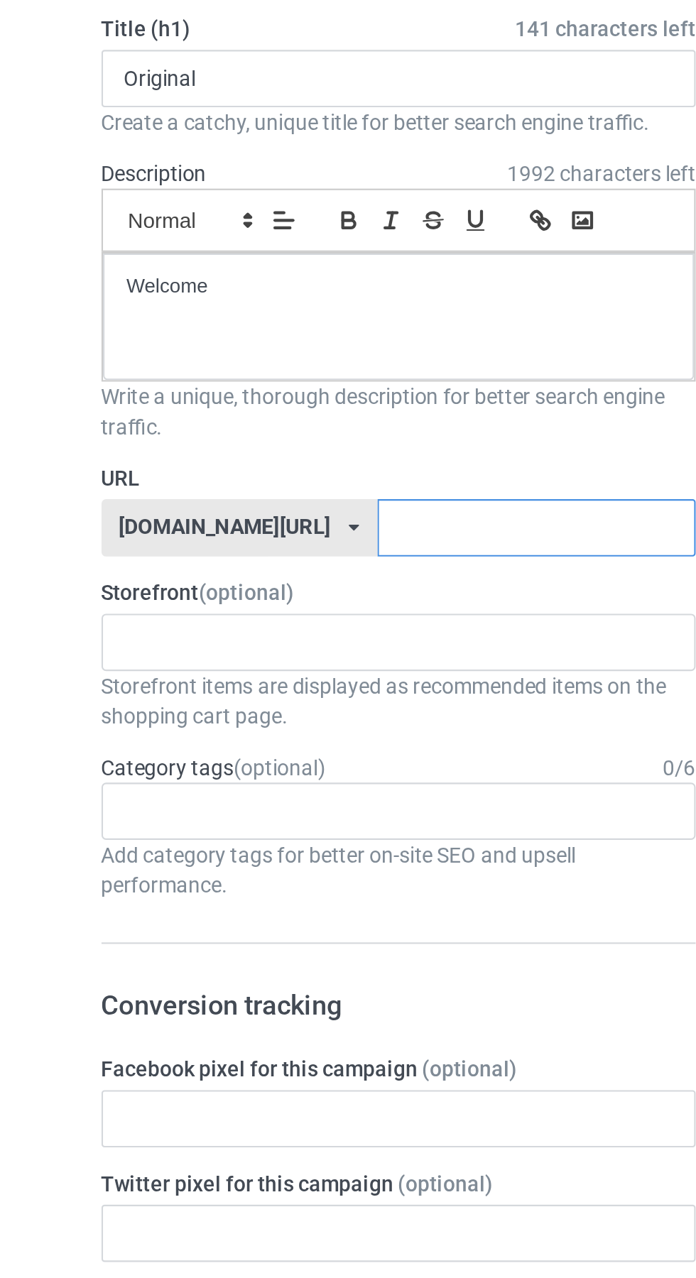
click at [239, 353] on input "text" at bounding box center [297, 353] width 150 height 27
type input "Vur"
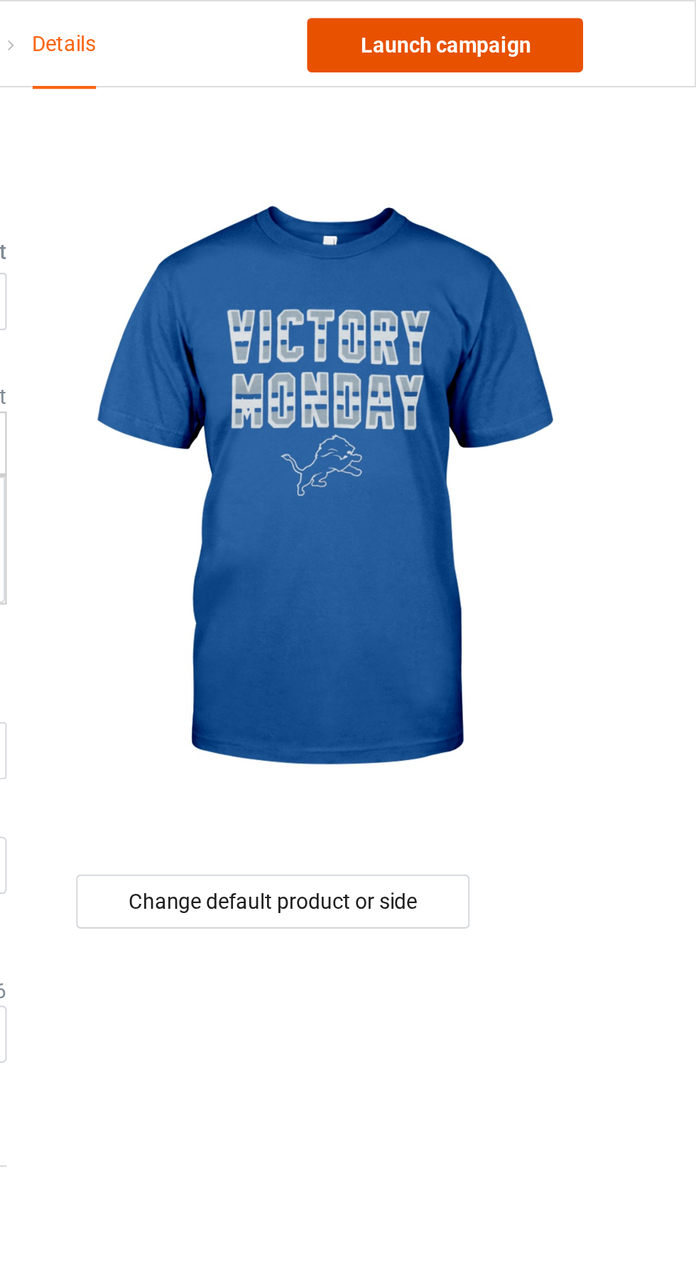
click at [594, 25] on link "Launch campaign" at bounding box center [578, 22] width 130 height 26
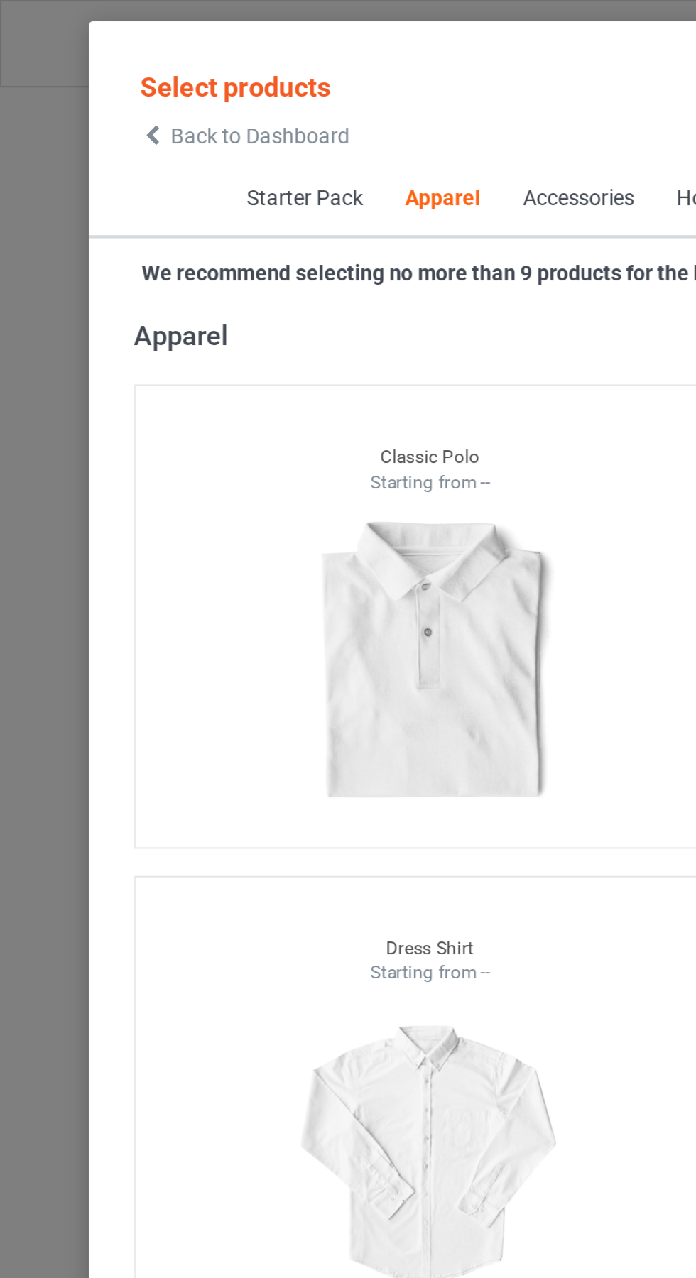
click at [80, 64] on span "Back to Dashboard" at bounding box center [122, 63] width 85 height 11
